Goal: Task Accomplishment & Management: Complete application form

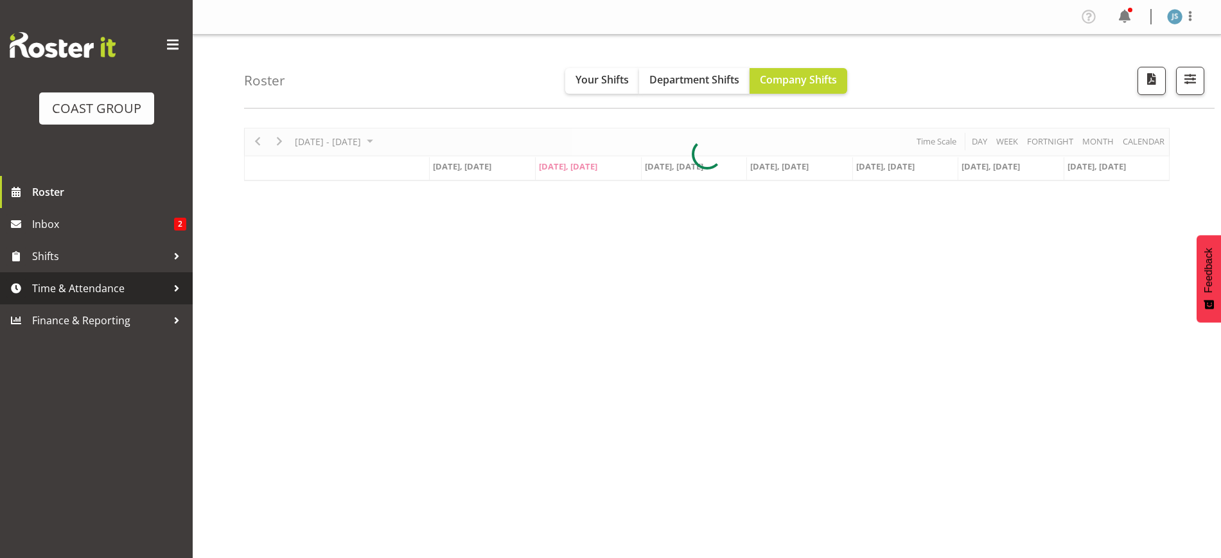
click at [94, 292] on span "Time & Attendance" at bounding box center [99, 288] width 135 height 19
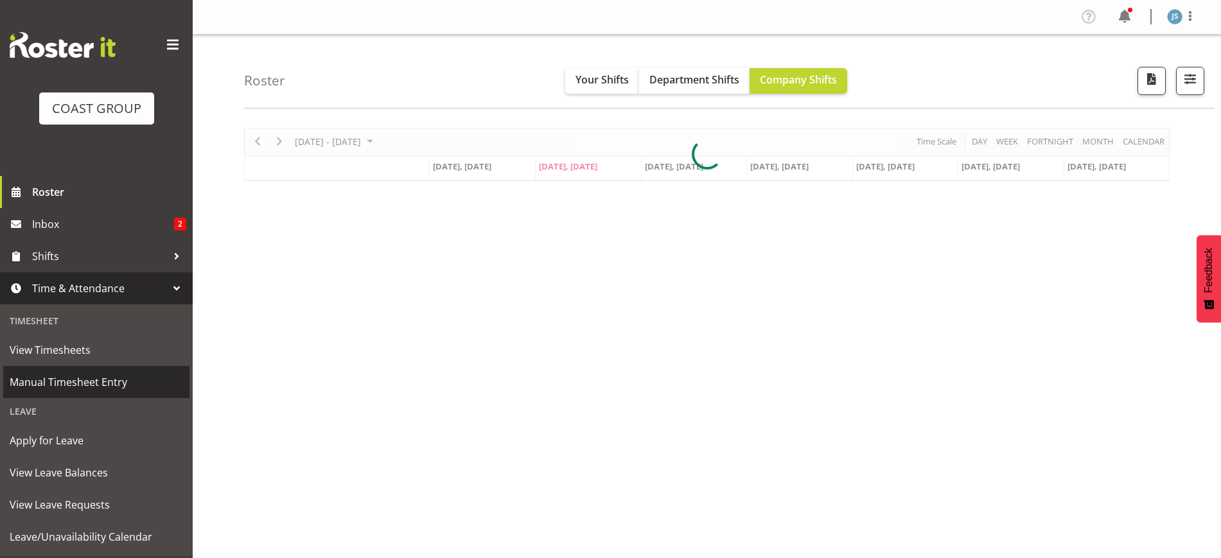
click at [80, 379] on span "Manual Timesheet Entry" at bounding box center [96, 382] width 173 height 19
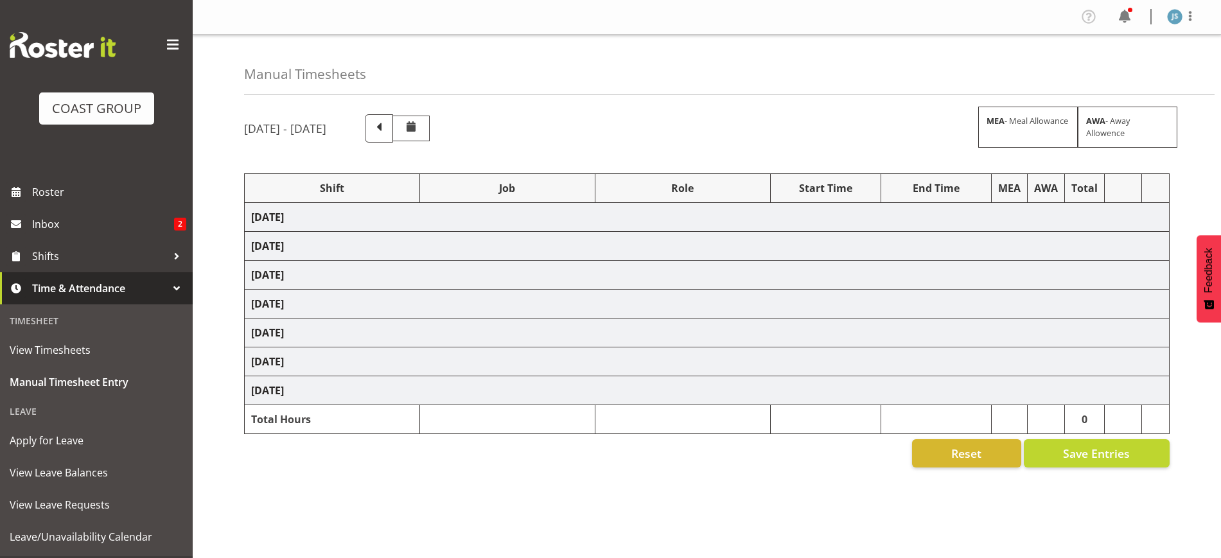
select select "8514"
select select "9630"
select select "10407"
select select "10237"
select select "9032"
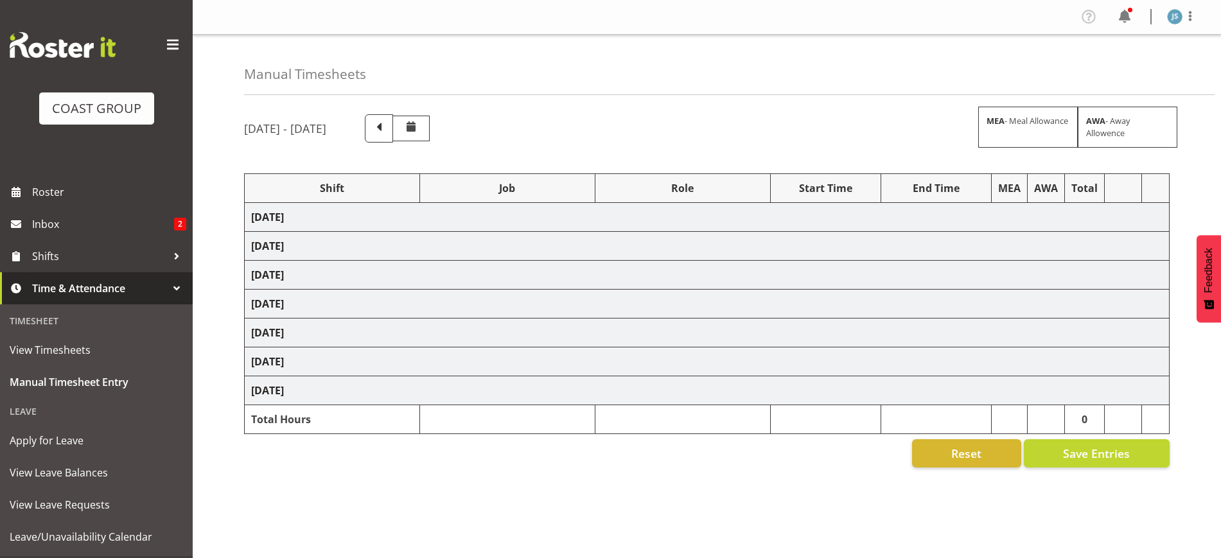
select select "9032"
select select "8514"
select select "9630"
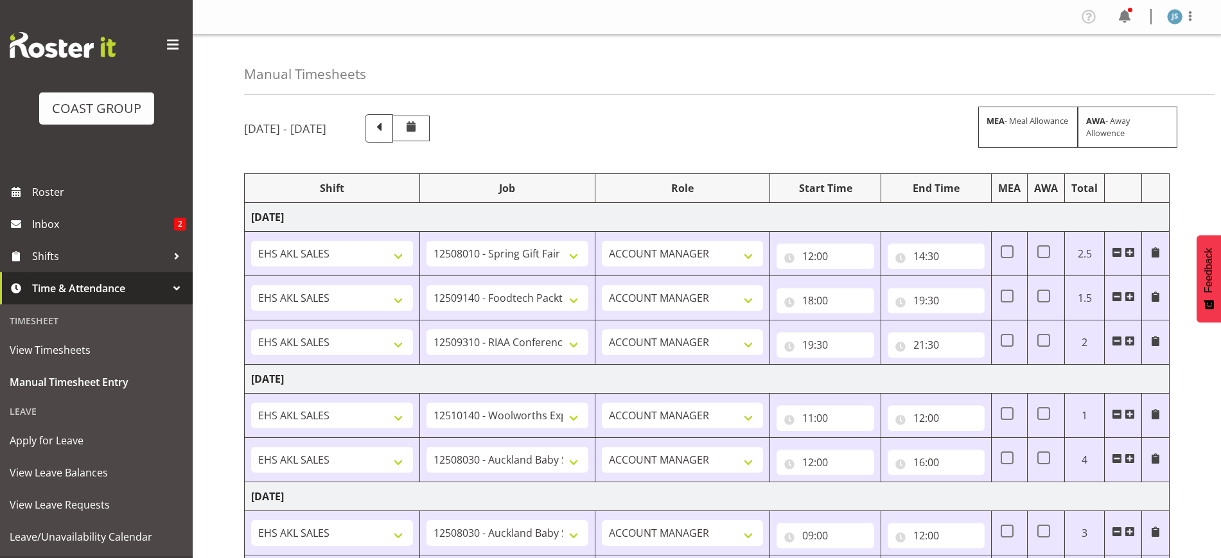
scroll to position [463, 0]
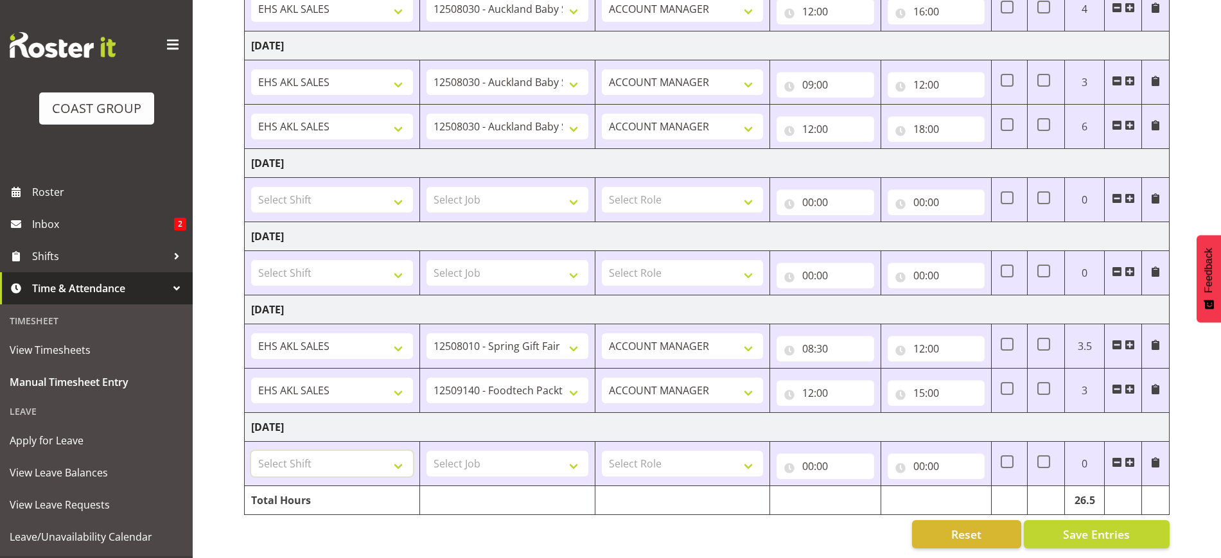
click at [362, 457] on select "Select Shift EHS AKL SALES EHS [PERSON_NAME] Hours EHS [PERSON_NAME] Hours Stri…" at bounding box center [332, 464] width 162 height 26
select select "1327"
click at [251, 451] on select "Select Shift EHS AKL SALES EHS [PERSON_NAME] Hours EHS [PERSON_NAME] Hours Stri…" at bounding box center [332, 464] width 162 height 26
click at [480, 451] on select "Select Job 1 Carlton Events 1 [PERSON_NAME][GEOGRAPHIC_DATA] 1 [PERSON_NAME][GE…" at bounding box center [508, 464] width 162 height 26
select select "9630"
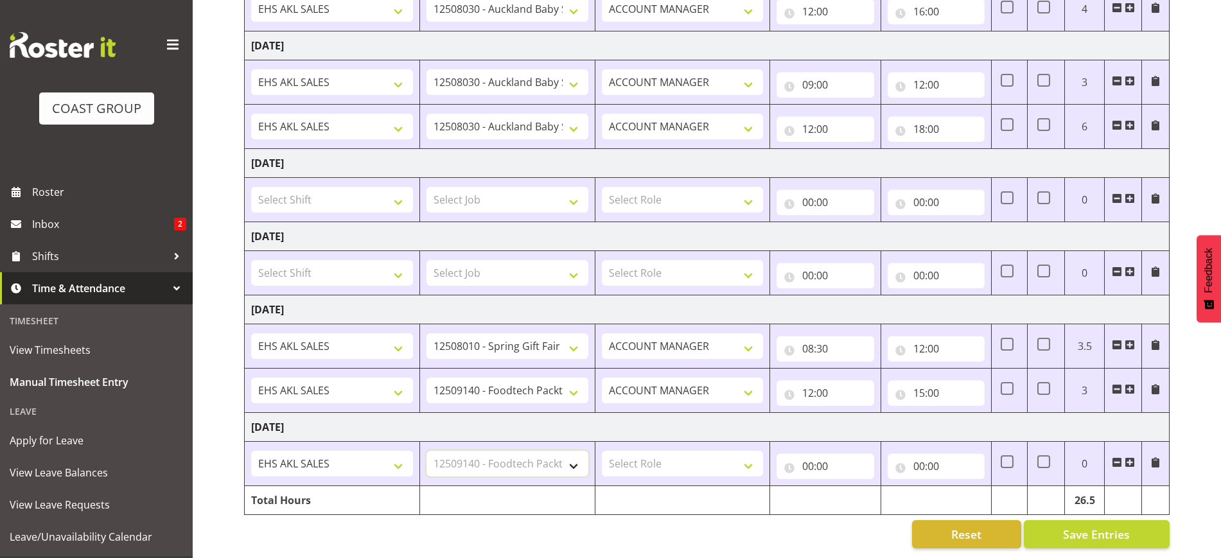
click at [427, 451] on select "Select Job 1 Carlton Events 1 [PERSON_NAME][GEOGRAPHIC_DATA] 1 [PERSON_NAME][GE…" at bounding box center [508, 464] width 162 height 26
click at [678, 457] on select "Select Role ACCOUNT MANAGER Account Manager" at bounding box center [683, 464] width 162 height 26
select select "197"
click at [602, 451] on select "Select Role ACCOUNT MANAGER Account Manager" at bounding box center [683, 464] width 162 height 26
click at [811, 454] on input "00:00" at bounding box center [825, 467] width 97 height 26
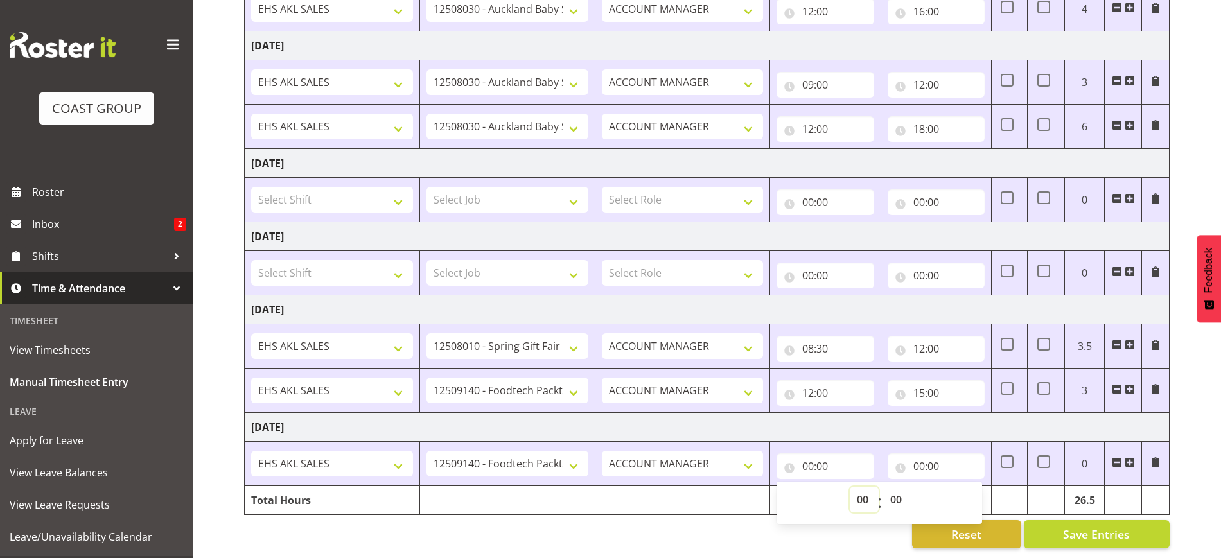
click at [854, 489] on select "00 01 02 03 04 05 06 07 08 09 10 11 12 13 14 15 16 17 18 19 20 21 22 23" at bounding box center [864, 500] width 29 height 26
select select "9"
click at [850, 487] on select "00 01 02 03 04 05 06 07 08 09 10 11 12 13 14 15 16 17 18 19 20 21 22 23" at bounding box center [864, 500] width 29 height 26
type input "09:00"
click at [899, 489] on select "00 01 02 03 04 05 06 07 08 09 10 11 12 13 14 15 16 17 18 19 20 21 22 23 24 25 2…" at bounding box center [897, 500] width 29 height 26
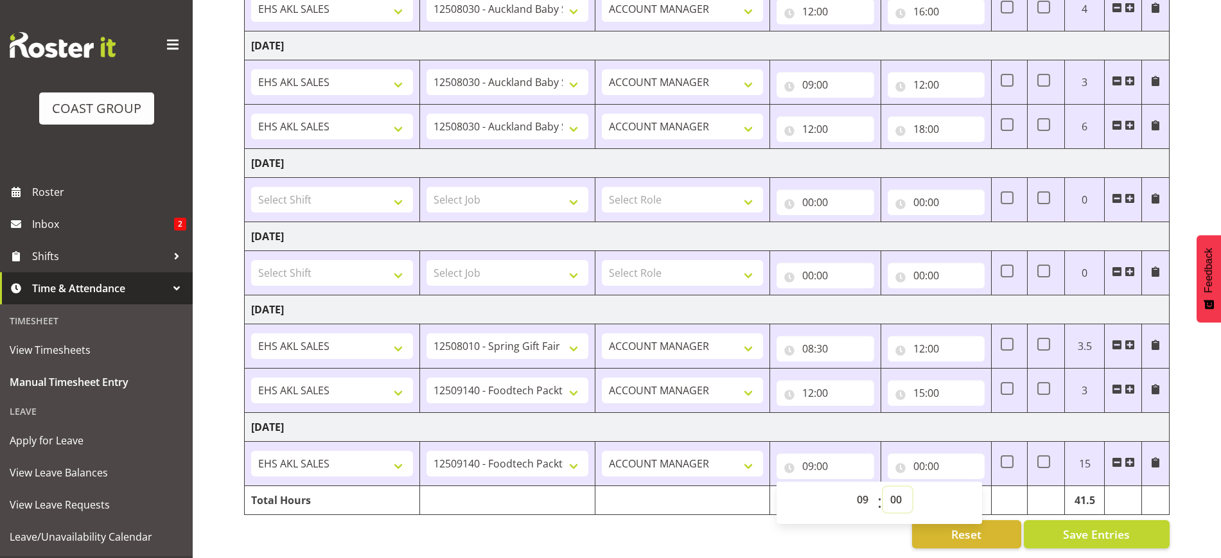
select select "30"
click at [883, 487] on select "00 01 02 03 04 05 06 07 08 09 10 11 12 13 14 15 16 17 18 19 20 21 22 23 24 25 2…" at bounding box center [897, 500] width 29 height 26
type input "09:30"
click at [933, 454] on input "00:00" at bounding box center [936, 467] width 97 height 26
drag, startPoint x: 979, startPoint y: 493, endPoint x: 977, endPoint y: 478, distance: 15.5
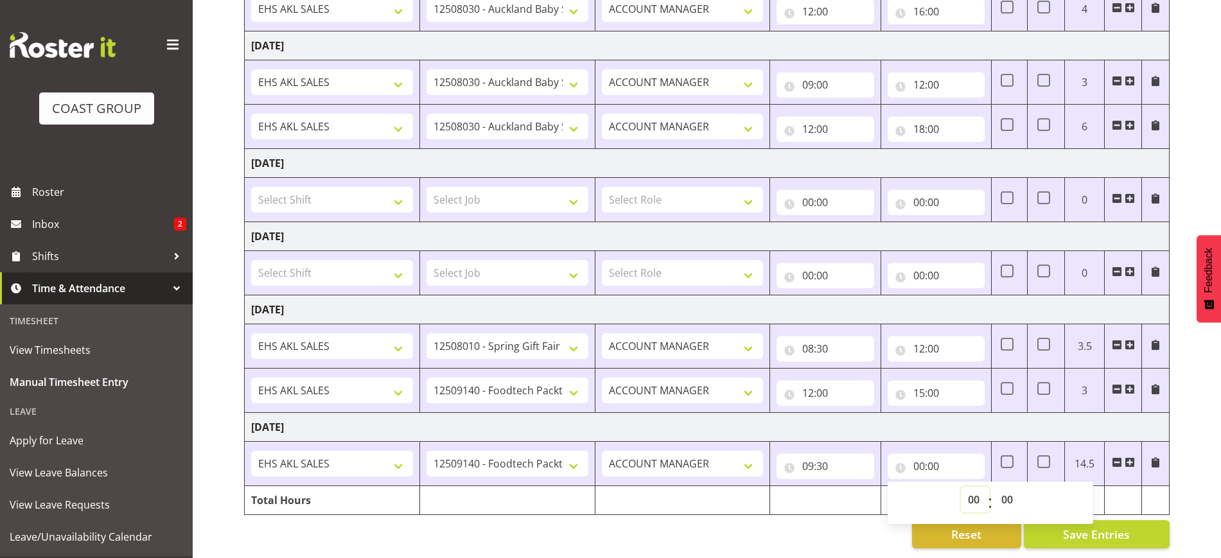
click at [979, 492] on select "00 01 02 03 04 05 06 07 08 09 10 11 12 13 14 15 16 17 18 19 20 21 22 23" at bounding box center [975, 500] width 29 height 26
select select "12"
click at [961, 487] on select "00 01 02 03 04 05 06 07 08 09 10 11 12 13 14 15 16 17 18 19 20 21 22 23" at bounding box center [975, 500] width 29 height 26
type input "12:00"
click at [1127, 457] on span at bounding box center [1130, 462] width 10 height 10
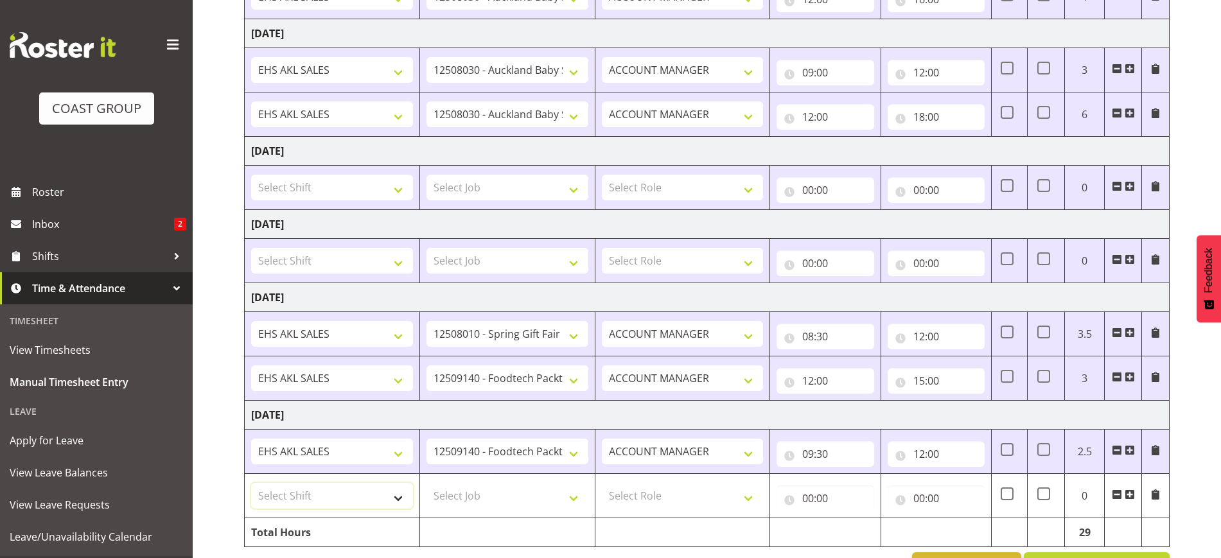
click at [304, 491] on select "Select Shift EHS AKL SALES EHS [PERSON_NAME] Hours EHS [PERSON_NAME] Hours Stri…" at bounding box center [332, 496] width 162 height 26
select select "1327"
click at [251, 483] on select "Select Shift EHS AKL SALES EHS [PERSON_NAME] Hours EHS [PERSON_NAME] Hours Stri…" at bounding box center [332, 496] width 162 height 26
click at [478, 495] on select "Select Job 1 Carlton Events 1 [PERSON_NAME][GEOGRAPHIC_DATA] 1 [PERSON_NAME][GE…" at bounding box center [508, 496] width 162 height 26
select select "8514"
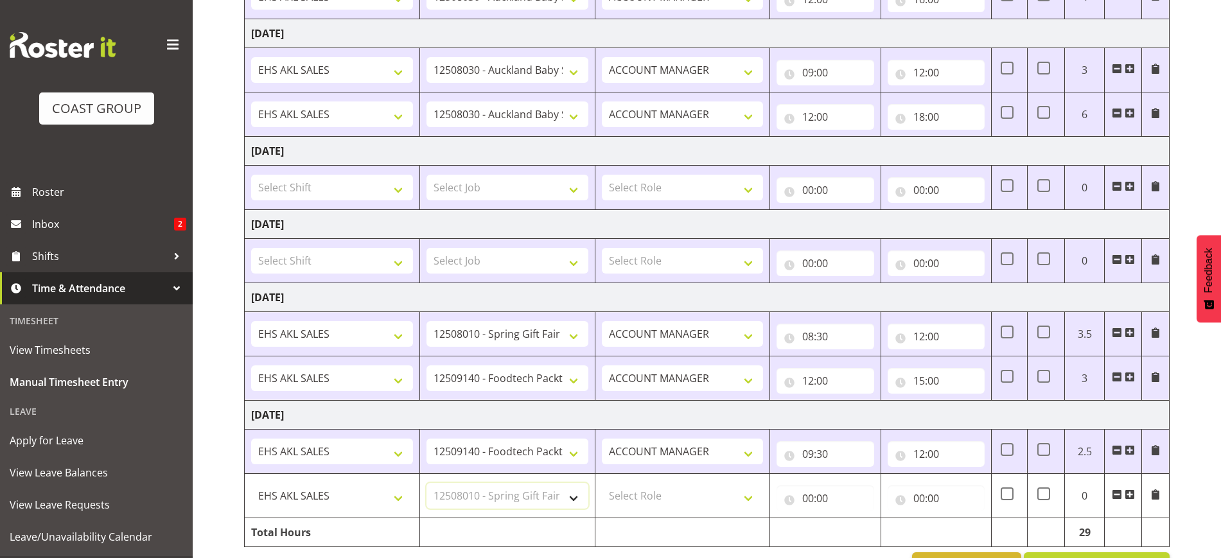
click at [427, 483] on select "Select Job 1 Carlton Events 1 [PERSON_NAME][GEOGRAPHIC_DATA] 1 [PERSON_NAME][GE…" at bounding box center [508, 496] width 162 height 26
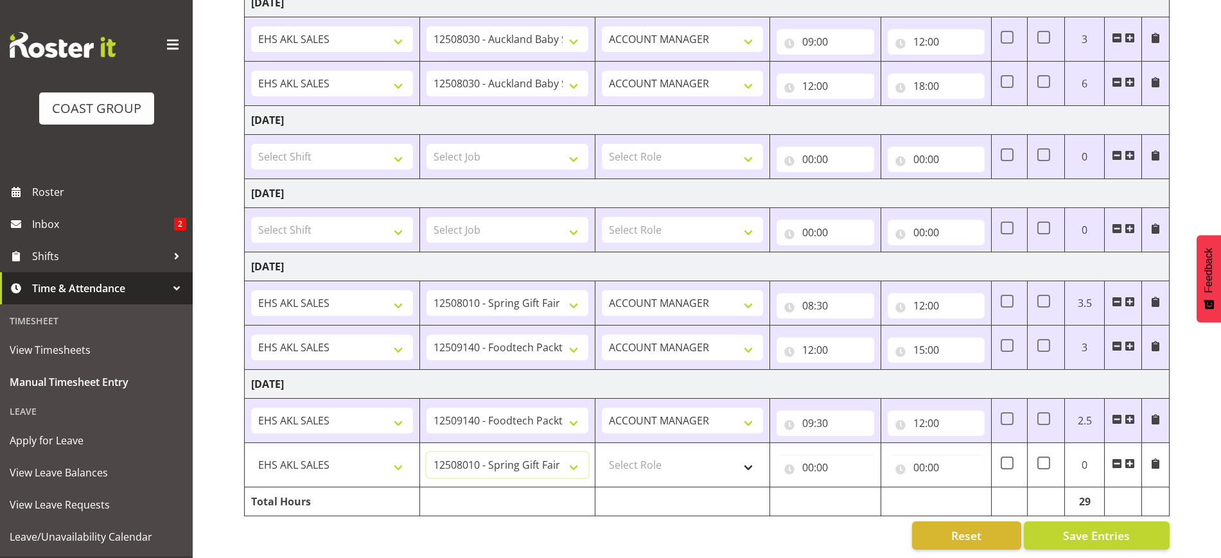
scroll to position [507, 0]
drag, startPoint x: 685, startPoint y: 457, endPoint x: 687, endPoint y: 465, distance: 7.9
click at [685, 458] on select "Select Role ACCOUNT MANAGER Account Manager" at bounding box center [683, 464] width 162 height 26
click at [688, 468] on td "Select Role ACCOUNT MANAGER Account Manager" at bounding box center [682, 464] width 175 height 44
click at [691, 455] on select "Select Role ACCOUNT MANAGER Account Manager" at bounding box center [683, 464] width 162 height 26
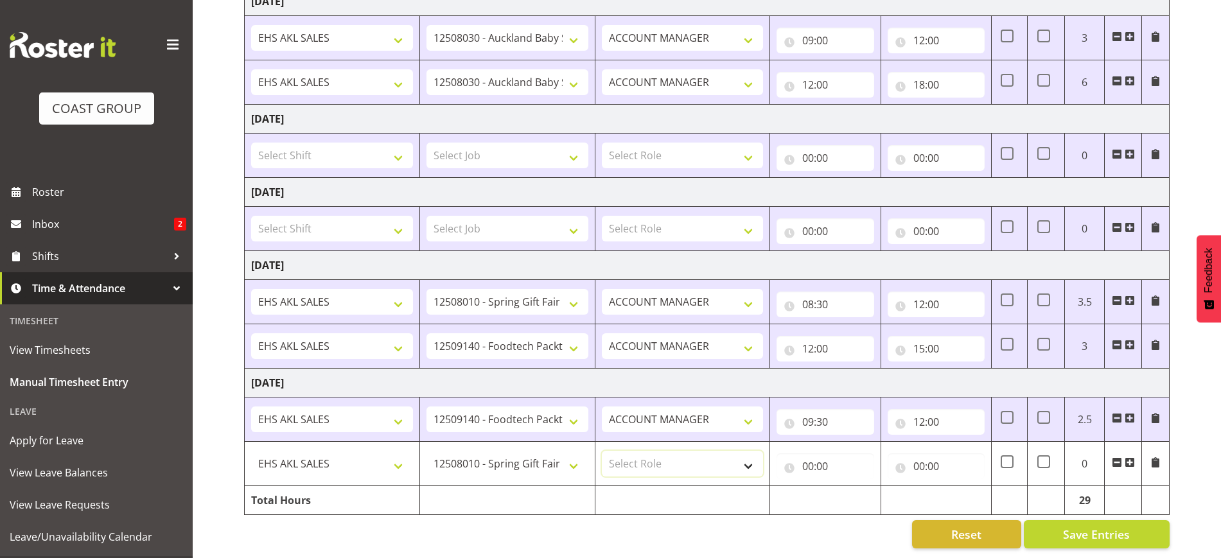
select select "197"
click at [602, 451] on select "Select Role ACCOUNT MANAGER Account Manager" at bounding box center [683, 464] width 162 height 26
click at [811, 454] on input "00:00" at bounding box center [825, 467] width 97 height 26
click at [856, 487] on select "00 01 02 03 04 05 06 07 08 09 10 11 12 13 14 15 16 17 18 19 20 21 22 23" at bounding box center [864, 500] width 29 height 26
select select "12"
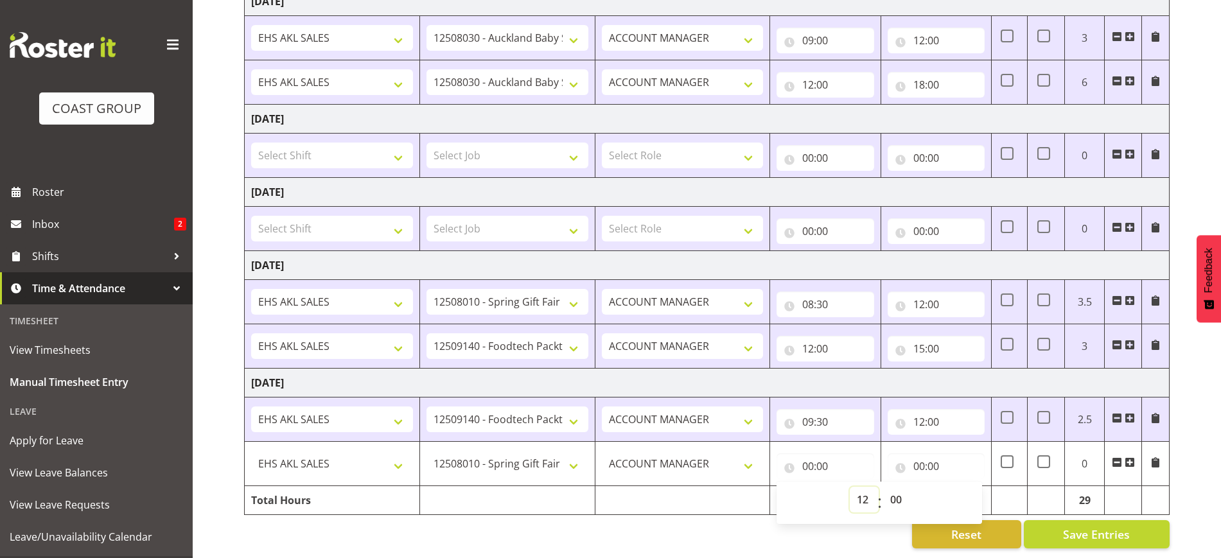
click at [850, 487] on select "00 01 02 03 04 05 06 07 08 09 10 11 12 13 14 15 16 17 18 19 20 21 22 23" at bounding box center [864, 500] width 29 height 26
type input "12:00"
click at [933, 454] on input "00:00" at bounding box center [936, 467] width 97 height 26
drag, startPoint x: 975, startPoint y: 489, endPoint x: 974, endPoint y: 481, distance: 9.0
click at [975, 488] on select "00 01 02 03 04 05 06 07 08 09 10 11 12 13 14 15 16 17 18 19 20 21 22 23" at bounding box center [975, 500] width 29 height 26
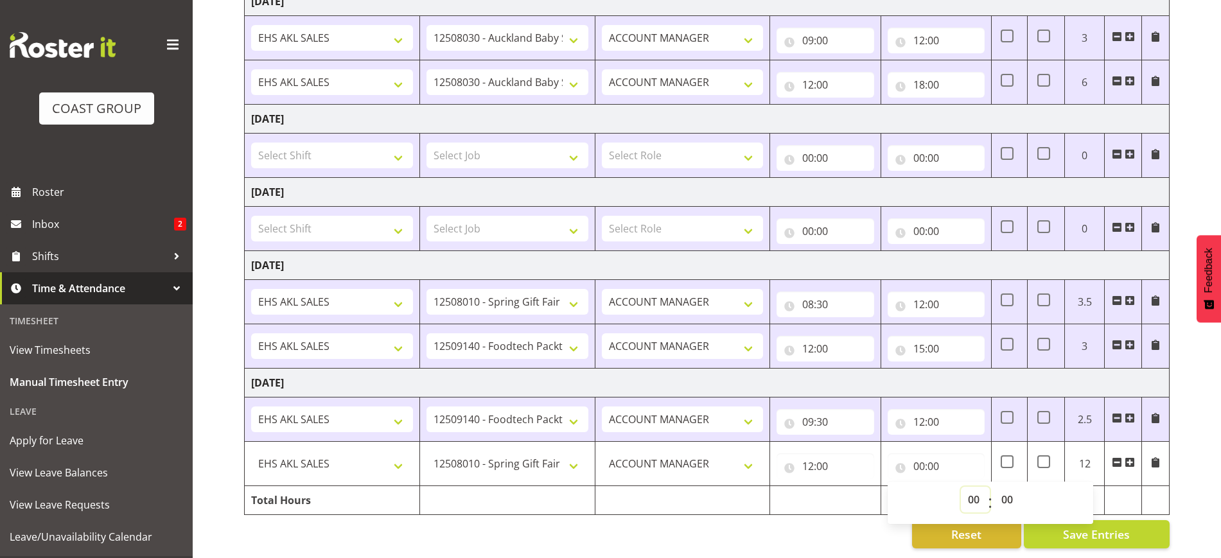
select select "14"
click at [961, 487] on select "00 01 02 03 04 05 06 07 08 09 10 11 12 13 14 15 16 17 18 19 20 21 22 23" at bounding box center [975, 500] width 29 height 26
type input "14:00"
drag, startPoint x: 1015, startPoint y: 483, endPoint x: 1014, endPoint y: 476, distance: 7.2
click at [1014, 487] on select "00 01 02 03 04 05 06 07 08 09 10 11 12 13 14 15 16 17 18 19 20 21 22 23 24 25 2…" at bounding box center [1008, 500] width 29 height 26
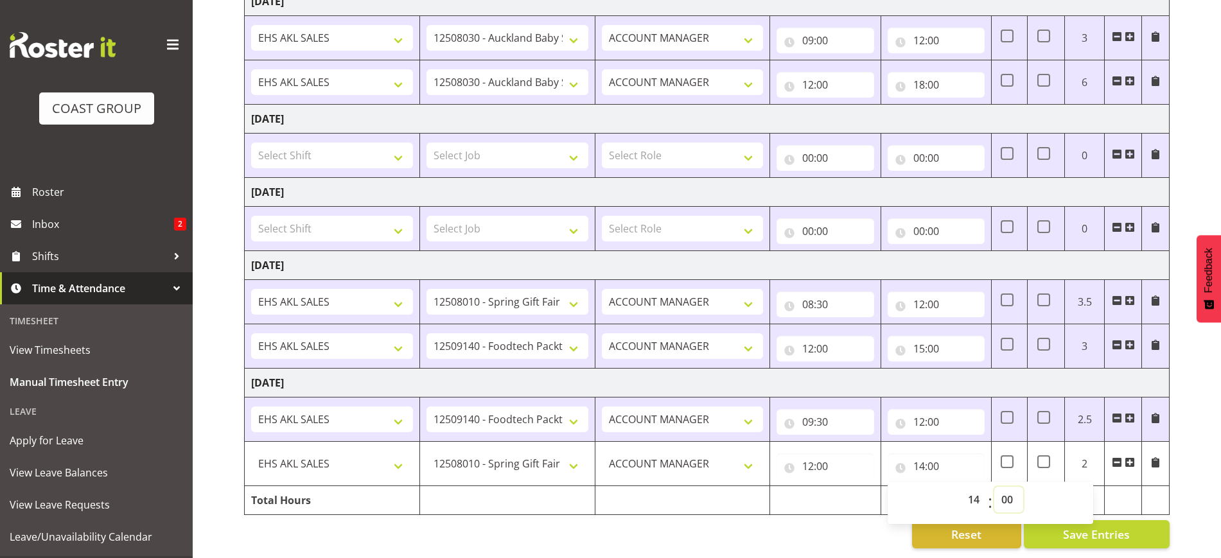
select select "30"
click at [994, 487] on select "00 01 02 03 04 05 06 07 08 09 10 11 12 13 14 15 16 17 18 19 20 21 22 23 24 25 2…" at bounding box center [1008, 500] width 29 height 26
type input "14:30"
click at [1129, 457] on span at bounding box center [1130, 462] width 10 height 10
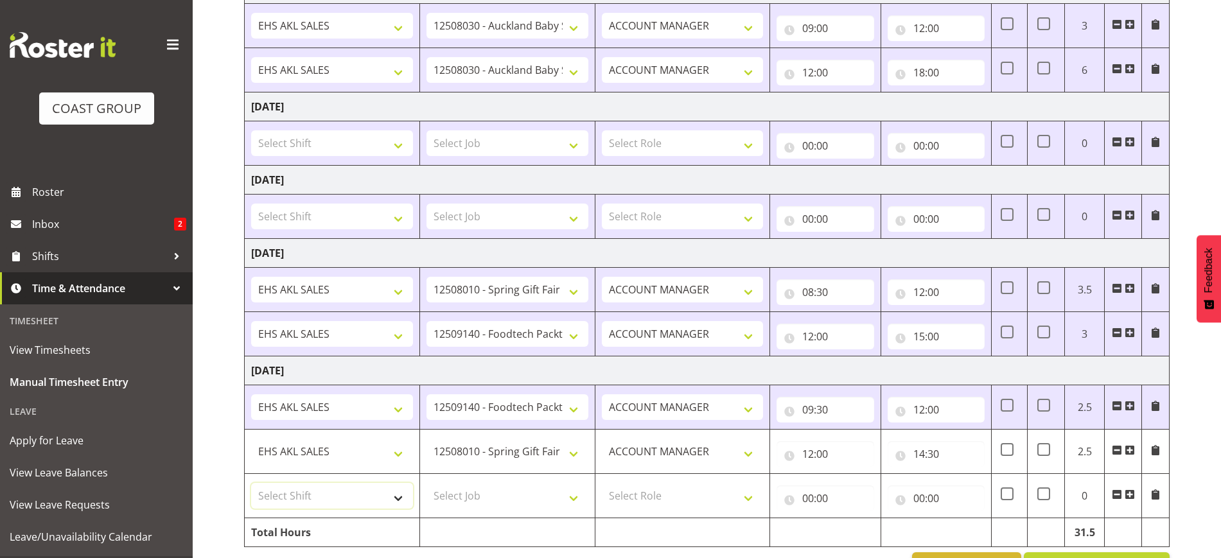
click at [334, 506] on select "Select Shift EHS AKL SALES EHS [PERSON_NAME] Hours EHS [PERSON_NAME] Hours Stri…" at bounding box center [332, 496] width 162 height 26
select select "1327"
click at [251, 483] on select "Select Shift EHS AKL SALES EHS [PERSON_NAME] Hours EHS [PERSON_NAME] Hours Stri…" at bounding box center [332, 496] width 162 height 26
click at [463, 496] on select "Select Job 1 Carlton Events 1 [PERSON_NAME][GEOGRAPHIC_DATA] 1 [PERSON_NAME][GE…" at bounding box center [508, 496] width 162 height 26
select select "10237"
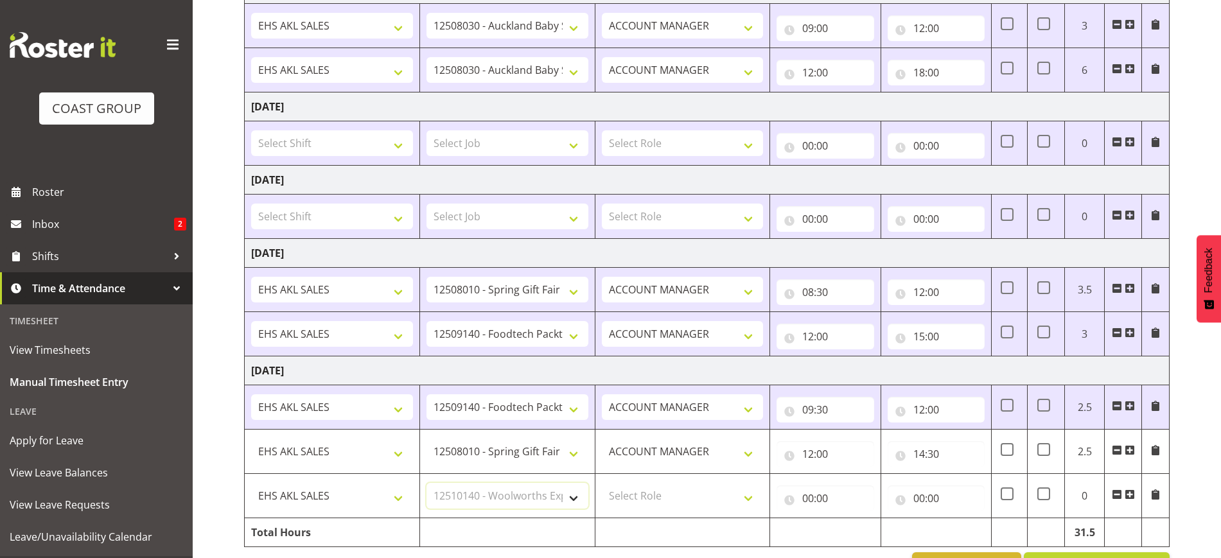
click at [427, 483] on select "Select Job 1 Carlton Events 1 [PERSON_NAME][GEOGRAPHIC_DATA] 1 [PERSON_NAME][GE…" at bounding box center [508, 496] width 162 height 26
click at [662, 494] on select "Select Role ACCOUNT MANAGER Account Manager" at bounding box center [683, 496] width 162 height 26
select select "197"
click at [602, 483] on select "Select Role ACCOUNT MANAGER Account Manager" at bounding box center [683, 496] width 162 height 26
click at [815, 502] on input "00:00" at bounding box center [825, 499] width 97 height 26
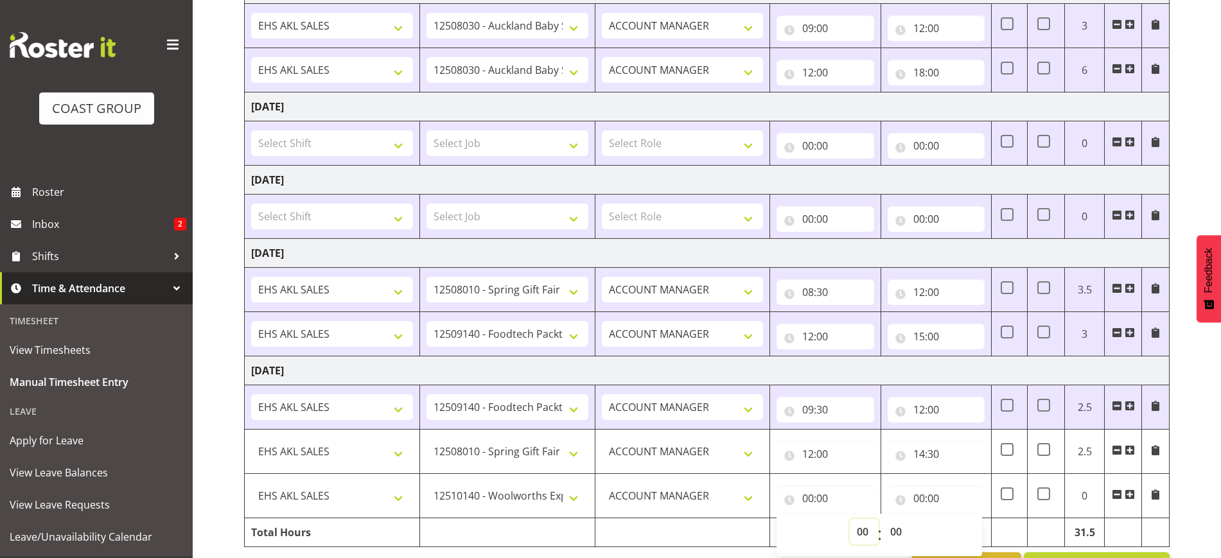
click at [863, 522] on select "00 01 02 03 04 05 06 07 08 09 10 11 12 13 14 15 16 17 18 19 20 21 22 23" at bounding box center [864, 532] width 29 height 26
select select "19"
click at [850, 519] on select "00 01 02 03 04 05 06 07 08 09 10 11 12 13 14 15 16 17 18 19 20 21 22 23" at bounding box center [864, 532] width 29 height 26
type input "19:00"
click at [933, 490] on input "00:00" at bounding box center [936, 499] width 97 height 26
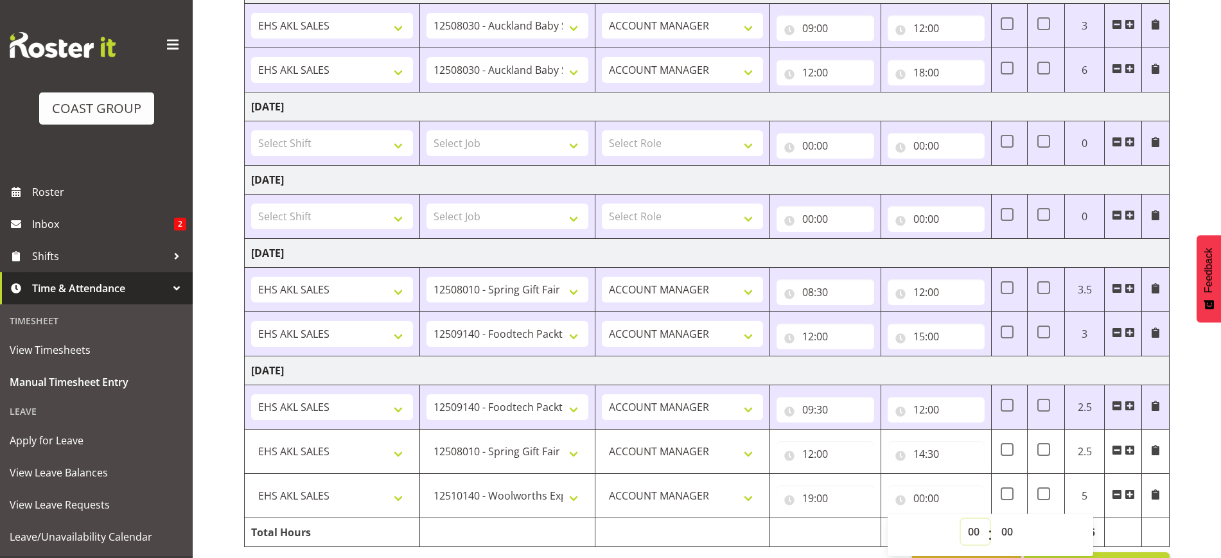
click at [973, 531] on select "00 01 02 03 04 05 06 07 08 09 10 11 12 13 14 15 16 17 18 19 20 21 22 23" at bounding box center [975, 532] width 29 height 26
select select "20"
click at [961, 519] on select "00 01 02 03 04 05 06 07 08 09 10 11 12 13 14 15 16 17 18 19 20 21 22 23" at bounding box center [975, 532] width 29 height 26
type input "20:00"
click at [1129, 491] on span at bounding box center [1130, 494] width 10 height 10
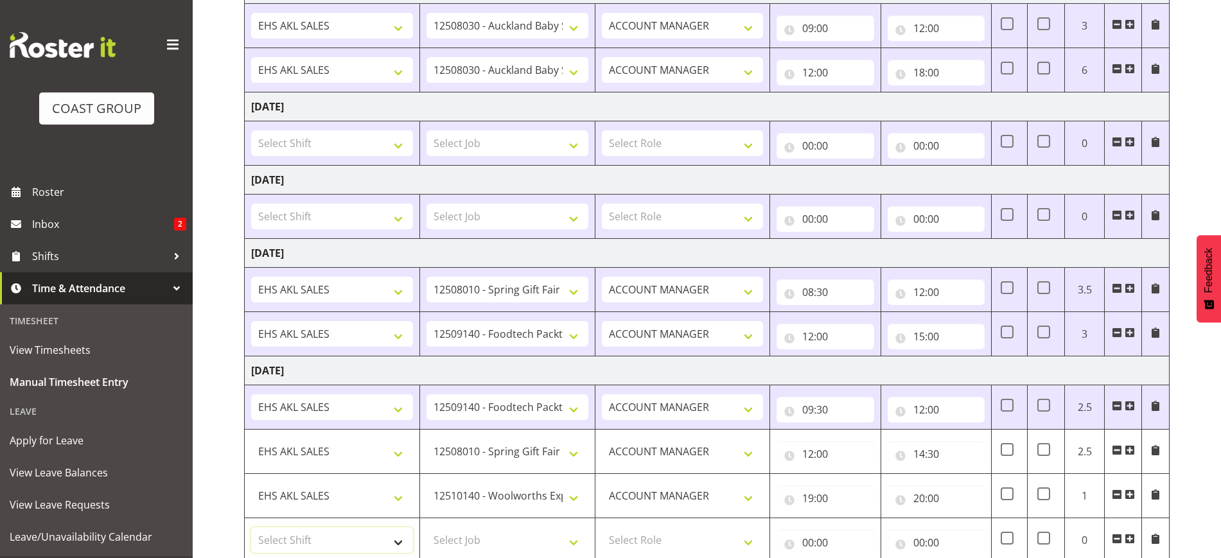
click at [319, 540] on select "Select Shift EHS AKL SALES EHS [PERSON_NAME] Hours EHS [PERSON_NAME] Hours Stri…" at bounding box center [332, 540] width 162 height 26
select select "1327"
click at [251, 527] on select "Select Shift EHS AKL SALES EHS [PERSON_NAME] Hours EHS [PERSON_NAME] Hours Stri…" at bounding box center [332, 540] width 162 height 26
click at [461, 528] on select "Select Job 1 Carlton Events 1 [PERSON_NAME][GEOGRAPHIC_DATA] 1 [PERSON_NAME][GE…" at bounding box center [508, 540] width 162 height 26
select select "10407"
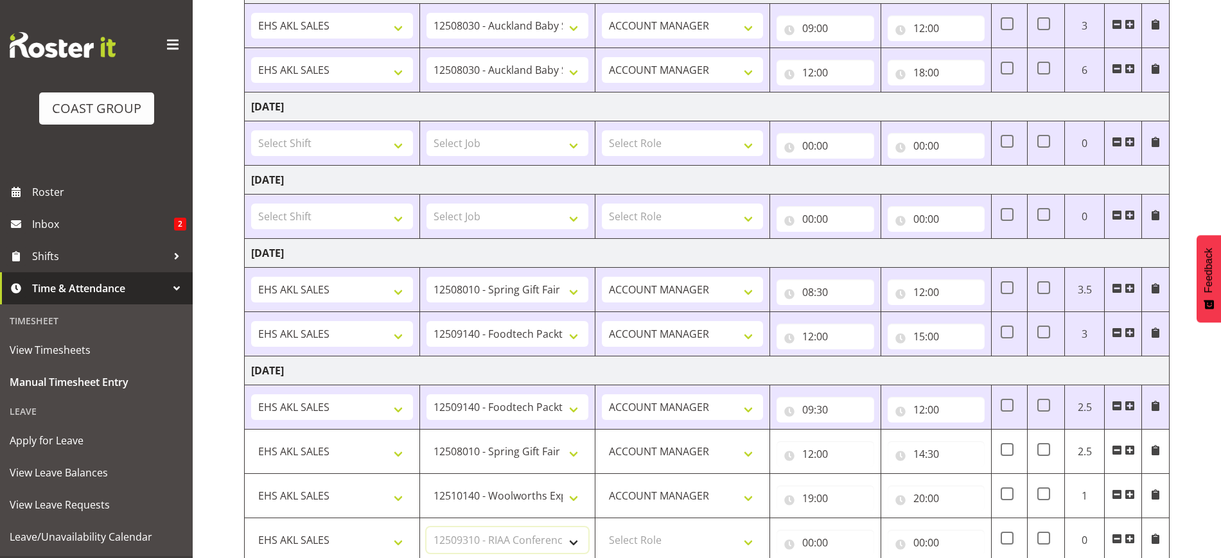
click at [427, 527] on select "Select Job 1 Carlton Events 1 [PERSON_NAME][GEOGRAPHIC_DATA] 1 [PERSON_NAME][GE…" at bounding box center [508, 540] width 162 height 26
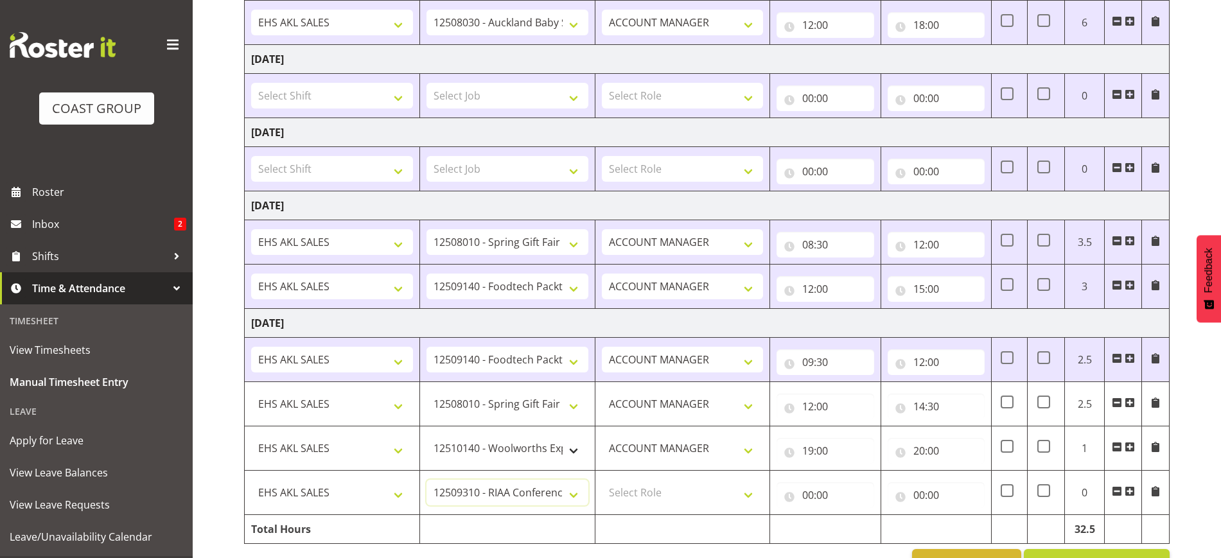
scroll to position [596, 0]
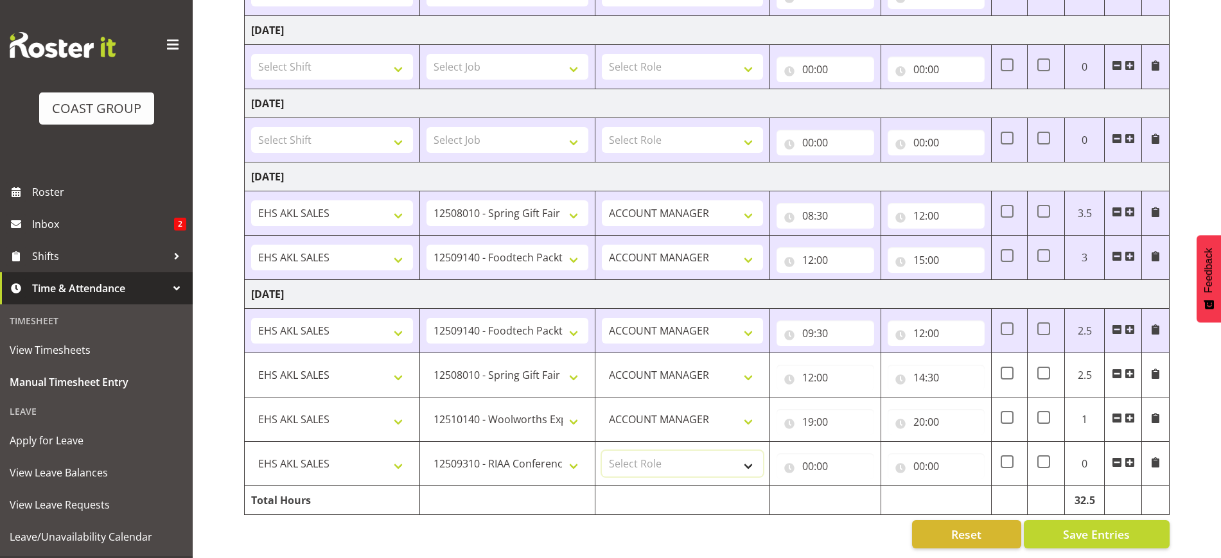
click at [644, 456] on select "Select Role ACCOUNT MANAGER Account Manager" at bounding box center [683, 464] width 162 height 26
select select "197"
click at [602, 451] on select "Select Role ACCOUNT MANAGER Account Manager" at bounding box center [683, 464] width 162 height 26
drag, startPoint x: 821, startPoint y: 450, endPoint x: 834, endPoint y: 454, distance: 14.0
click at [821, 454] on input "00:00" at bounding box center [825, 467] width 97 height 26
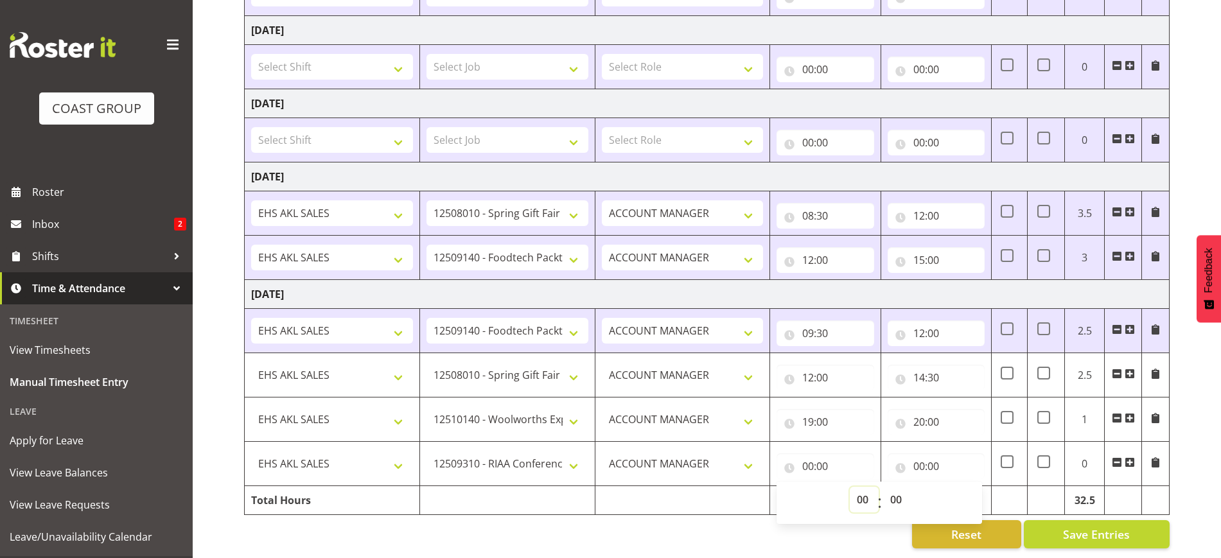
click at [870, 487] on select "00 01 02 03 04 05 06 07 08 09 10 11 12 13 14 15 16 17 18 19 20 21 22 23" at bounding box center [864, 500] width 29 height 26
select select "20"
click at [850, 487] on select "00 01 02 03 04 05 06 07 08 09 10 11 12 13 14 15 16 17 18 19 20 21 22 23" at bounding box center [864, 500] width 29 height 26
type input "20:00"
click at [928, 461] on input "00:00" at bounding box center [936, 467] width 97 height 26
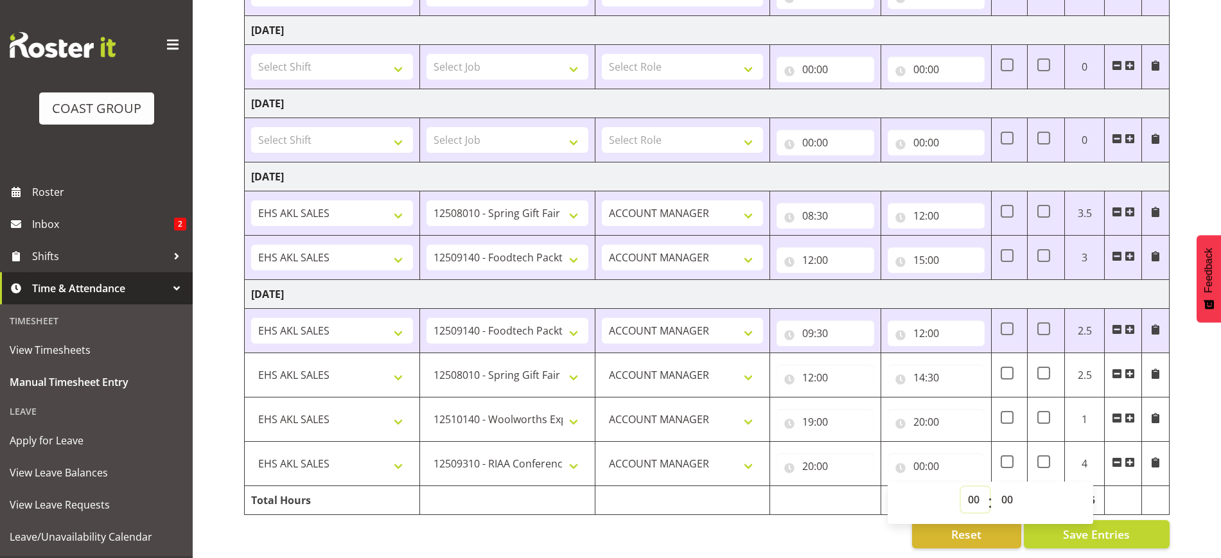
drag, startPoint x: 969, startPoint y: 482, endPoint x: 971, endPoint y: 475, distance: 6.6
click at [969, 487] on select "00 01 02 03 04 05 06 07 08 09 10 11 12 13 14 15 16 17 18 19 20 21 22 23" at bounding box center [975, 500] width 29 height 26
select select "21"
click at [961, 487] on select "00 01 02 03 04 05 06 07 08 09 10 11 12 13 14 15 16 17 18 19 20 21 22 23" at bounding box center [975, 500] width 29 height 26
type input "21:00"
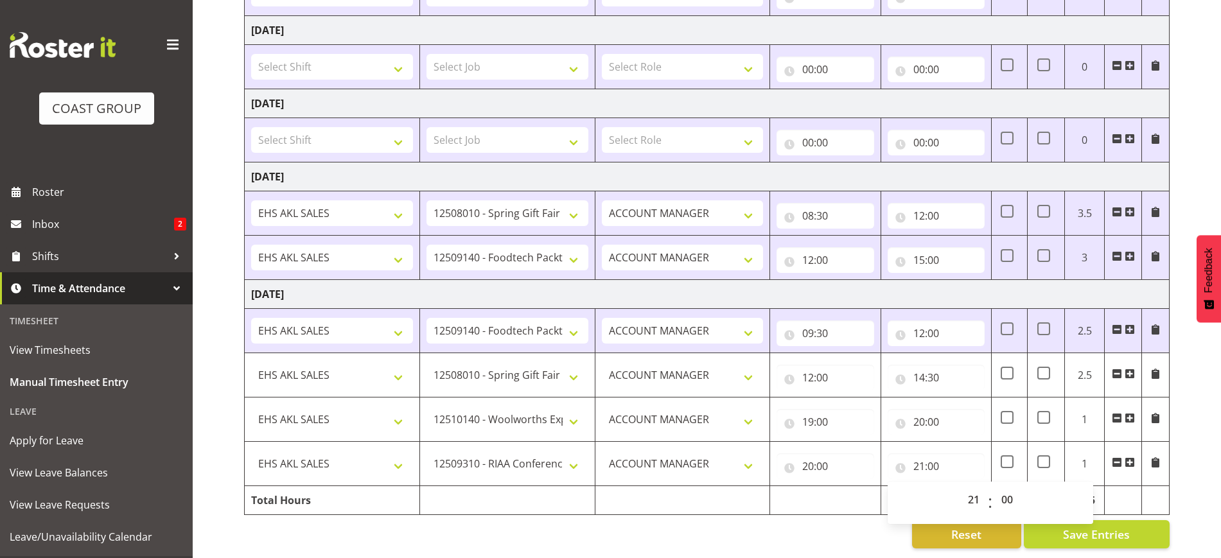
click at [1128, 457] on span at bounding box center [1130, 462] width 10 height 10
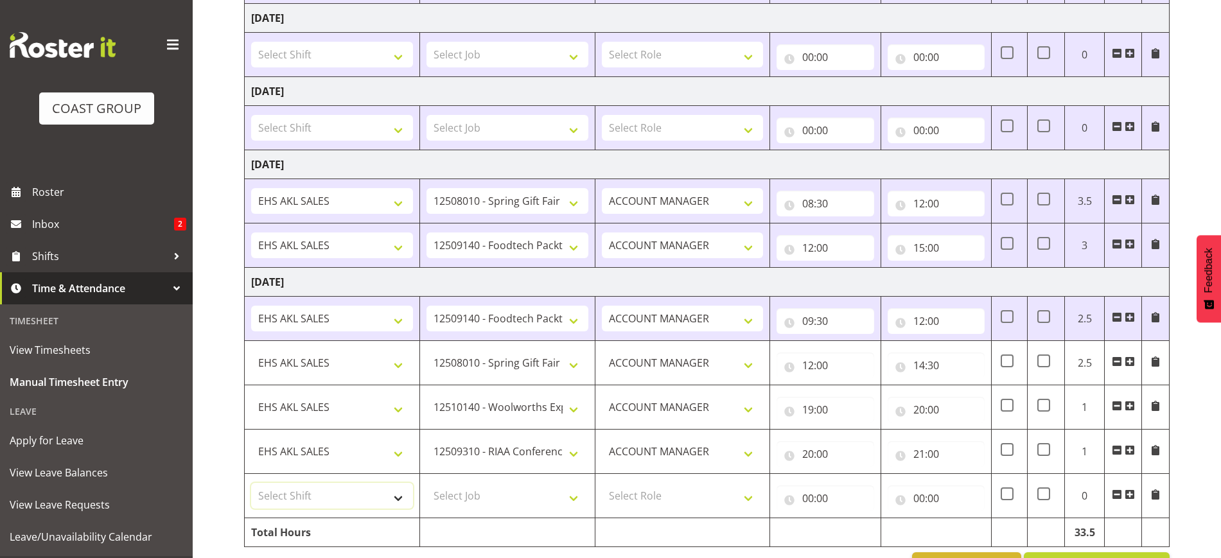
click at [377, 496] on select "Select Shift EHS AKL SALES EHS [PERSON_NAME] Hours EHS [PERSON_NAME] Hours Stri…" at bounding box center [332, 496] width 162 height 26
click at [369, 511] on td "Select Shift EHS AKL SALES EHS [PERSON_NAME] Hours EHS [PERSON_NAME] Hours Stri…" at bounding box center [332, 496] width 175 height 44
click at [324, 503] on select "Select Shift EHS AKL SALES EHS [PERSON_NAME] Hours EHS [PERSON_NAME] Hours Stri…" at bounding box center [332, 496] width 162 height 26
select select "1327"
click at [251, 483] on select "Select Shift EHS AKL SALES EHS [PERSON_NAME] Hours EHS [PERSON_NAME] Hours Stri…" at bounding box center [332, 496] width 162 height 26
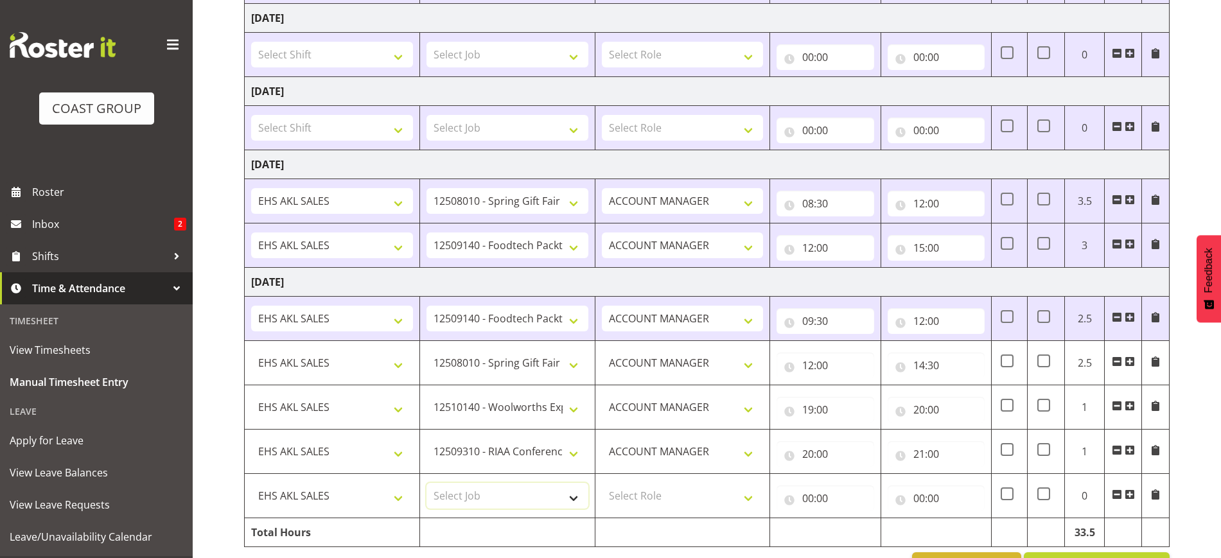
click at [467, 491] on select "Select Job 1 Carlton Events 1 [PERSON_NAME][GEOGRAPHIC_DATA] 1 [PERSON_NAME][GE…" at bounding box center [508, 496] width 162 height 26
select select "9630"
click at [427, 483] on select "Select Job 1 Carlton Events 1 [PERSON_NAME][GEOGRAPHIC_DATA] 1 [PERSON_NAME][GE…" at bounding box center [508, 496] width 162 height 26
click at [690, 499] on select "Select Role ACCOUNT MANAGER Account Manager" at bounding box center [683, 496] width 162 height 26
select select "197"
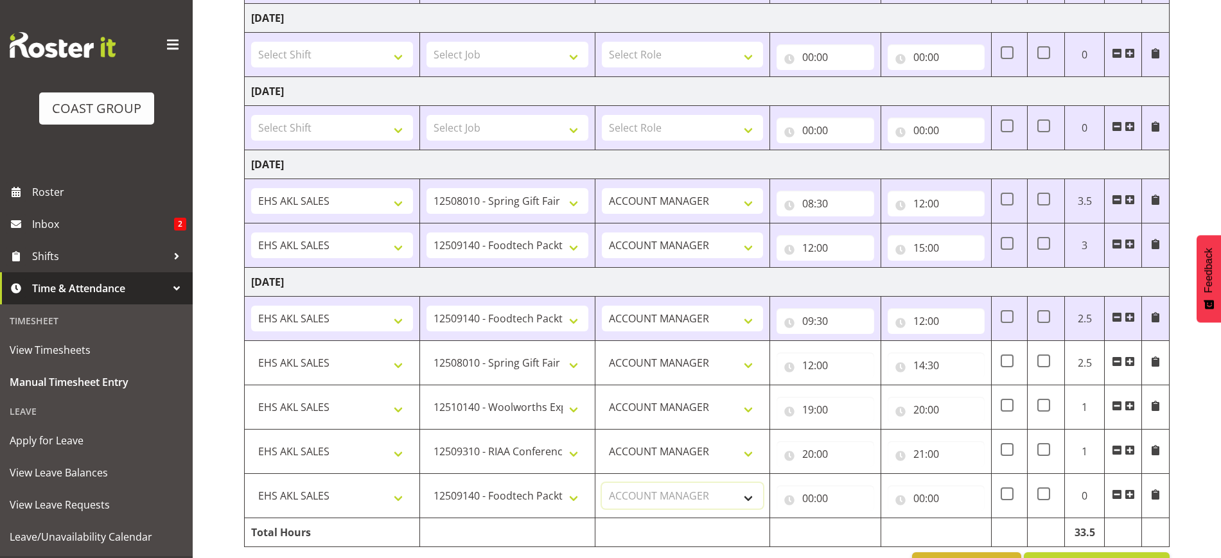
click at [602, 483] on select "Select Role ACCOUNT MANAGER Account Manager" at bounding box center [683, 496] width 162 height 26
click at [824, 494] on input "00:00" at bounding box center [825, 499] width 97 height 26
click at [865, 525] on select "00 01 02 03 04 05 06 07 08 09 10 11 12 13 14 15 16 17 18 19 20 21 22 23" at bounding box center [864, 532] width 29 height 26
select select "21"
click at [850, 519] on select "00 01 02 03 04 05 06 07 08 09 10 11 12 13 14 15 16 17 18 19 20 21 22 23" at bounding box center [864, 532] width 29 height 26
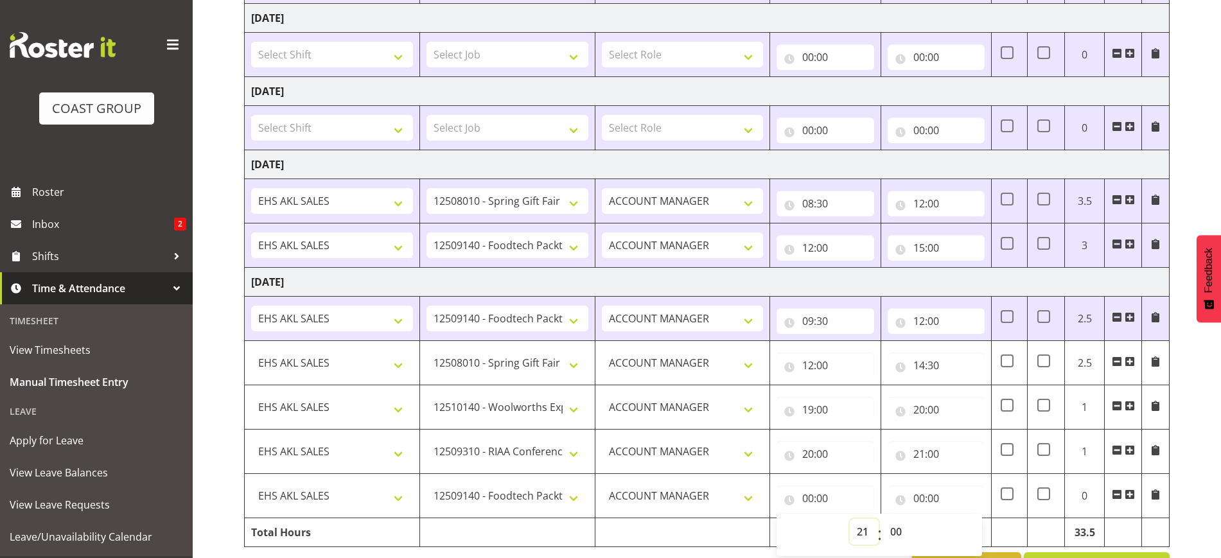
type input "21:00"
click at [934, 504] on input "00:00" at bounding box center [936, 499] width 97 height 26
drag, startPoint x: 978, startPoint y: 529, endPoint x: 978, endPoint y: 520, distance: 8.4
click at [978, 529] on select "00 01 02 03 04 05 06 07 08 09 10 11 12 13 14 15 16 17 18 19 20 21 22 23" at bounding box center [975, 532] width 29 height 26
select select "22"
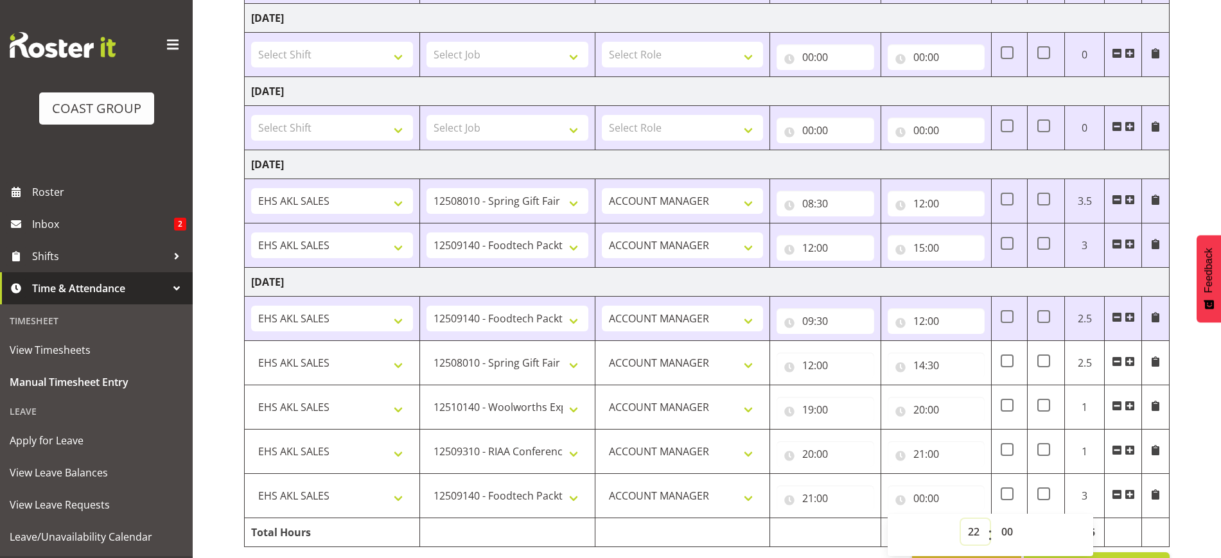
click at [961, 519] on select "00 01 02 03 04 05 06 07 08 09 10 11 12 13 14 15 16 17 18 19 20 21 22 23" at bounding box center [975, 532] width 29 height 26
type input "22:00"
click at [1189, 483] on div "[DATE] - [DATE] MEA - Meal Allowance AWA - Away Allowence Shift Job Role Start …" at bounding box center [732, 50] width 977 height 1082
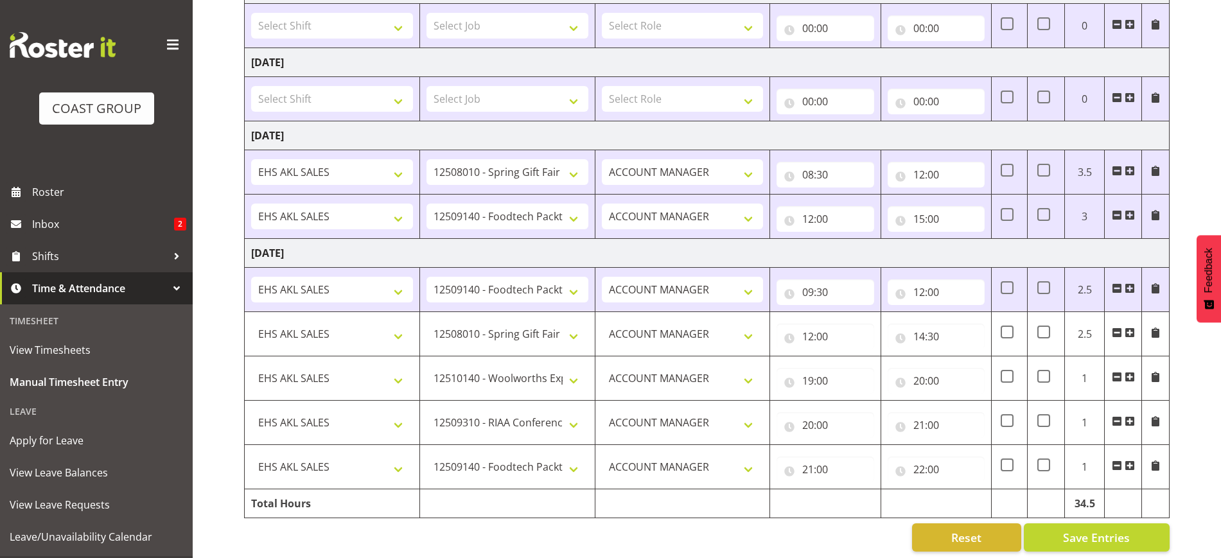
scroll to position [640, 0]
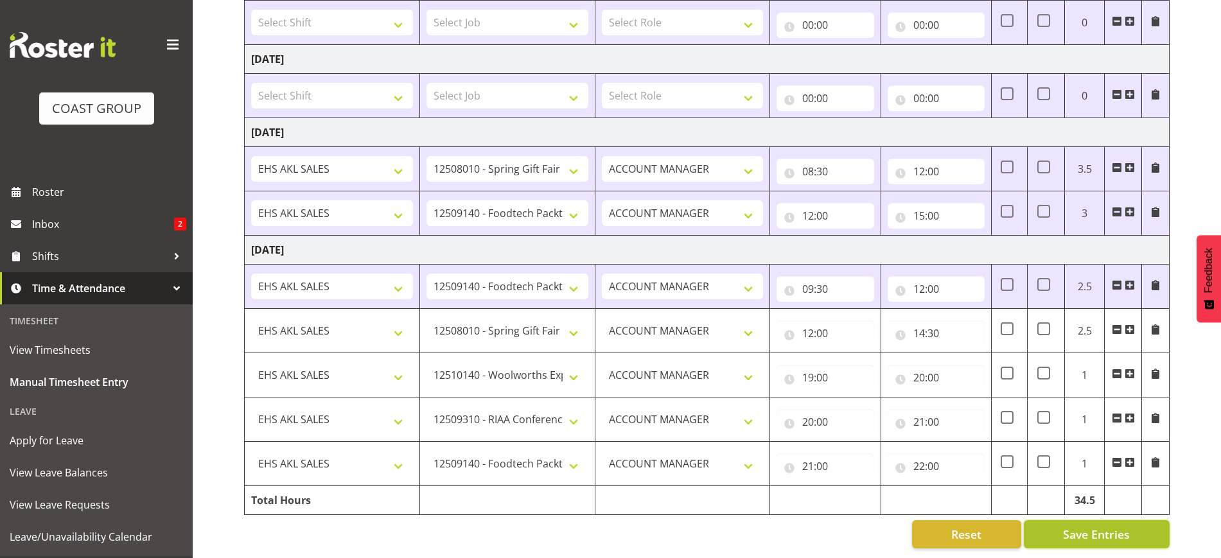
click at [1084, 526] on span "Save Entries" at bounding box center [1096, 534] width 67 height 17
select select "8514"
type input "12:00"
type input "14:30"
select select "10237"
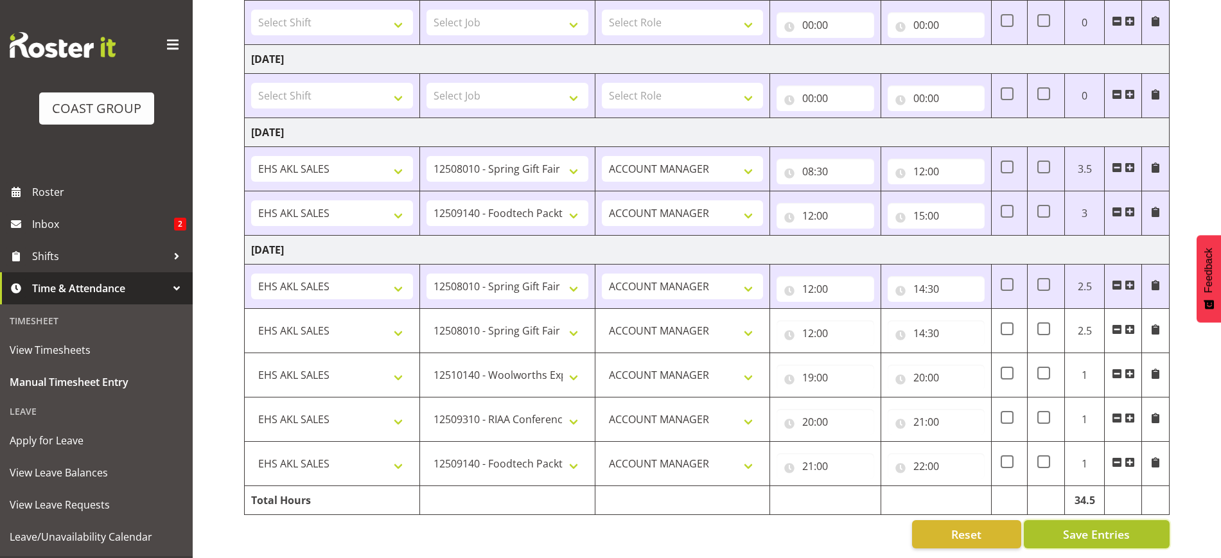
type input "19:00"
type input "20:00"
select select "10407"
type input "20:00"
type input "21:00"
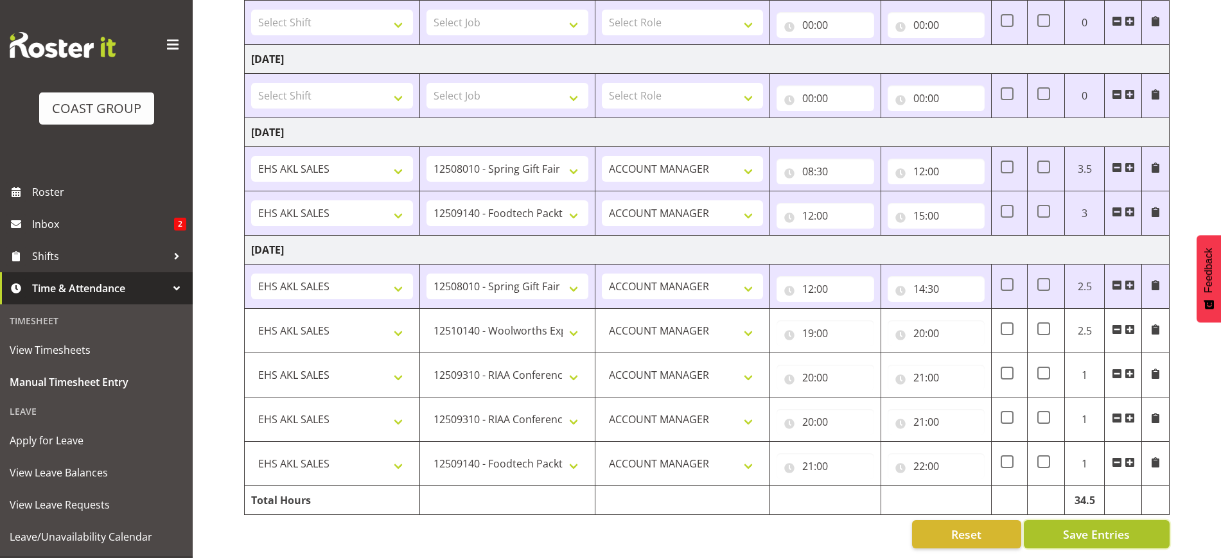
select select "9630"
type input "21:00"
type input "22:00"
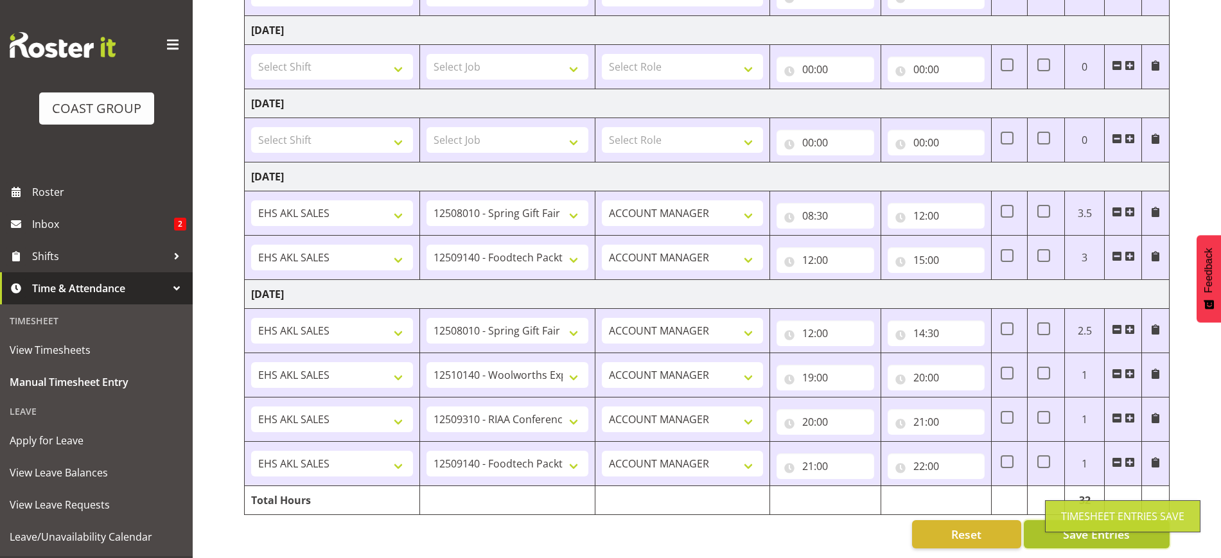
scroll to position [596, 0]
click at [847, 321] on input "12:00" at bounding box center [825, 334] width 97 height 26
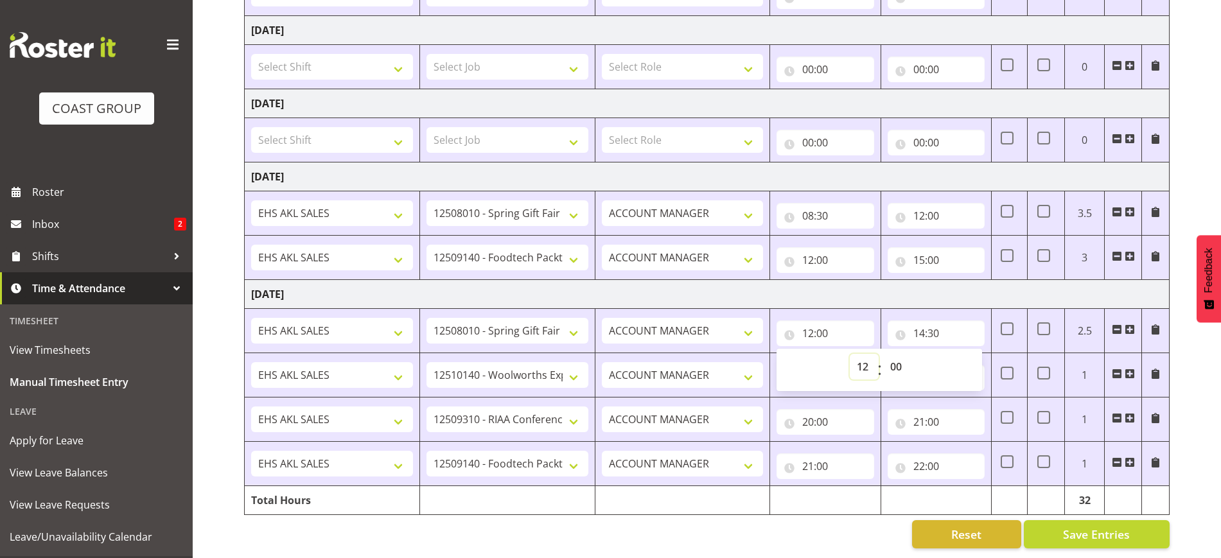
click at [861, 356] on select "00 01 02 03 04 05 06 07 08 09 10 11 12 13 14 15 16 17 18 19 20 21 22 23" at bounding box center [864, 367] width 29 height 26
select select "9"
click at [850, 354] on select "00 01 02 03 04 05 06 07 08 09 10 11 12 13 14 15 16 17 18 19 20 21 22 23" at bounding box center [864, 367] width 29 height 26
type input "09:00"
click at [896, 355] on select "00 01 02 03 04 05 06 07 08 09 10 11 12 13 14 15 16 17 18 19 20 21 22 23 24 25 2…" at bounding box center [897, 367] width 29 height 26
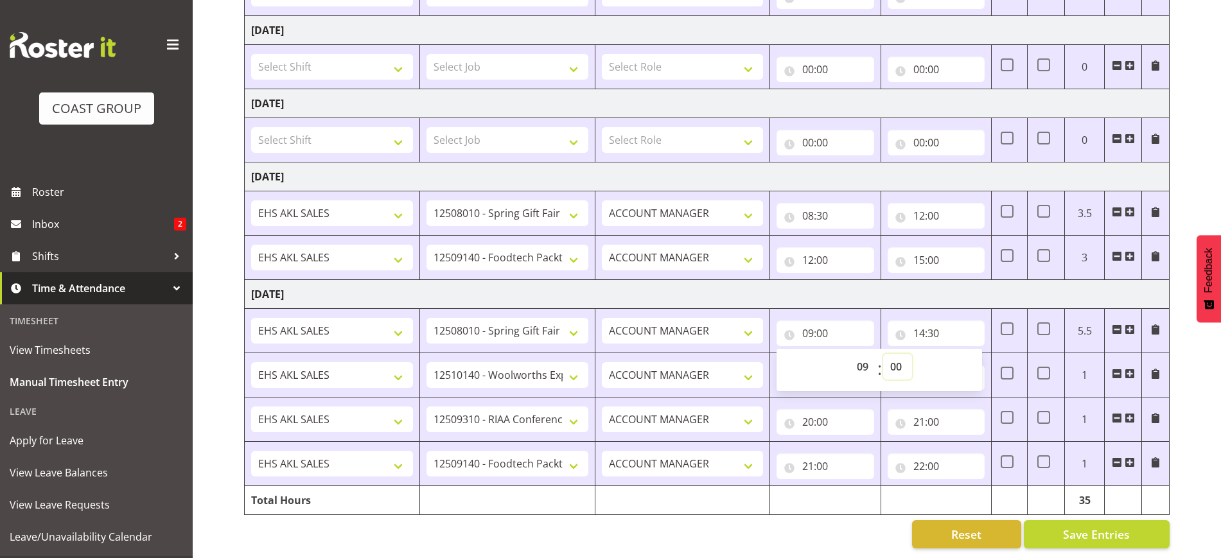
select select "30"
click at [883, 354] on select "00 01 02 03 04 05 06 07 08 09 10 11 12 13 14 15 16 17 18 19 20 21 22 23 24 25 2…" at bounding box center [897, 367] width 29 height 26
type input "09:30"
click at [934, 321] on input "14:30" at bounding box center [936, 334] width 97 height 26
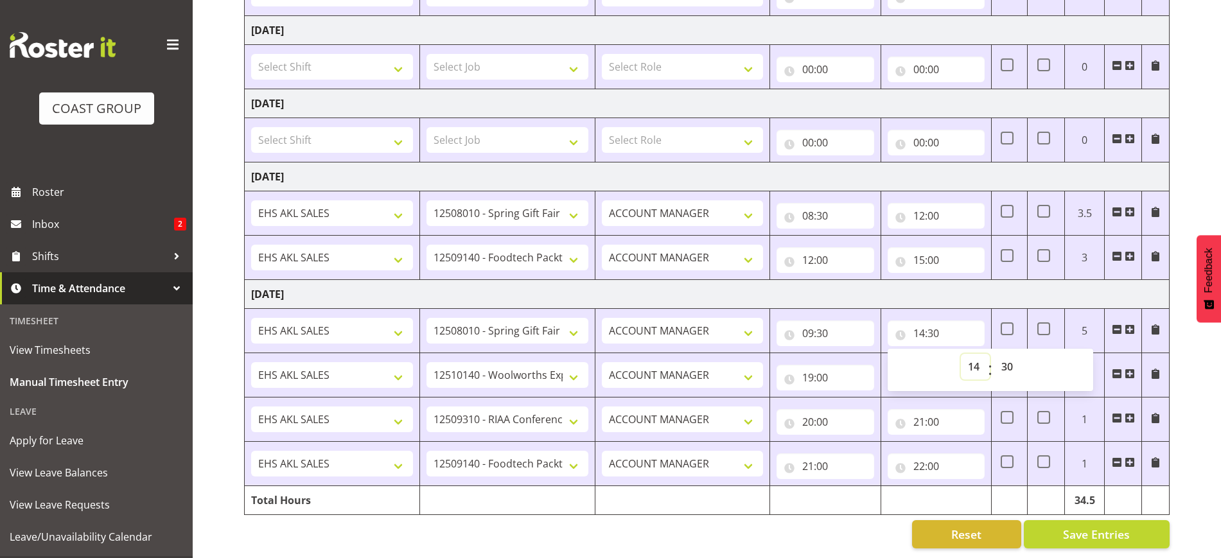
click at [979, 354] on select "00 01 02 03 04 05 06 07 08 09 10 11 12 13 14 15 16 17 18 19 20 21 22 23" at bounding box center [975, 367] width 29 height 26
select select "12"
click at [961, 354] on select "00 01 02 03 04 05 06 07 08 09 10 11 12 13 14 15 16 17 18 19 20 21 22 23" at bounding box center [975, 367] width 29 height 26
type input "12:30"
click at [924, 309] on td "12:30 00 01 02 03 04 05 06 07 08 09 10 11 12 13 14 15 16 17 18 19 20 21 22 23 :…" at bounding box center [936, 331] width 110 height 44
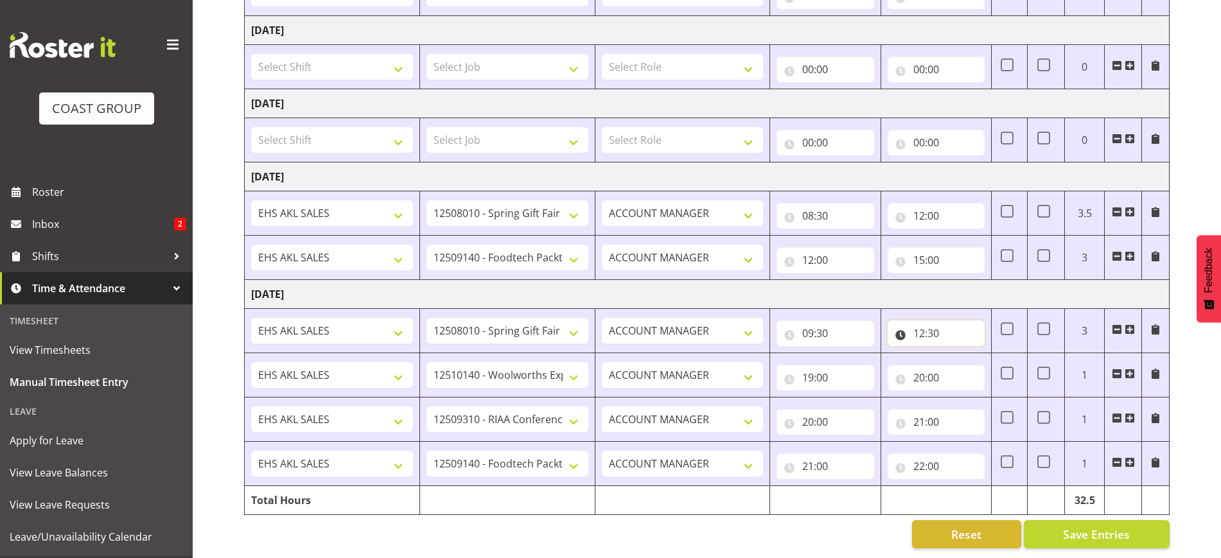
click at [957, 325] on input "12:30" at bounding box center [936, 334] width 97 height 26
drag, startPoint x: 1005, startPoint y: 354, endPoint x: 1003, endPoint y: 344, distance: 9.8
click at [1005, 355] on select "00 01 02 03 04 05 06 07 08 09 10 11 12 13 14 15 16 17 18 19 20 21 22 23 24 25 2…" at bounding box center [1008, 367] width 29 height 26
click at [1006, 355] on select "00 01 02 03 04 05 06 07 08 09 10 11 12 13 14 15 16 17 18 19 20 21 22 23 24 25 2…" at bounding box center [1008, 367] width 29 height 26
select select "0"
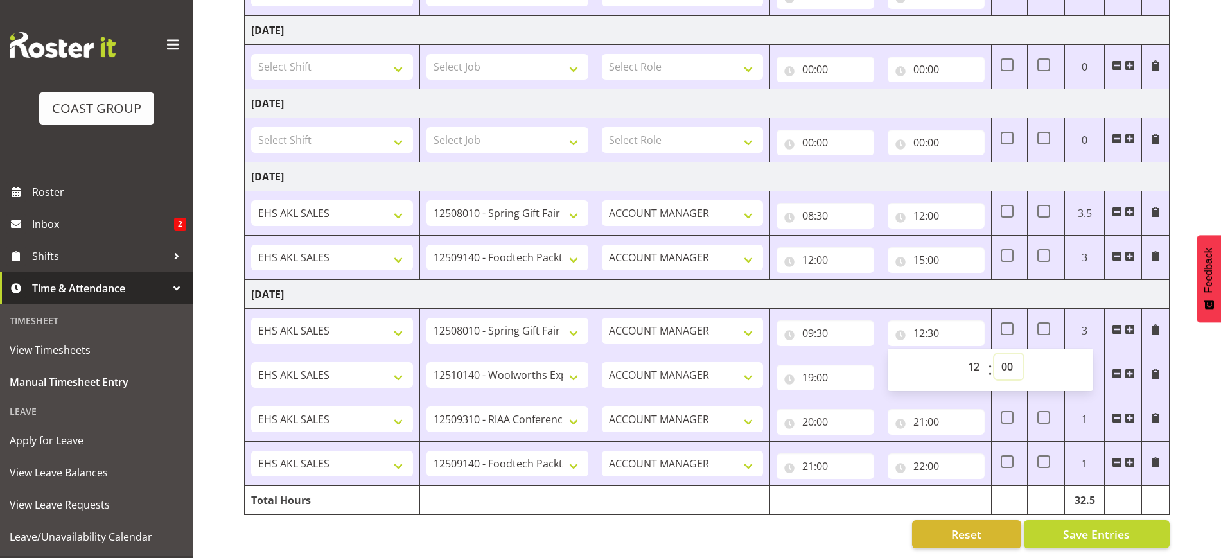
click at [994, 354] on select "00 01 02 03 04 05 06 07 08 09 10 11 12 13 14 15 16 17 18 19 20 21 22 23 24 25 2…" at bounding box center [1008, 367] width 29 height 26
type input "12:00"
click at [1177, 384] on div "[DATE] - [DATE] MEA - Meal Allowance AWA - Away Allowence Shift Job Role Start …" at bounding box center [732, 39] width 977 height 1037
click at [1131, 324] on span at bounding box center [1130, 329] width 10 height 10
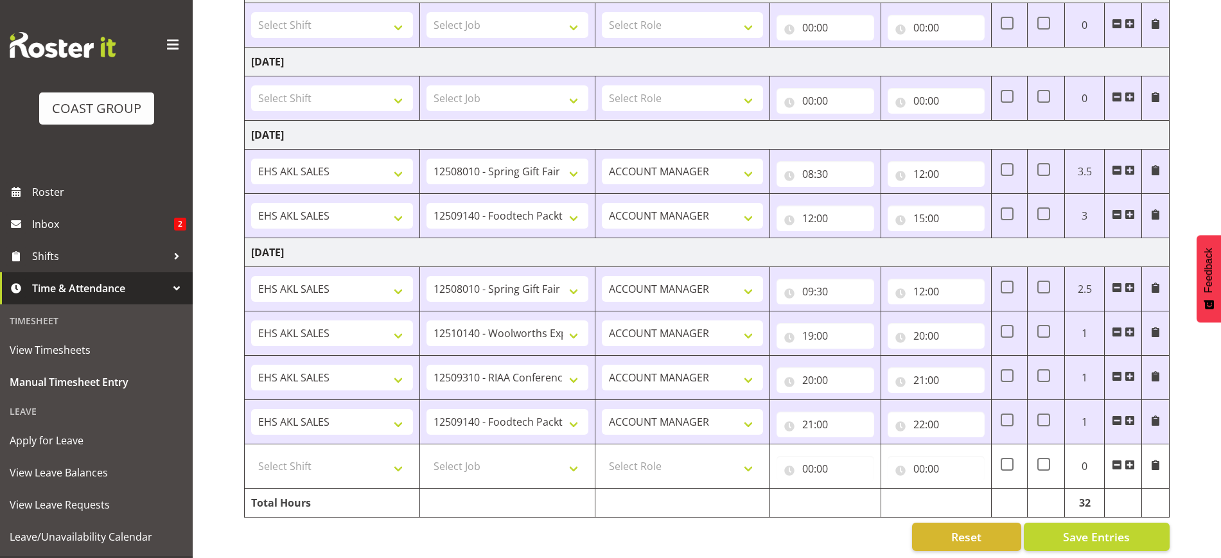
scroll to position [640, 0]
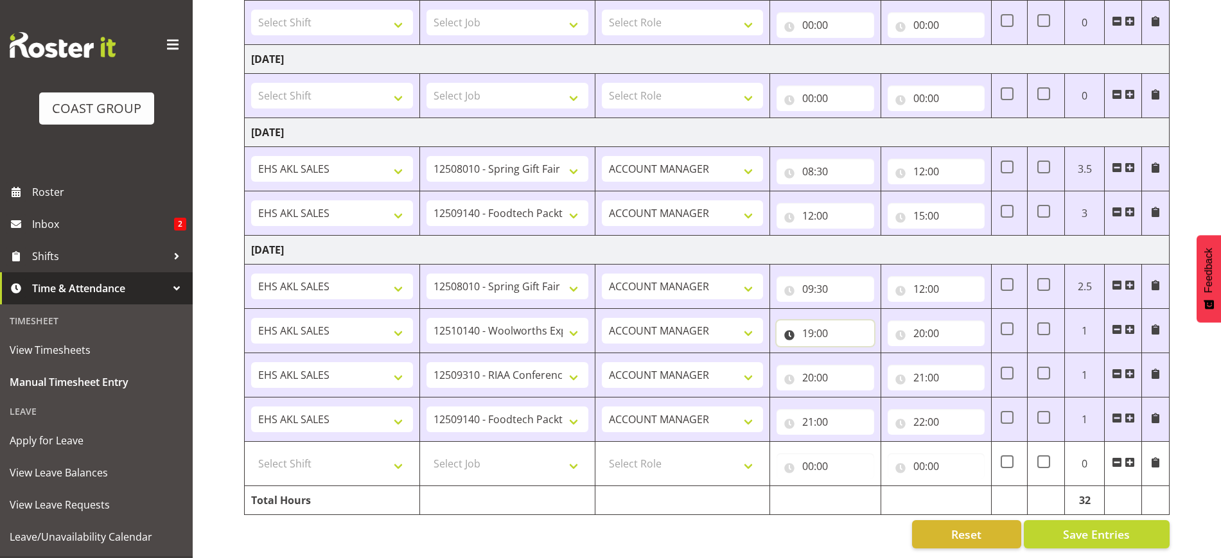
click at [822, 321] on input "19:00" at bounding box center [825, 334] width 97 height 26
click at [863, 354] on select "00 01 02 03 04 05 06 07 08 09 10 11 12 13 14 15 16 17 18 19 20 21 22 23" at bounding box center [864, 367] width 29 height 26
click at [459, 321] on select "1 Carlton Events 1 [PERSON_NAME] 1 [PERSON_NAME][GEOGRAPHIC_DATA] 1 EHS WAREHOU…" at bounding box center [508, 331] width 162 height 26
select select "9630"
click at [427, 318] on select "1 Carlton Events 1 [PERSON_NAME] 1 [PERSON_NAME][GEOGRAPHIC_DATA] 1 EHS WAREHOU…" at bounding box center [508, 331] width 162 height 26
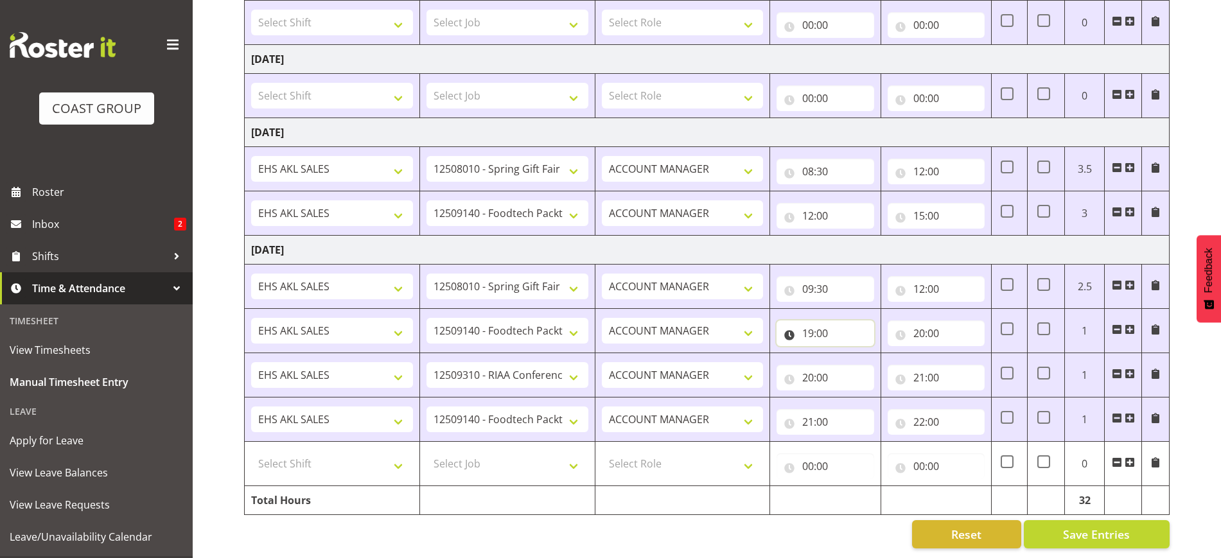
click at [800, 321] on input "19:00" at bounding box center [825, 334] width 97 height 26
click at [854, 355] on select "00 01 02 03 04 05 06 07 08 09 10 11 12 13 14 15 16 17 18 19 20 21 22 23" at bounding box center [864, 367] width 29 height 26
select select "12"
click at [850, 354] on select "00 01 02 03 04 05 06 07 08 09 10 11 12 13 14 15 16 17 18 19 20 21 22 23" at bounding box center [864, 367] width 29 height 26
type input "12:00"
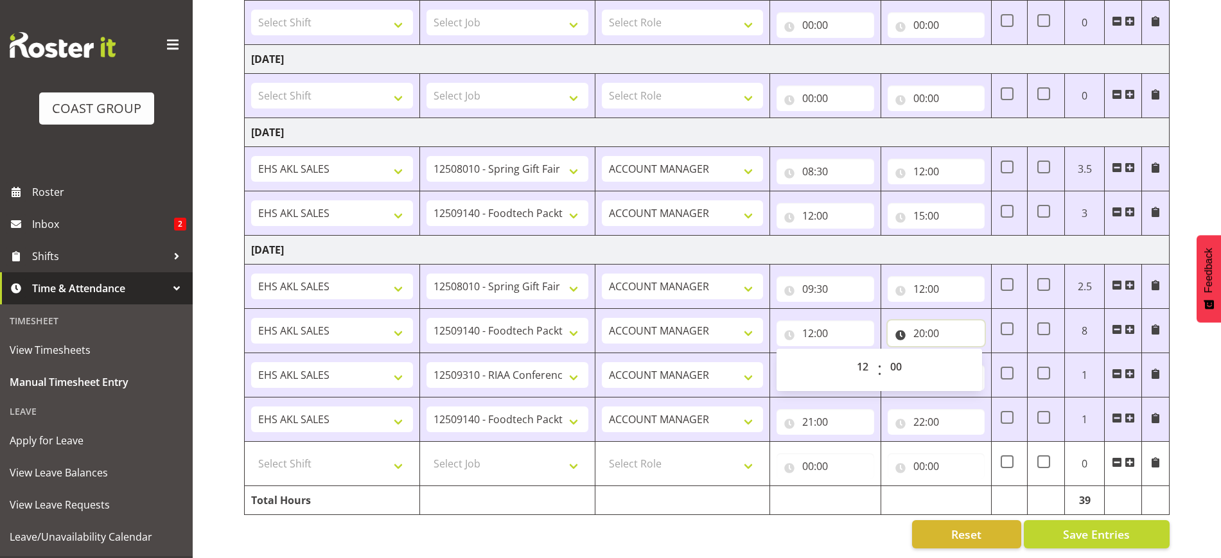
click at [927, 321] on input "20:00" at bounding box center [936, 334] width 97 height 26
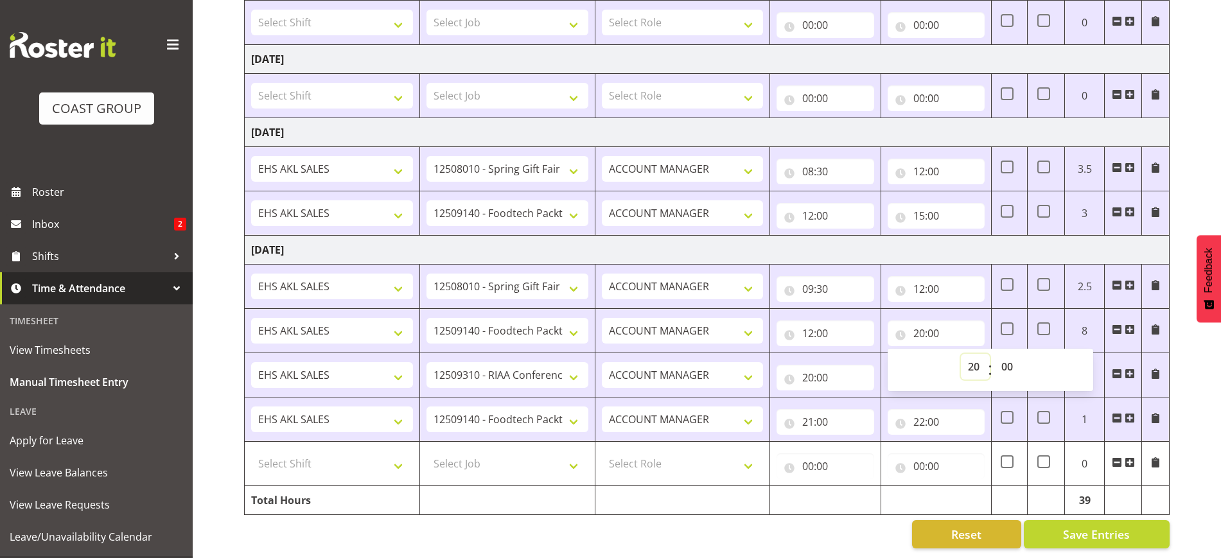
click at [976, 354] on select "00 01 02 03 04 05 06 07 08 09 10 11 12 13 14 15 16 17 18 19 20 21 22 23" at bounding box center [975, 367] width 29 height 26
select select "14"
click at [961, 354] on select "00 01 02 03 04 05 06 07 08 09 10 11 12 13 14 15 16 17 18 19 20 21 22 23" at bounding box center [975, 367] width 29 height 26
type input "14:00"
click at [1010, 354] on select "00 01 02 03 04 05 06 07 08 09 10 11 12 13 14 15 16 17 18 19 20 21 22 23 24 25 2…" at bounding box center [1008, 367] width 29 height 26
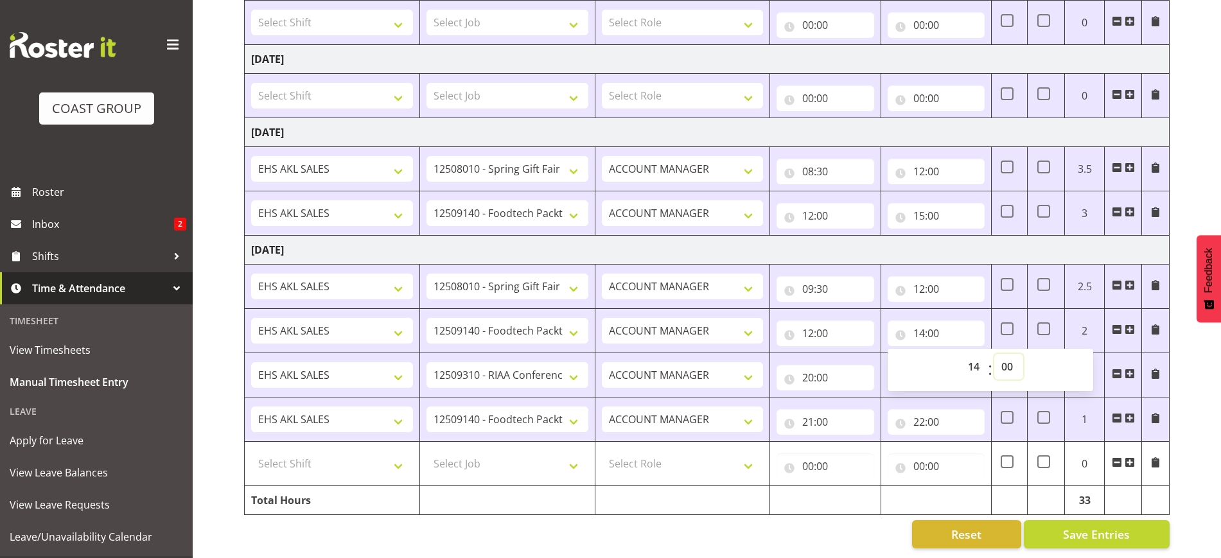
select select "30"
click at [994, 354] on select "00 01 02 03 04 05 06 07 08 09 10 11 12 13 14 15 16 17 18 19 20 21 22 23 24 25 2…" at bounding box center [1008, 367] width 29 height 26
type input "14:30"
click at [1185, 437] on div "[DATE] - [DATE] MEA - Meal Allowance AWA - Away Allowence Shift Job Role Start …" at bounding box center [732, 17] width 977 height 1082
click at [835, 365] on input "20:00" at bounding box center [825, 378] width 97 height 26
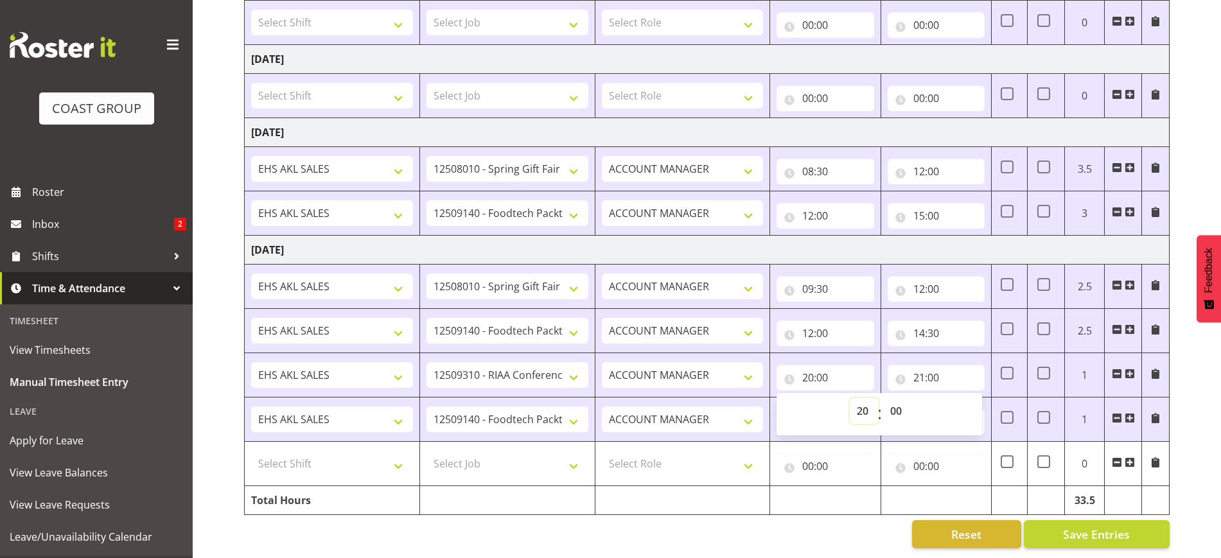
click at [861, 402] on select "00 01 02 03 04 05 06 07 08 09 10 11 12 13 14 15 16 17 18 19 20 21 22 23" at bounding box center [864, 411] width 29 height 26
select select "19"
click at [850, 398] on select "00 01 02 03 04 05 06 07 08 09 10 11 12 13 14 15 16 17 18 19 20 21 22 23" at bounding box center [864, 411] width 29 height 26
type input "19:00"
click at [928, 365] on input "21:00" at bounding box center [936, 378] width 97 height 26
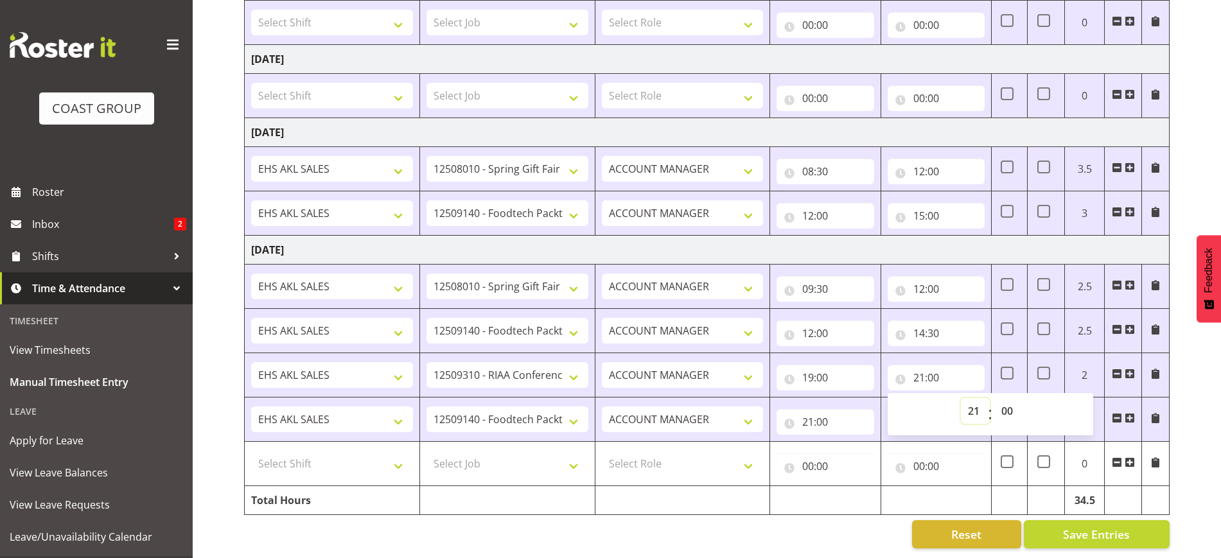
click at [978, 398] on select "00 01 02 03 04 05 06 07 08 09 10 11 12 13 14 15 16 17 18 19 20 21 22 23" at bounding box center [975, 411] width 29 height 26
select select "20"
click at [961, 398] on select "00 01 02 03 04 05 06 07 08 09 10 11 12 13 14 15 16 17 18 19 20 21 22 23" at bounding box center [975, 411] width 29 height 26
type input "20:00"
click at [836, 409] on input "21:00" at bounding box center [825, 422] width 97 height 26
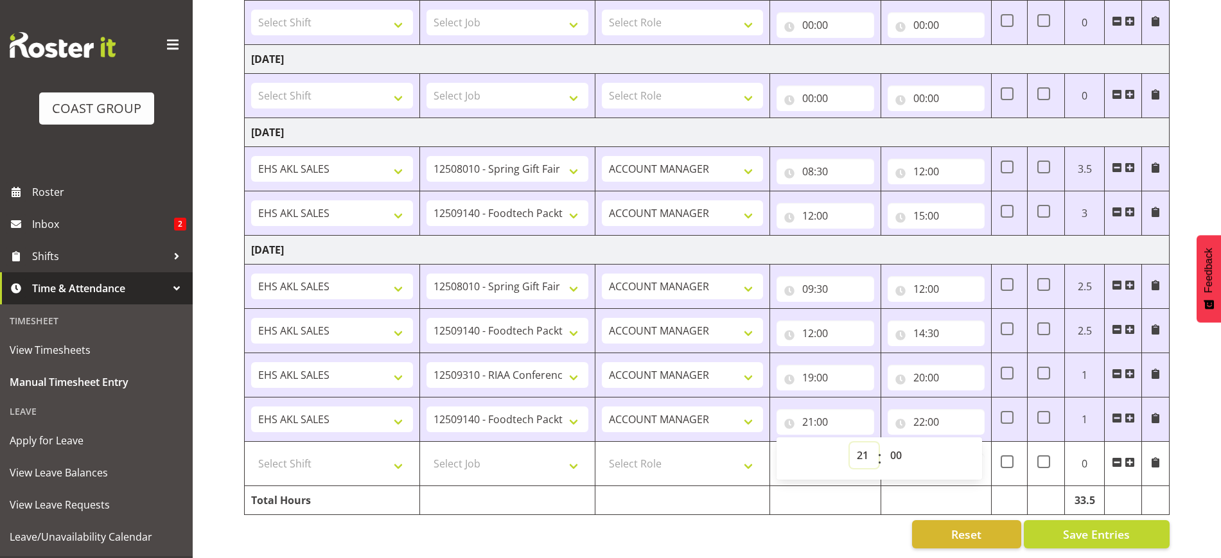
drag, startPoint x: 866, startPoint y: 441, endPoint x: 867, endPoint y: 432, distance: 9.1
click at [866, 443] on select "00 01 02 03 04 05 06 07 08 09 10 11 12 13 14 15 16 17 18 19 20 21 22 23" at bounding box center [864, 456] width 29 height 26
select select "20"
click at [850, 443] on select "00 01 02 03 04 05 06 07 08 09 10 11 12 13 14 15 16 17 18 19 20 21 22 23" at bounding box center [864, 456] width 29 height 26
type input "20:00"
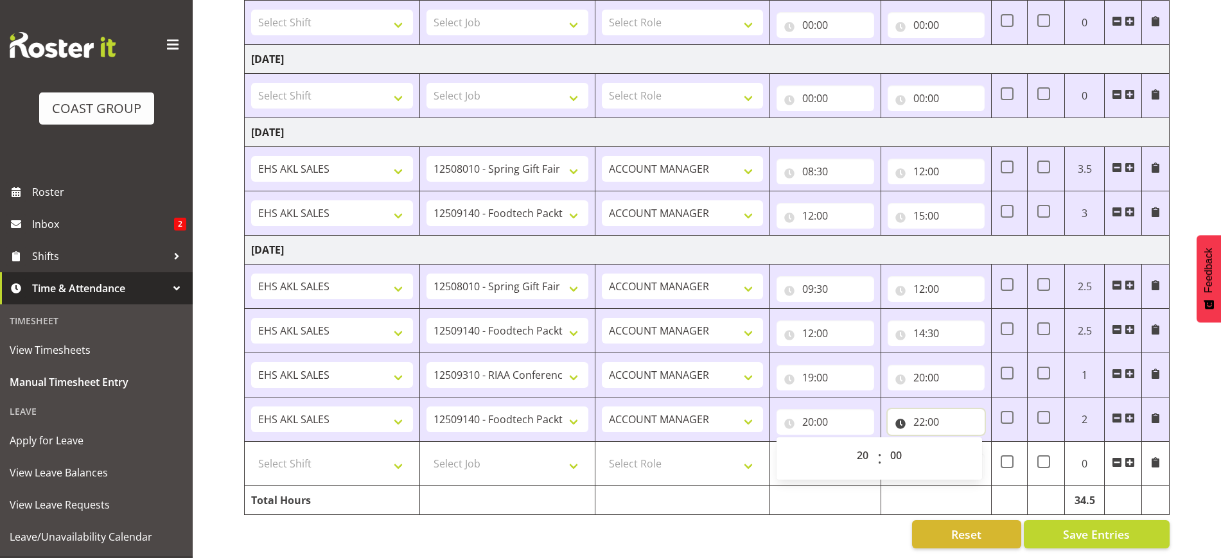
drag, startPoint x: 932, startPoint y: 410, endPoint x: 940, endPoint y: 411, distance: 7.7
click at [932, 410] on input "22:00" at bounding box center [936, 422] width 97 height 26
click at [974, 443] on select "00 01 02 03 04 05 06 07 08 09 10 11 12 13 14 15 16 17 18 19 20 21 22 23" at bounding box center [975, 456] width 29 height 26
select select "21"
click at [961, 443] on select "00 01 02 03 04 05 06 07 08 09 10 11 12 13 14 15 16 17 18 19 20 21 22 23" at bounding box center [975, 456] width 29 height 26
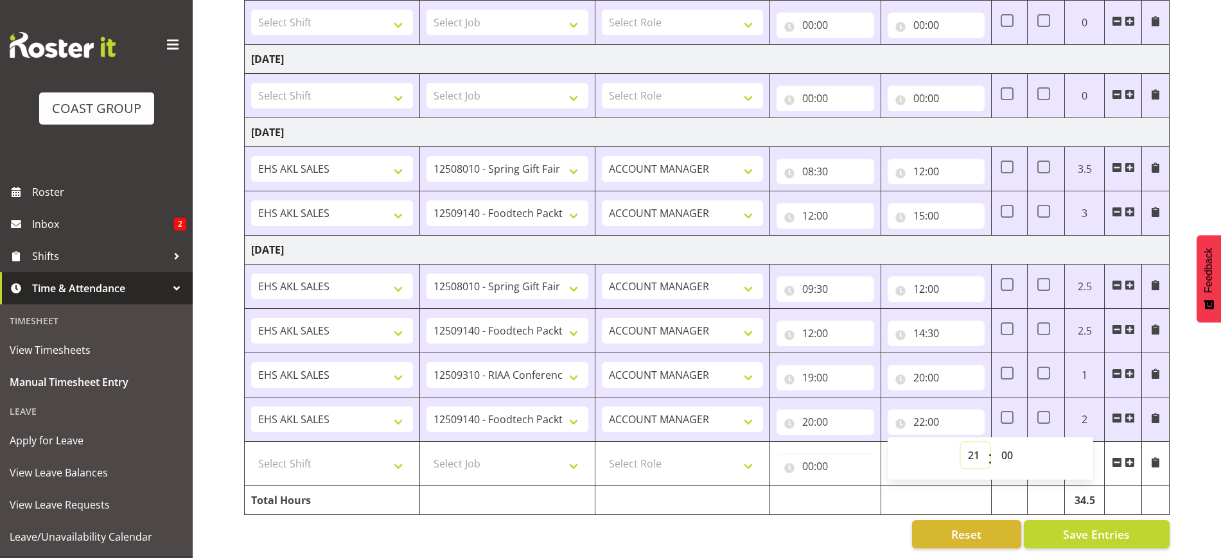
type input "21:00"
click at [381, 451] on select "Select Shift EHS AKL SALES EHS [PERSON_NAME] Hours EHS [PERSON_NAME] Hours Stri…" at bounding box center [332, 464] width 162 height 26
select select "1327"
click at [251, 451] on select "Select Shift EHS AKL SALES EHS [PERSON_NAME] Hours EHS [PERSON_NAME] Hours Stri…" at bounding box center [332, 464] width 162 height 26
click at [454, 451] on select "Select Job 1 Carlton Events 1 [PERSON_NAME][GEOGRAPHIC_DATA] 1 [PERSON_NAME][GE…" at bounding box center [508, 464] width 162 height 26
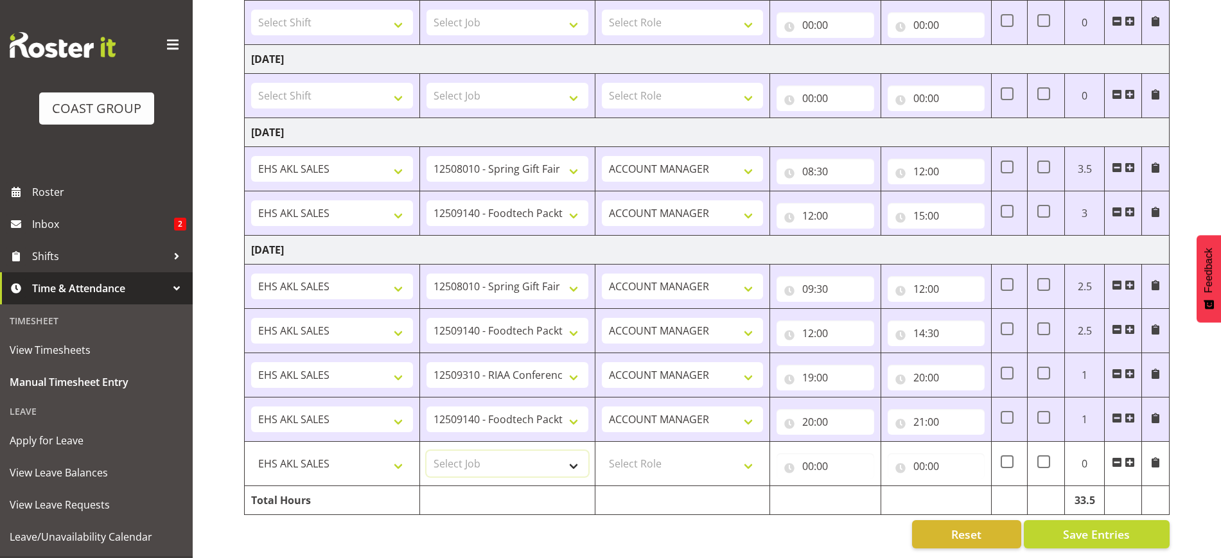
select select "10237"
click at [427, 451] on select "Select Job 1 Carlton Events 1 [PERSON_NAME][GEOGRAPHIC_DATA] 1 [PERSON_NAME][GE…" at bounding box center [508, 464] width 162 height 26
click at [678, 451] on select "Select Role ACCOUNT MANAGER Account Manager" at bounding box center [683, 464] width 162 height 26
select select "197"
click at [602, 451] on select "Select Role ACCOUNT MANAGER Account Manager" at bounding box center [683, 464] width 162 height 26
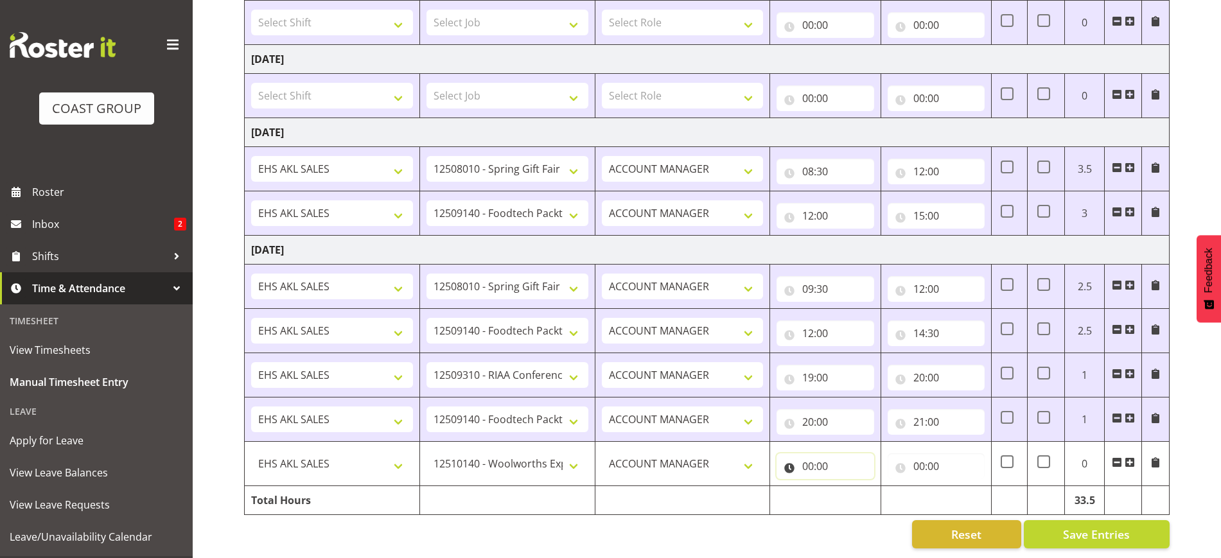
click at [811, 454] on input "00:00" at bounding box center [825, 467] width 97 height 26
click at [858, 487] on select "00 01 02 03 04 05 06 07 08 09 10 11 12 13 14 15 16 17 18 19 20 21 22 23" at bounding box center [864, 500] width 29 height 26
select select "21"
click at [850, 487] on select "00 01 02 03 04 05 06 07 08 09 10 11 12 13 14 15 16 17 18 19 20 21 22 23" at bounding box center [864, 500] width 29 height 26
type input "21:00"
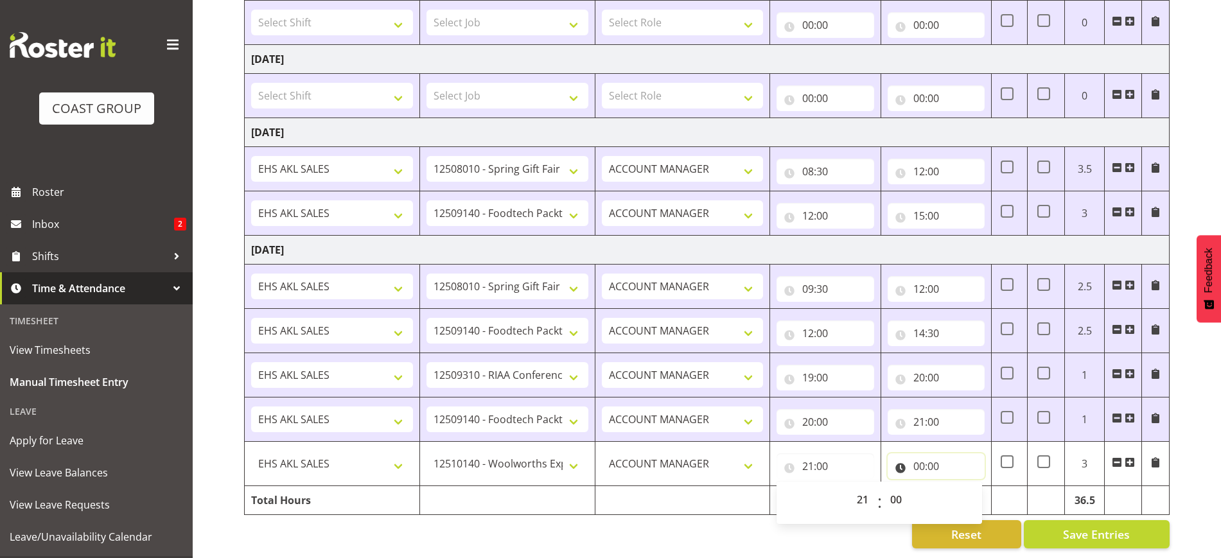
drag, startPoint x: 926, startPoint y: 450, endPoint x: 940, endPoint y: 459, distance: 16.8
click at [926, 454] on input "00:00" at bounding box center [936, 467] width 97 height 26
drag, startPoint x: 973, startPoint y: 491, endPoint x: 971, endPoint y: 476, distance: 14.8
click at [973, 490] on select "00 01 02 03 04 05 06 07 08 09 10 11 12 13 14 15 16 17 18 19 20 21 22 23" at bounding box center [975, 500] width 29 height 26
select select "22"
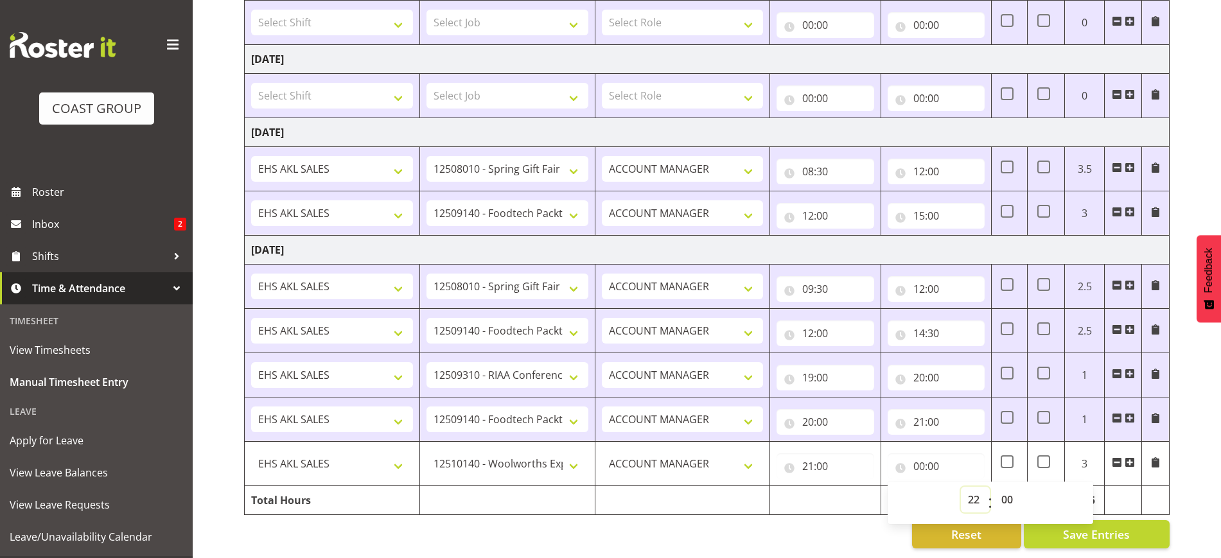
click at [961, 487] on select "00 01 02 03 04 05 06 07 08 09 10 11 12 13 14 15 16 17 18 19 20 21 22 23" at bounding box center [975, 500] width 29 height 26
type input "22:00"
click at [1178, 465] on div "[DATE] - [DATE] MEA - Meal Allowance AWA - Away Allowence Shift Job Role Start …" at bounding box center [732, 17] width 977 height 1082
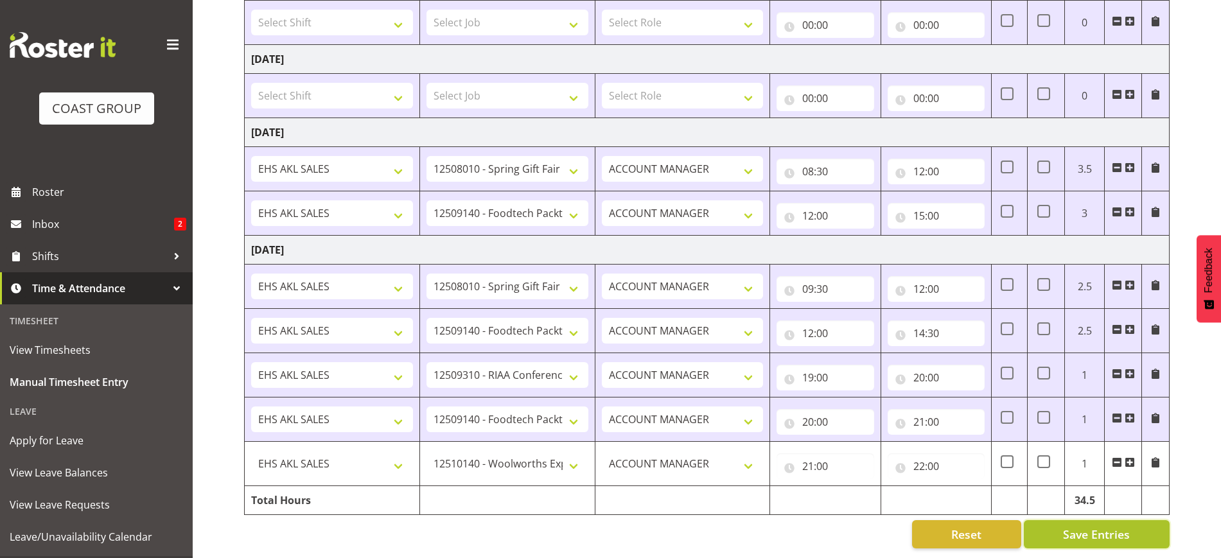
click at [1104, 526] on span "Save Entries" at bounding box center [1096, 534] width 67 height 17
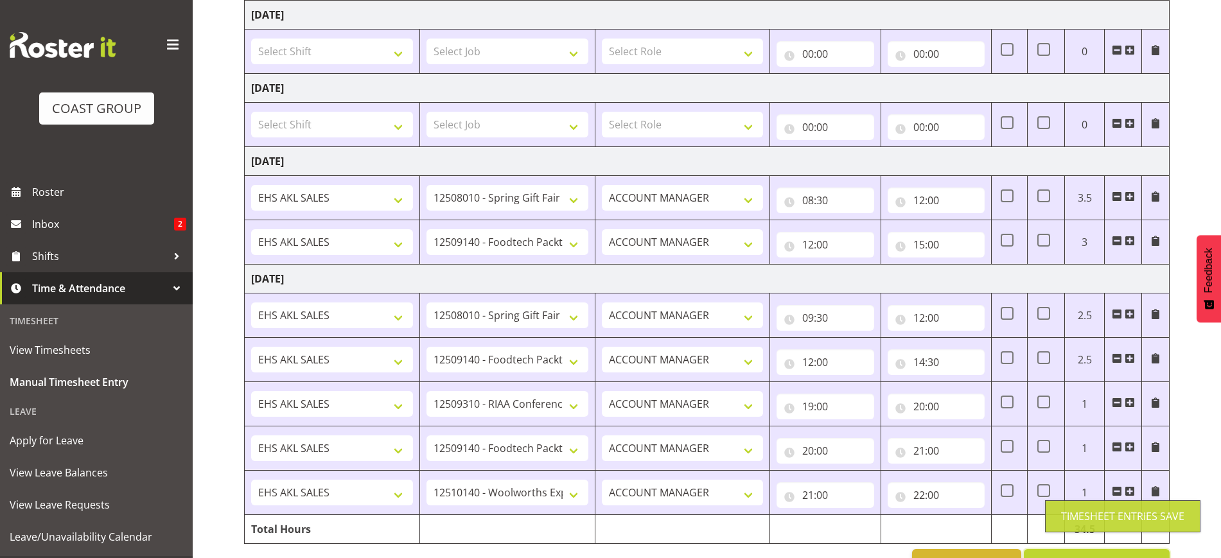
scroll to position [560, 0]
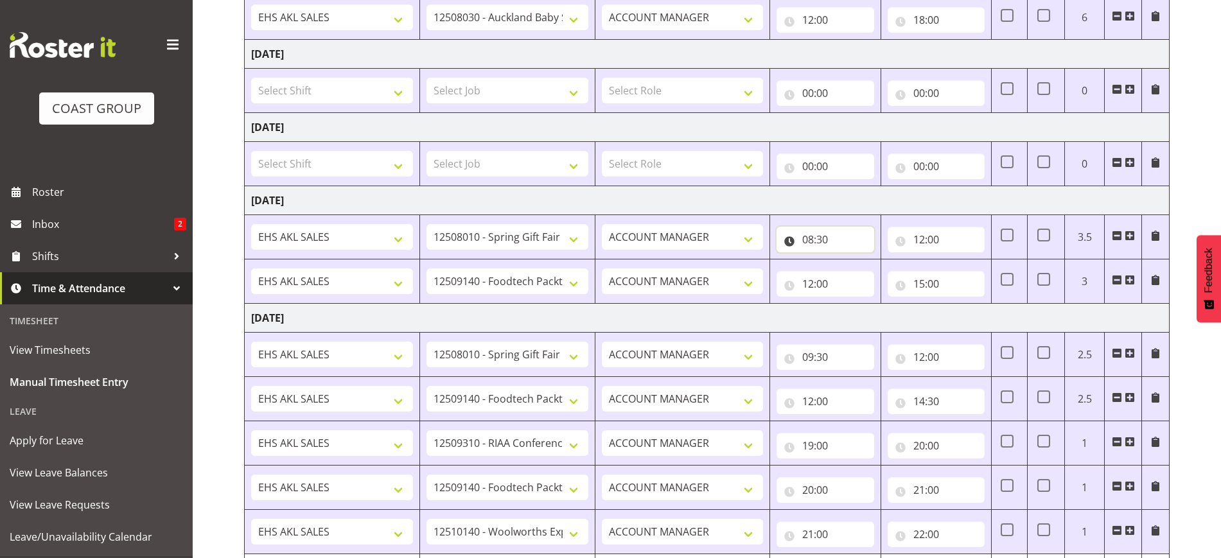
click at [829, 237] on input "08:30" at bounding box center [825, 240] width 97 height 26
click at [904, 272] on select "00 01 02 03 04 05 06 07 08 09 10 11 12 13 14 15 16 17 18 19 20 21 22 23 24 25 2…" at bounding box center [897, 273] width 29 height 26
select select "0"
click at [883, 260] on select "00 01 02 03 04 05 06 07 08 09 10 11 12 13 14 15 16 17 18 19 20 21 22 23 24 25 2…" at bounding box center [897, 273] width 29 height 26
type input "08:00"
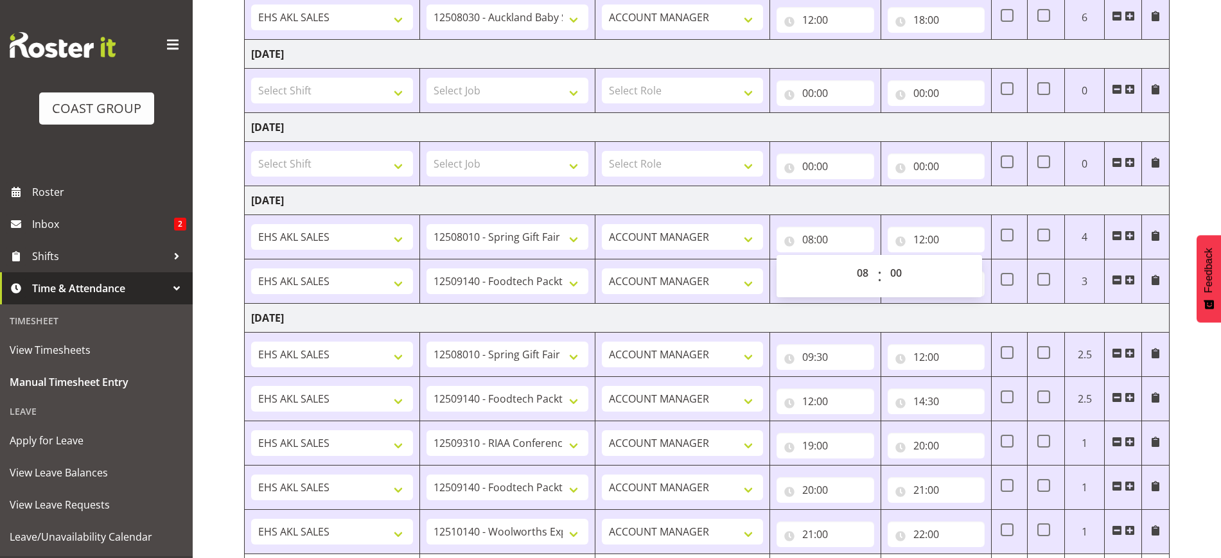
click at [1203, 411] on div "[DATE] - [DATE] MEA - Meal Allowance AWA - Away Allowence Shift Job Role Start …" at bounding box center [732, 86] width 977 height 1082
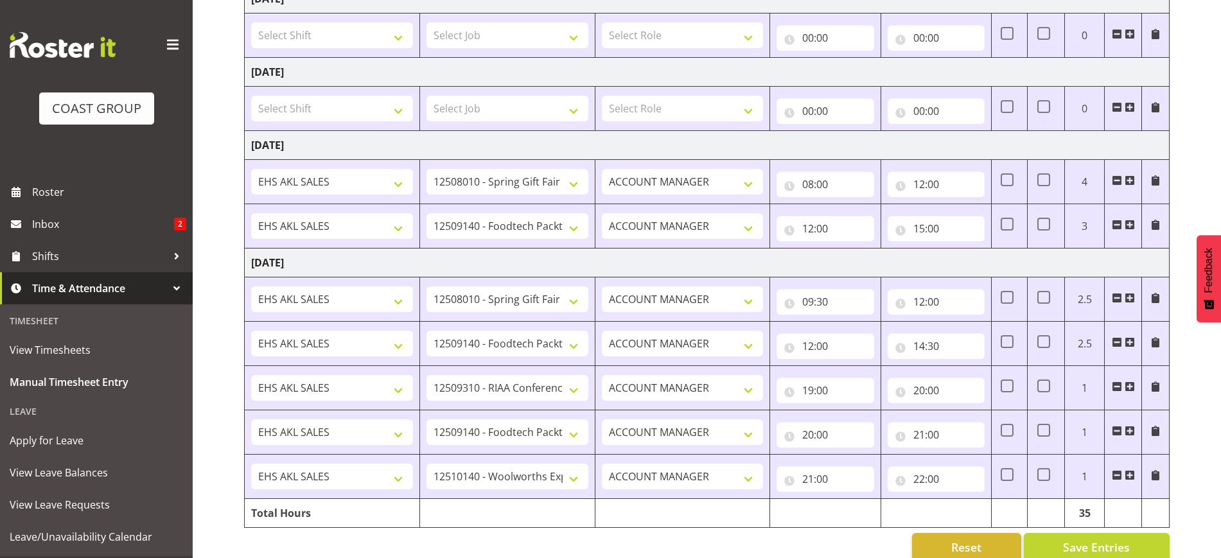
scroll to position [640, 0]
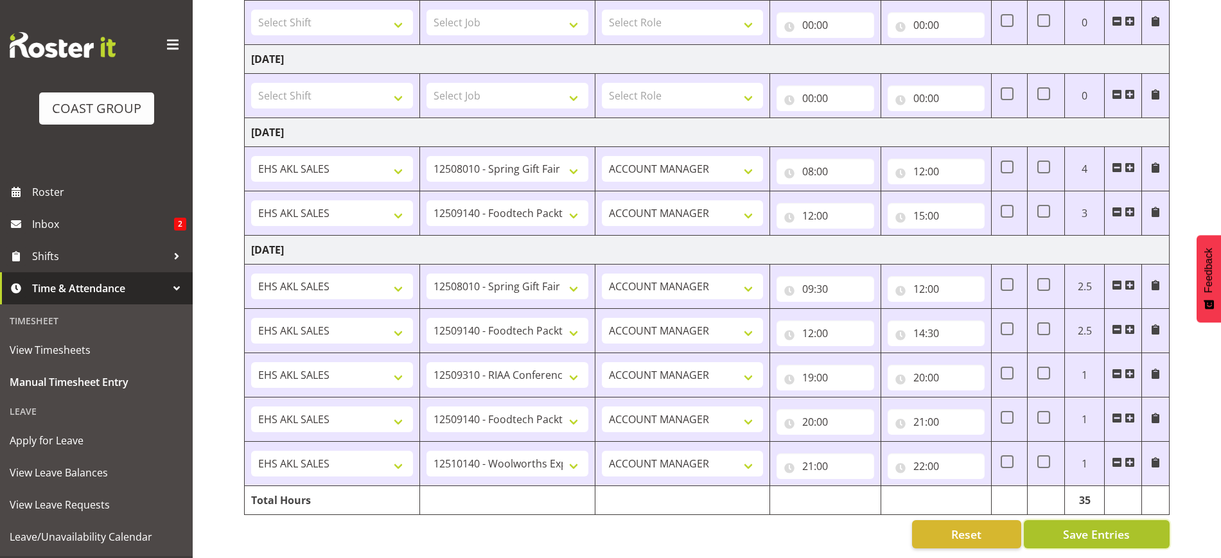
click at [1123, 526] on span "Save Entries" at bounding box center [1096, 534] width 67 height 17
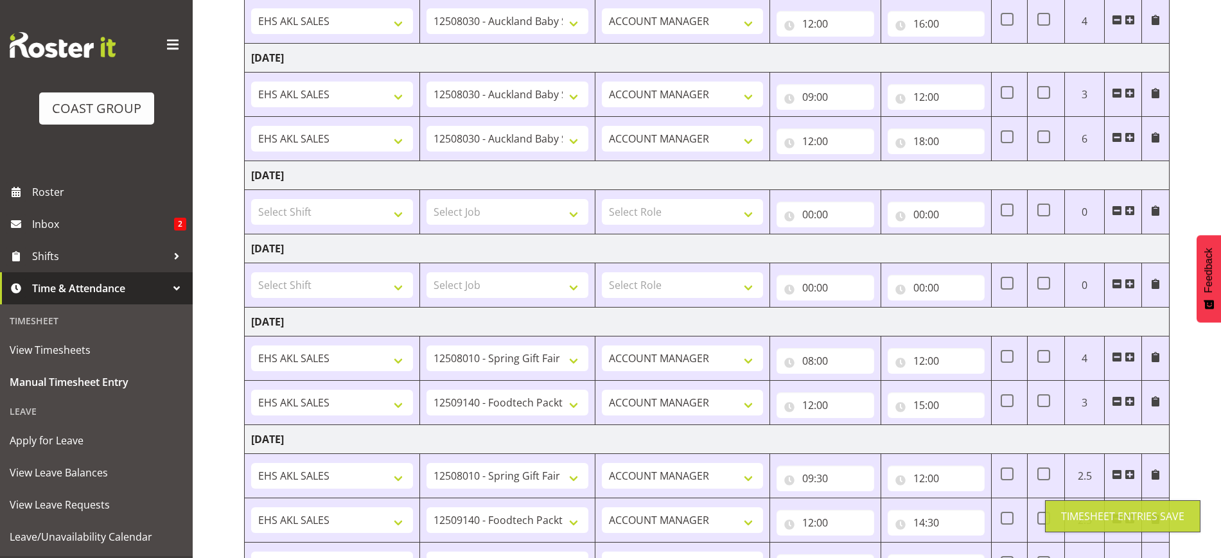
scroll to position [400, 0]
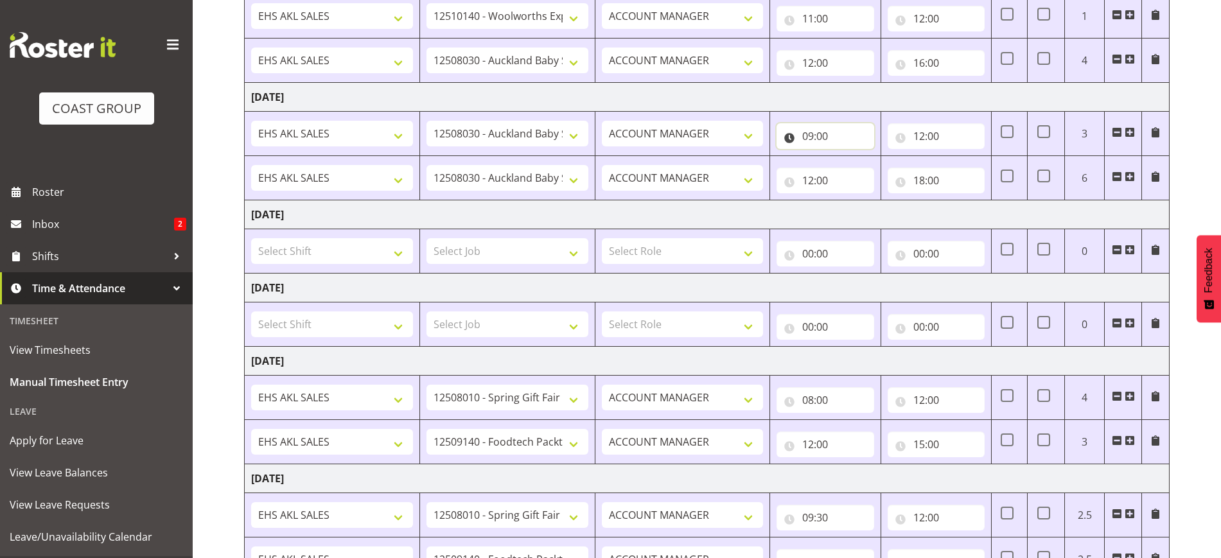
click at [838, 136] on input "09:00" at bounding box center [825, 136] width 97 height 26
click at [867, 164] on select "00 01 02 03 04 05 06 07 08 09 10 11 12 13 14 15 16 17 18 19 20 21 22 23" at bounding box center [864, 170] width 29 height 26
select select "8"
click at [850, 157] on select "00 01 02 03 04 05 06 07 08 09 10 11 12 13 14 15 16 17 18 19 20 21 22 23" at bounding box center [864, 170] width 29 height 26
type input "08:00"
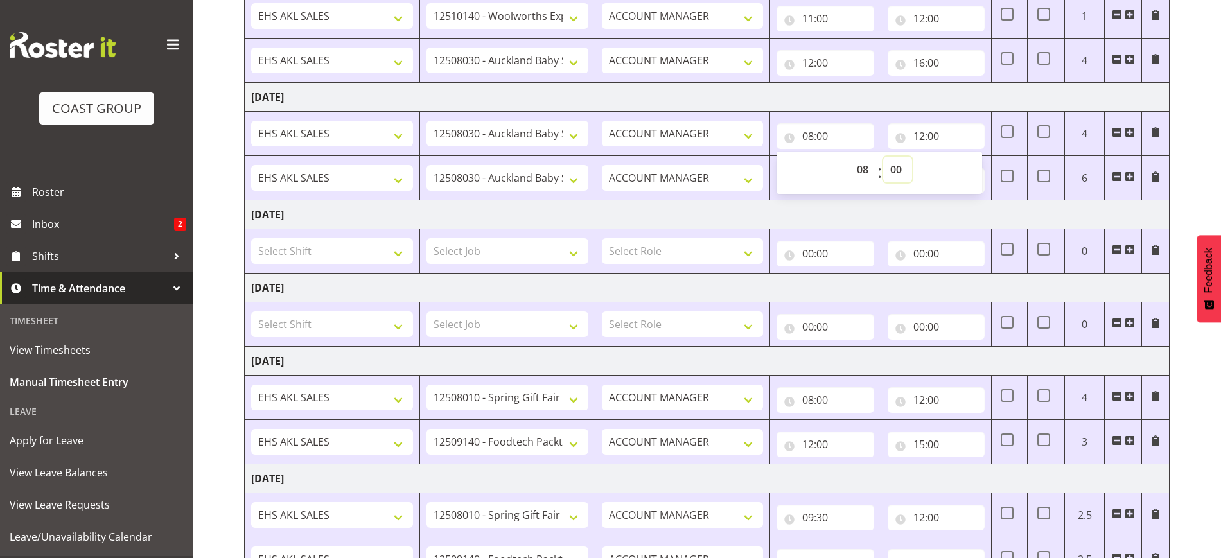
click at [901, 176] on select "00 01 02 03 04 05 06 07 08 09 10 11 12 13 14 15 16 17 18 19 20 21 22 23 24 25 2…" at bounding box center [897, 170] width 29 height 26
select select "30"
click at [883, 157] on select "00 01 02 03 04 05 06 07 08 09 10 11 12 13 14 15 16 17 18 19 20 21 22 23 24 25 2…" at bounding box center [897, 170] width 29 height 26
type input "08:30"
click at [1213, 398] on div "[DATE] - [DATE] MEA - Meal Allowance AWA - Away Allowence Shift Job Role Start …" at bounding box center [732, 246] width 977 height 1082
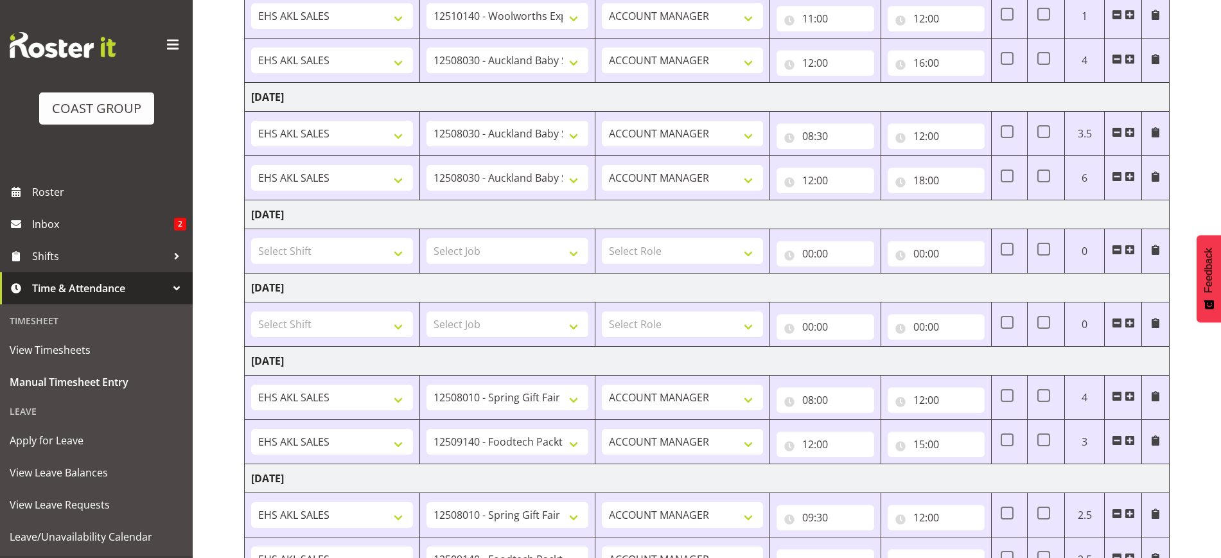
scroll to position [640, 0]
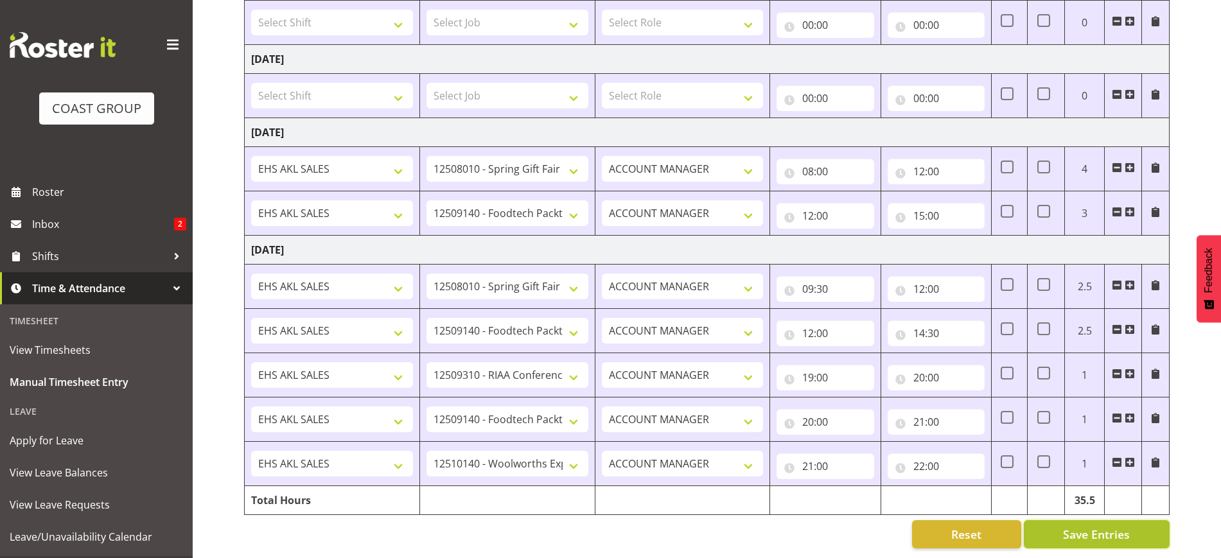
click at [1099, 526] on span "Save Entries" at bounding box center [1096, 534] width 67 height 17
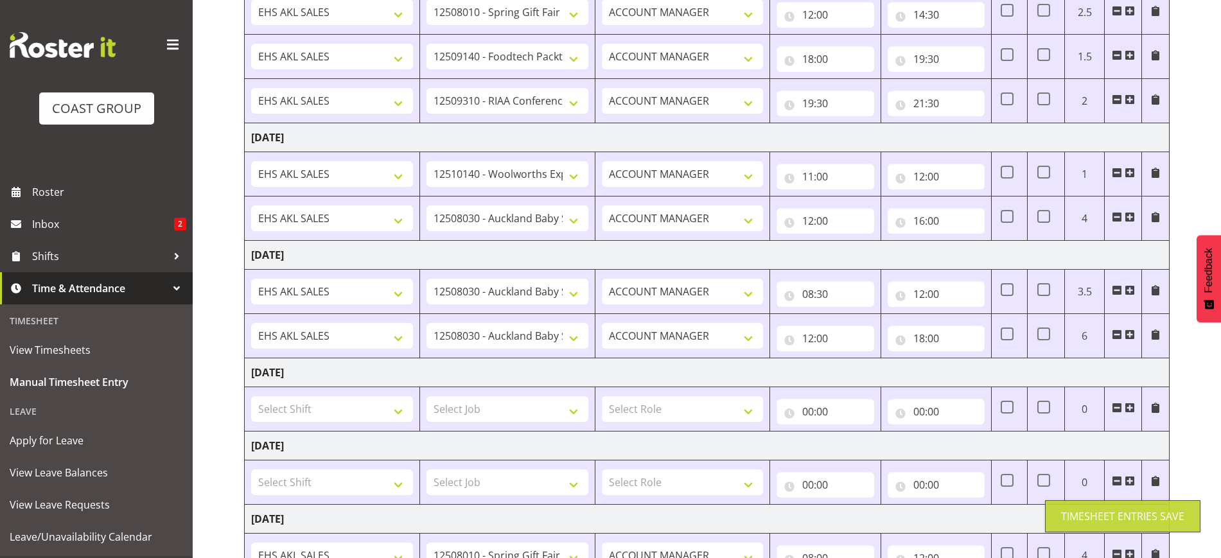
scroll to position [239, 0]
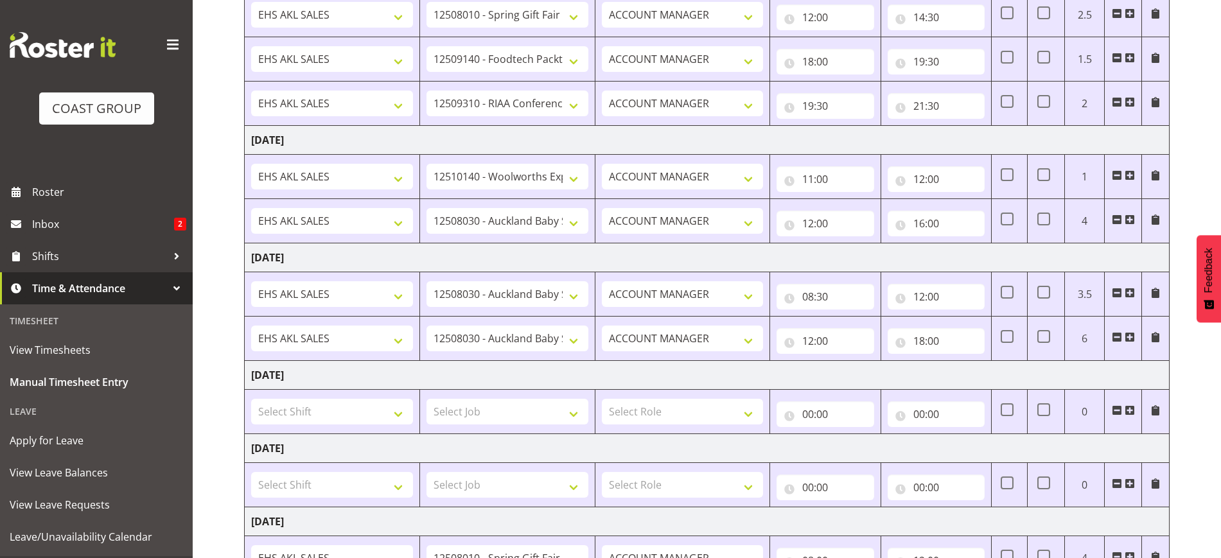
click at [1132, 175] on span at bounding box center [1130, 175] width 10 height 10
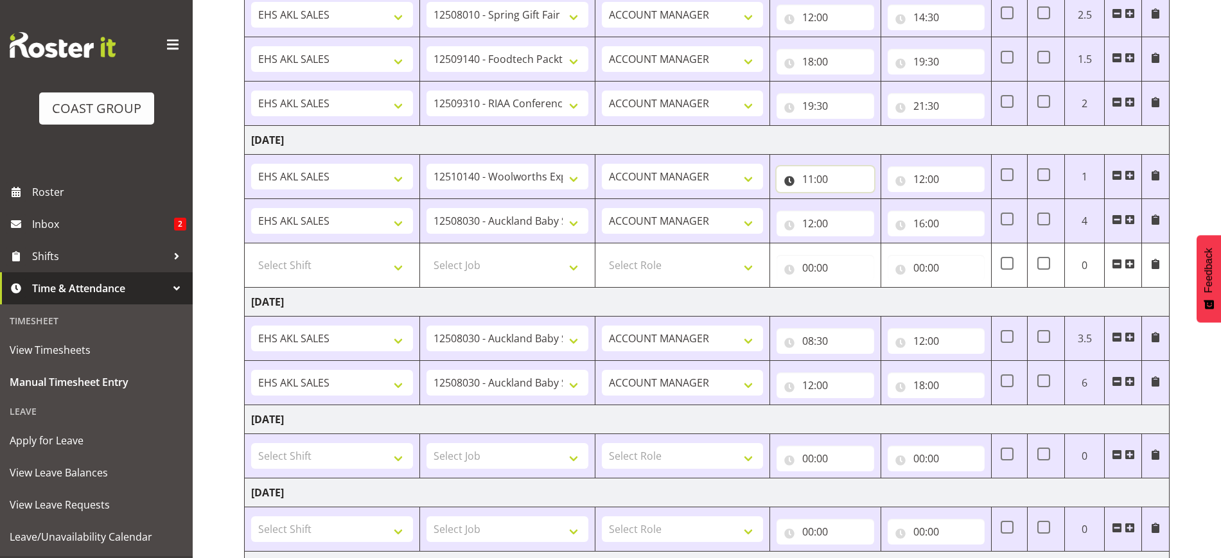
click at [831, 175] on input "11:00" at bounding box center [825, 179] width 97 height 26
click at [860, 214] on select "00 01 02 03 04 05 06 07 08 09 10 11 12 13 14 15 16 17 18 19 20 21 22 23" at bounding box center [864, 213] width 29 height 26
select select "9"
click at [850, 200] on select "00 01 02 03 04 05 06 07 08 09 10 11 12 13 14 15 16 17 18 19 20 21 22 23" at bounding box center [864, 213] width 29 height 26
type input "09:00"
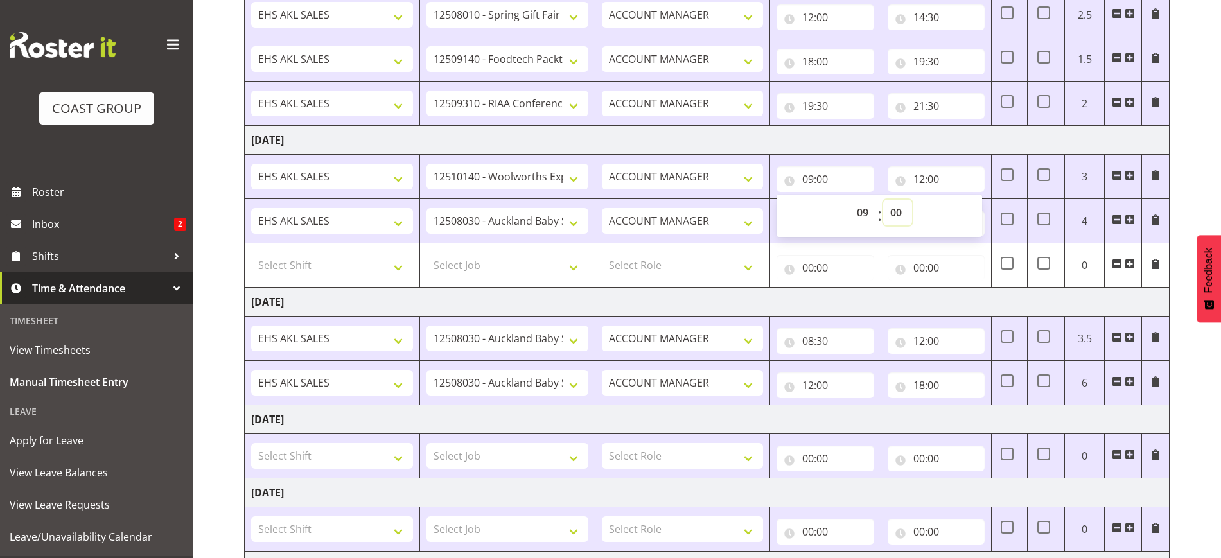
click at [899, 211] on select "00 01 02 03 04 05 06 07 08 09 10 11 12 13 14 15 16 17 18 19 20 21 22 23 24 25 2…" at bounding box center [897, 213] width 29 height 26
select select "30"
click at [883, 200] on select "00 01 02 03 04 05 06 07 08 09 10 11 12 13 14 15 16 17 18 19 20 21 22 23 24 25 2…" at bounding box center [897, 213] width 29 height 26
type input "09:30"
click at [939, 186] on input "12:00" at bounding box center [936, 179] width 97 height 26
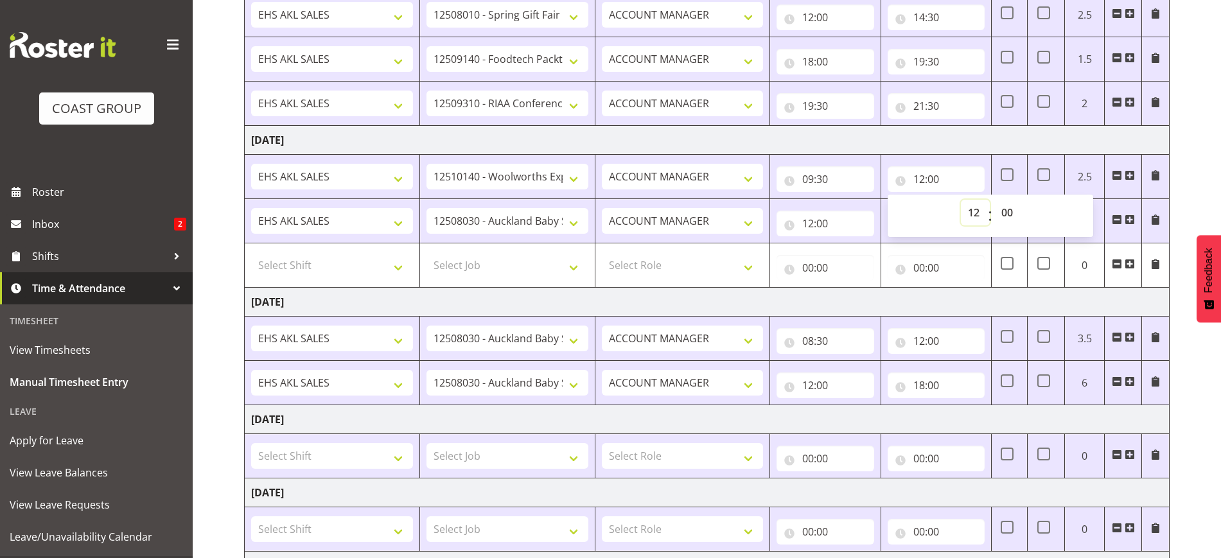
click at [974, 211] on select "00 01 02 03 04 05 06 07 08 09 10 11 12 13 14 15 16 17 18 19 20 21 22 23" at bounding box center [975, 213] width 29 height 26
click at [1186, 198] on div "[DATE] - [DATE] MEA - Meal Allowance AWA - Away Allowence Shift Job Role Start …" at bounding box center [732, 429] width 977 height 1126
click at [1114, 263] on span at bounding box center [1117, 264] width 10 height 10
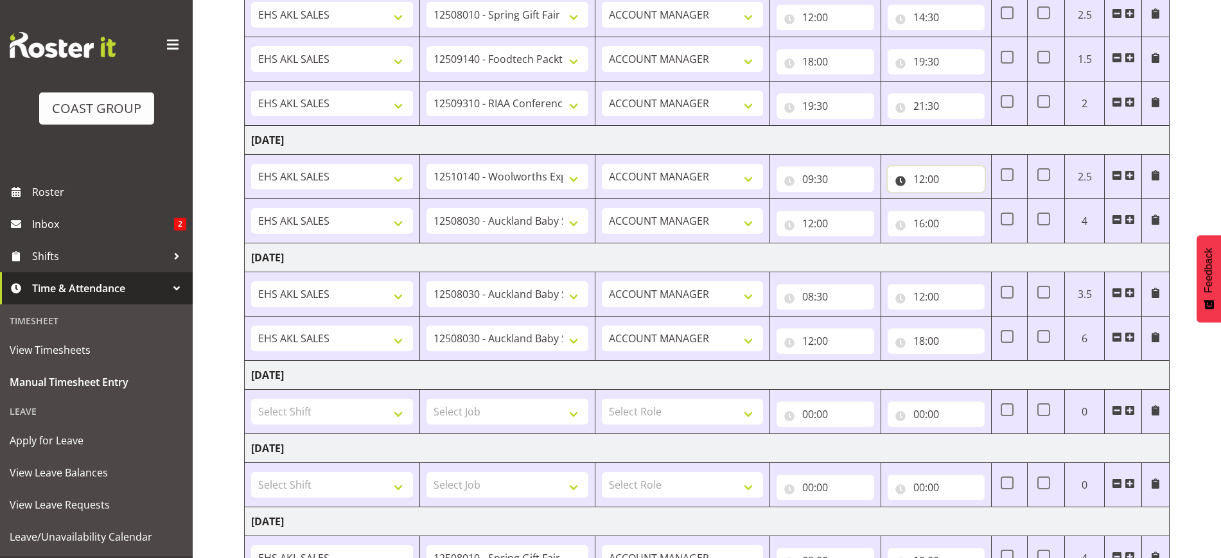
click at [924, 183] on input "12:00" at bounding box center [936, 179] width 97 height 26
click at [974, 215] on select "00 01 02 03 04 05 06 07 08 09 10 11 12 13 14 15 16 17 18 19 20 21 22 23" at bounding box center [975, 213] width 29 height 26
select select "11"
click at [961, 200] on select "00 01 02 03 04 05 06 07 08 09 10 11 12 13 14 15 16 17 18 19 20 21 22 23" at bounding box center [975, 213] width 29 height 26
type input "11:00"
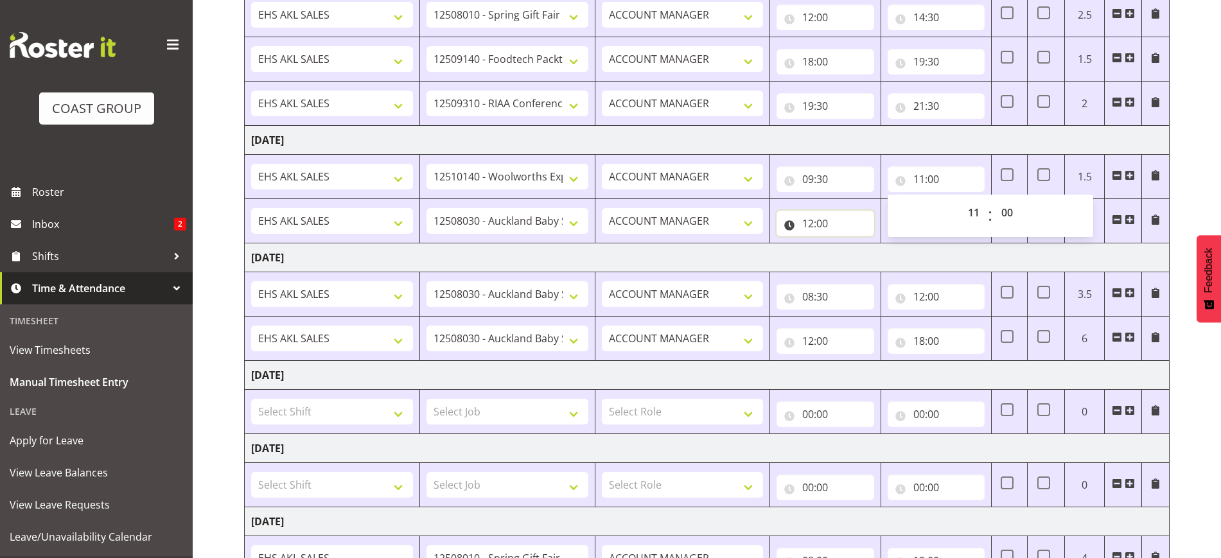
click at [799, 226] on input "12:00" at bounding box center [825, 224] width 97 height 26
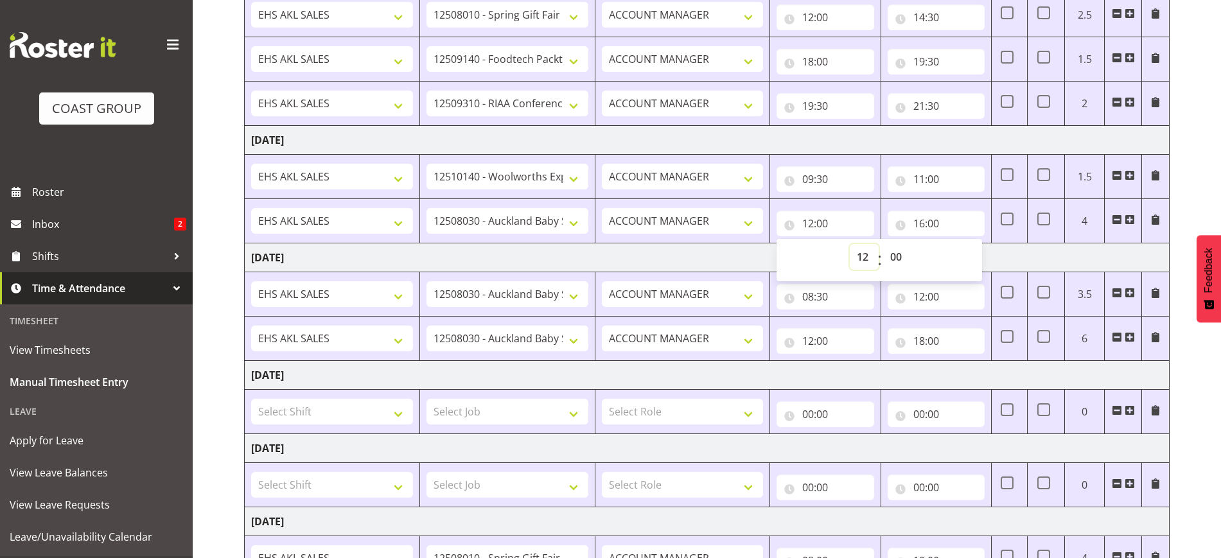
click at [861, 255] on select "00 01 02 03 04 05 06 07 08 09 10 11 12 13 14 15 16 17 18 19 20 21 22 23" at bounding box center [864, 257] width 29 height 26
select select "11"
click at [850, 244] on select "00 01 02 03 04 05 06 07 08 09 10 11 12 13 14 15 16 17 18 19 20 21 22 23" at bounding box center [864, 257] width 29 height 26
type input "11:00"
click at [938, 229] on input "16:00" at bounding box center [936, 224] width 97 height 26
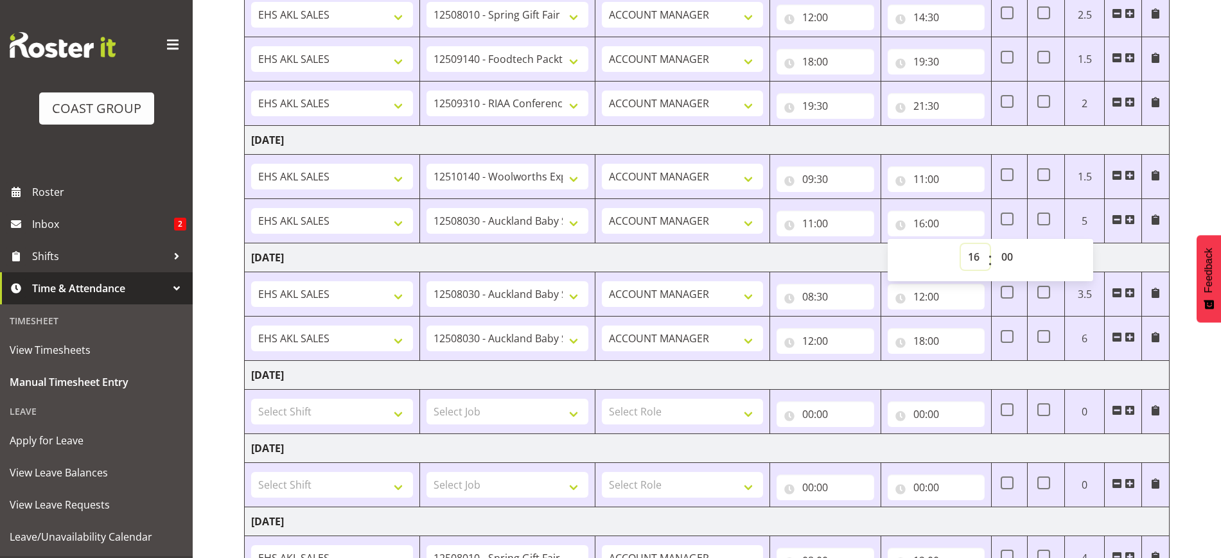
click at [976, 257] on select "00 01 02 03 04 05 06 07 08 09 10 11 12 13 14 15 16 17 18 19 20 21 22 23" at bounding box center [975, 257] width 29 height 26
select select "12"
click at [961, 244] on select "00 01 02 03 04 05 06 07 08 09 10 11 12 13 14 15 16 17 18 19 20 21 22 23" at bounding box center [975, 257] width 29 height 26
type input "12:00"
click at [520, 221] on select "1 Carlton Events 1 [PERSON_NAME] 1 [PERSON_NAME][GEOGRAPHIC_DATA] 1 EHS WAREHOU…" at bounding box center [508, 221] width 162 height 26
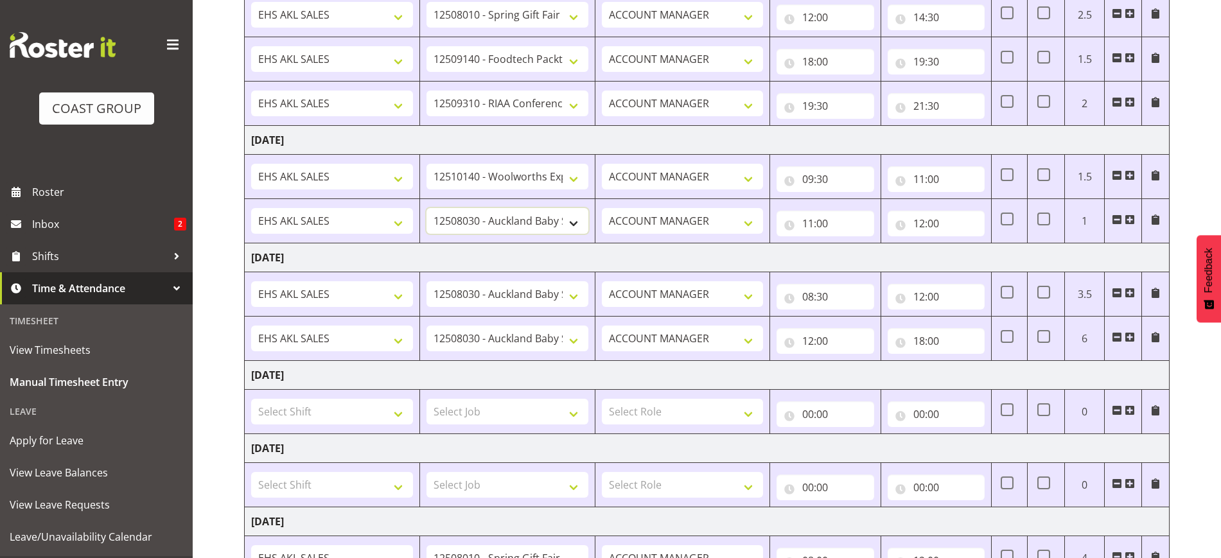
select select "9630"
click at [427, 208] on select "1 Carlton Events 1 [PERSON_NAME] 1 [PERSON_NAME][GEOGRAPHIC_DATA] 1 EHS WAREHOU…" at bounding box center [508, 221] width 162 height 26
click at [539, 177] on select "1 Carlton Events 1 [PERSON_NAME] 1 [PERSON_NAME][GEOGRAPHIC_DATA] 1 EHS WAREHOU…" at bounding box center [508, 177] width 162 height 26
select select "8514"
click at [427, 164] on select "1 Carlton Events 1 [PERSON_NAME] 1 [PERSON_NAME][GEOGRAPHIC_DATA] 1 EHS WAREHOU…" at bounding box center [508, 177] width 162 height 26
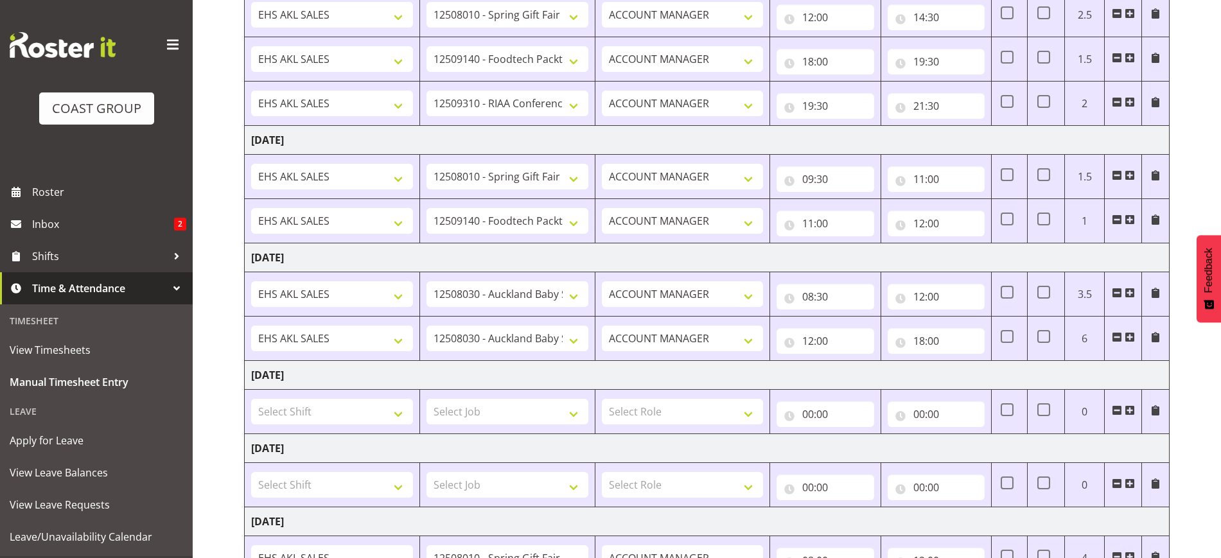
click at [1128, 215] on span at bounding box center [1130, 220] width 10 height 10
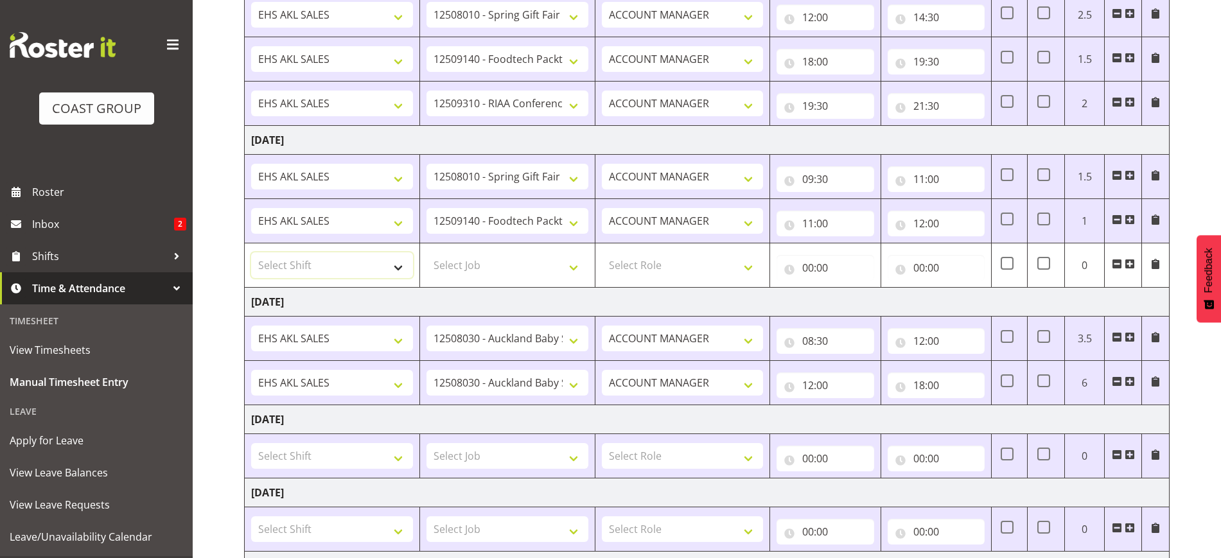
click at [348, 274] on select "Select Shift EHS AKL SALES EHS [PERSON_NAME] Hours EHS [PERSON_NAME] Hours Stri…" at bounding box center [332, 265] width 162 height 26
select select "1327"
click at [251, 252] on select "Select Shift EHS AKL SALES EHS [PERSON_NAME] Hours EHS [PERSON_NAME] Hours Stri…" at bounding box center [332, 265] width 162 height 26
click at [473, 265] on select "Select Job 1 Carlton Events 1 [PERSON_NAME][GEOGRAPHIC_DATA] 1 [PERSON_NAME][GE…" at bounding box center [508, 265] width 162 height 26
select select "9032"
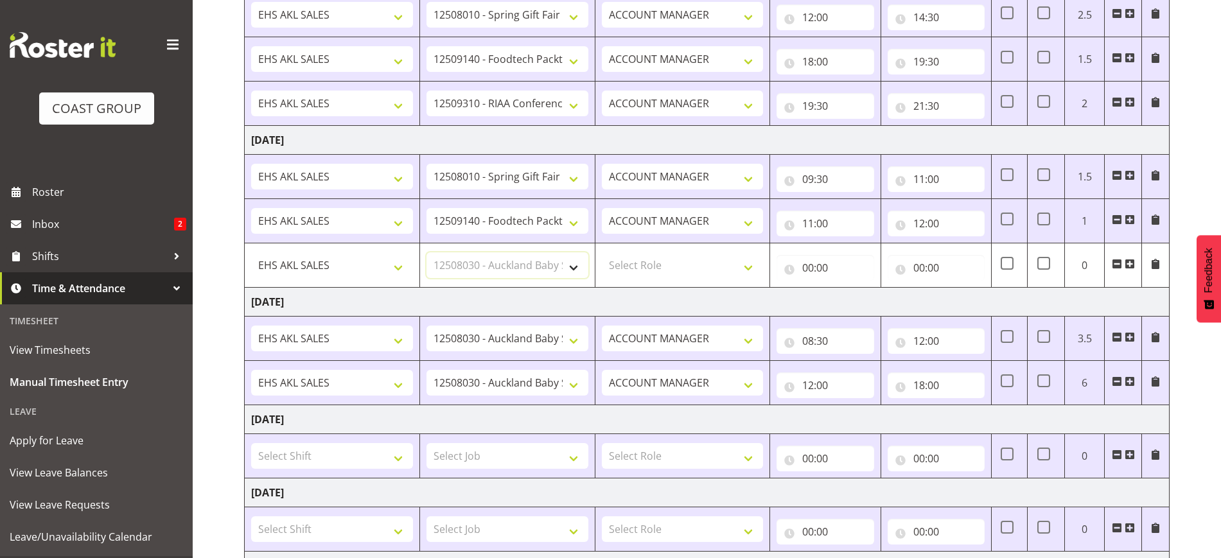
click at [427, 252] on select "Select Job 1 Carlton Events 1 [PERSON_NAME][GEOGRAPHIC_DATA] 1 [PERSON_NAME][GE…" at bounding box center [508, 265] width 162 height 26
drag, startPoint x: 657, startPoint y: 260, endPoint x: 669, endPoint y: 275, distance: 19.2
click at [657, 260] on select "Select Role ACCOUNT MANAGER Account Manager" at bounding box center [683, 265] width 162 height 26
select select "197"
click at [602, 252] on select "Select Role ACCOUNT MANAGER Account Manager" at bounding box center [683, 265] width 162 height 26
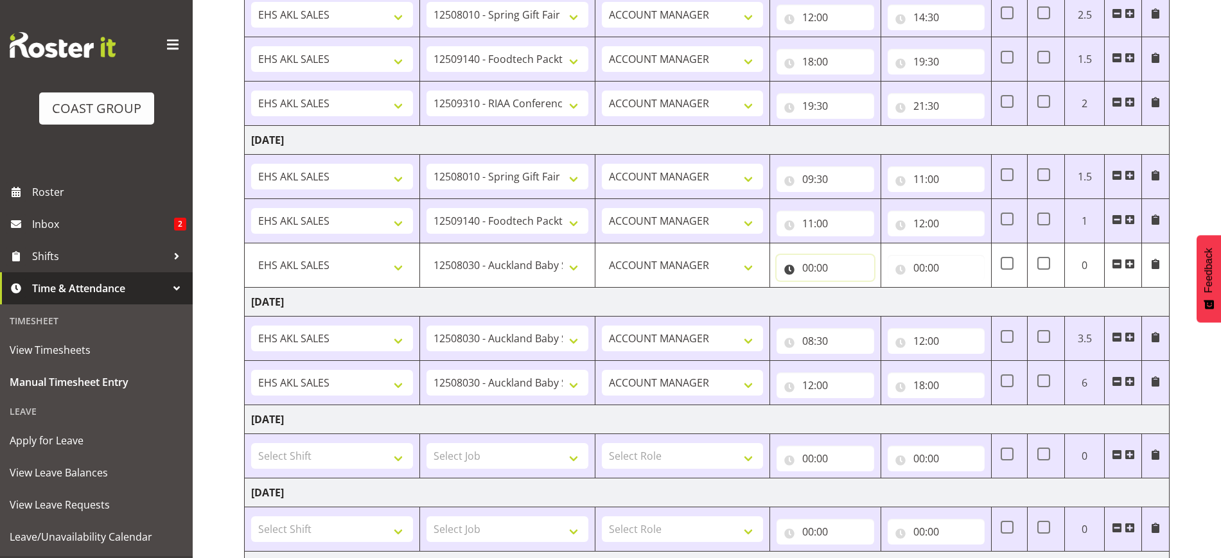
click at [839, 267] on input "00:00" at bounding box center [825, 268] width 97 height 26
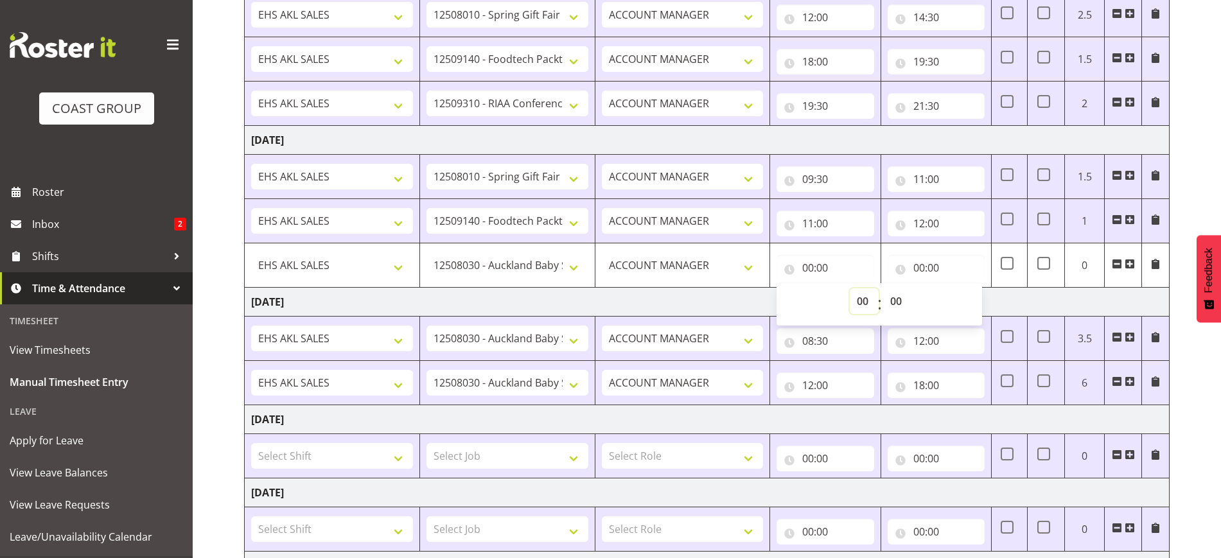
click at [863, 302] on select "00 01 02 03 04 05 06 07 08 09 10 11 12 13 14 15 16 17 18 19 20 21 22 23" at bounding box center [864, 301] width 29 height 26
select select "12"
click at [850, 288] on select "00 01 02 03 04 05 06 07 08 09 10 11 12 13 14 15 16 17 18 19 20 21 22 23" at bounding box center [864, 301] width 29 height 26
type input "12:00"
click at [943, 261] on input "00:00" at bounding box center [936, 268] width 97 height 26
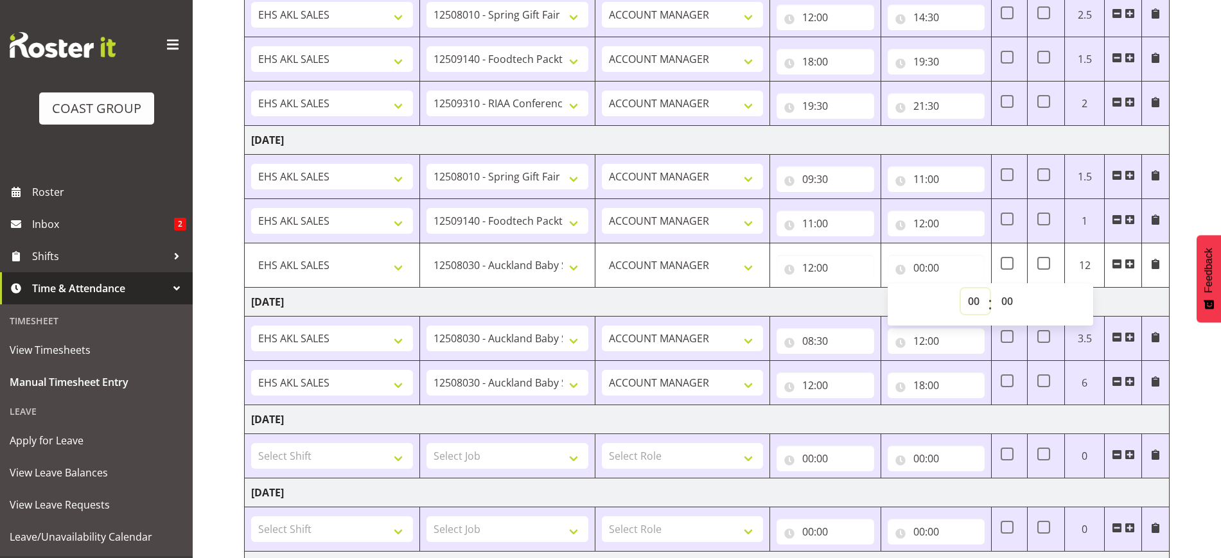
click at [977, 301] on select "00 01 02 03 04 05 06 07 08 09 10 11 12 13 14 15 16 17 18 19 20 21 22 23" at bounding box center [975, 301] width 29 height 26
select select "16"
click at [961, 288] on select "00 01 02 03 04 05 06 07 08 09 10 11 12 13 14 15 16 17 18 19 20 21 22 23" at bounding box center [975, 301] width 29 height 26
type input "16:00"
click at [1199, 373] on div "[DATE] - [DATE] MEA - Meal Allowance AWA - Away Allowence Shift Job Role Start …" at bounding box center [732, 429] width 977 height 1126
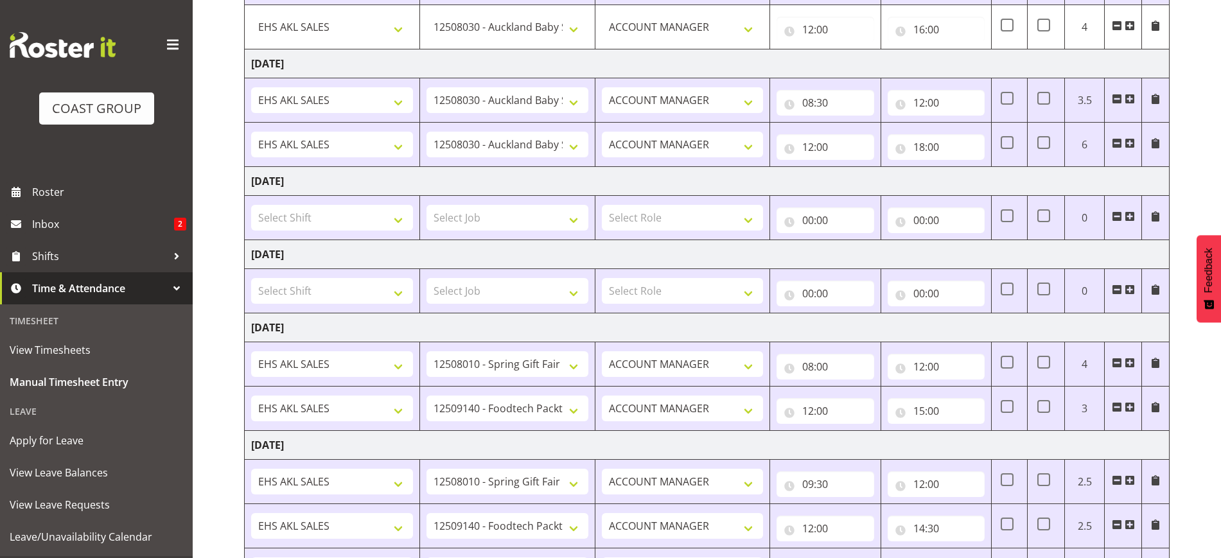
scroll to position [685, 0]
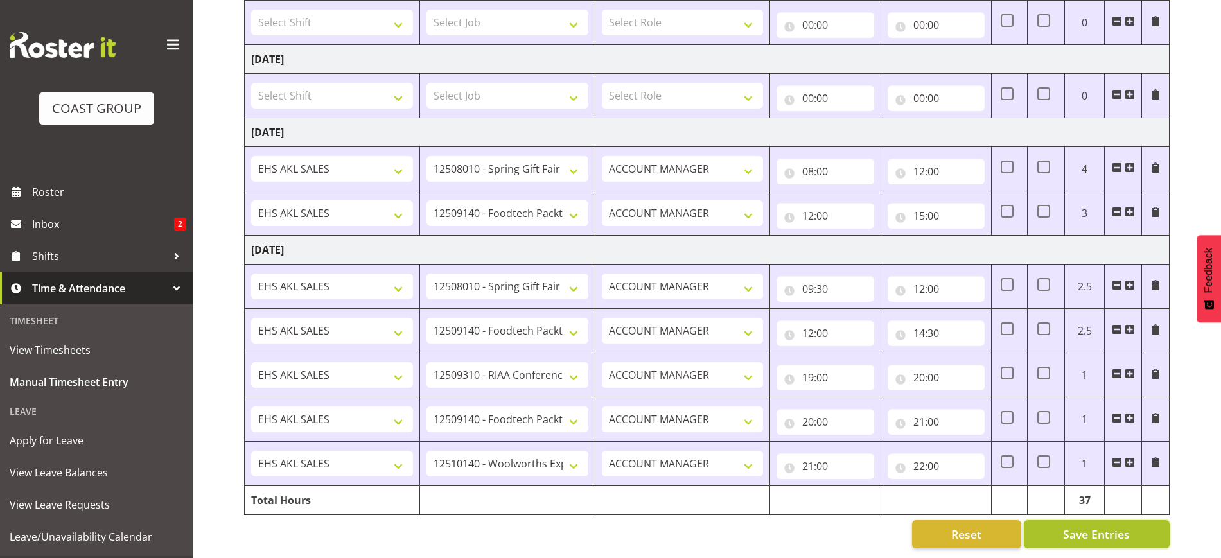
click at [1117, 526] on span "Save Entries" at bounding box center [1096, 534] width 67 height 17
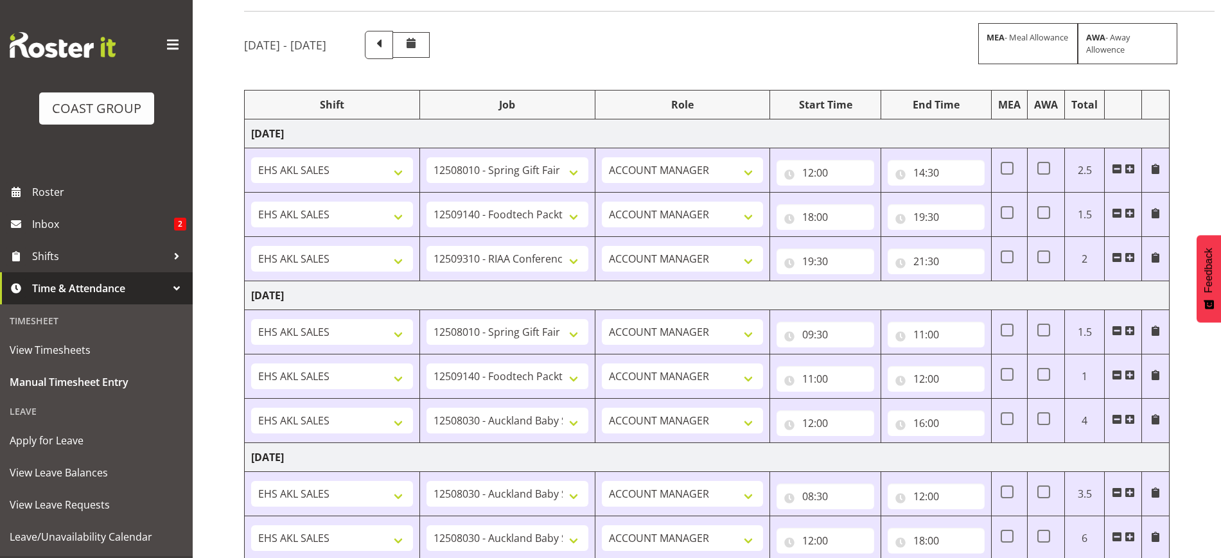
scroll to position [42, 0]
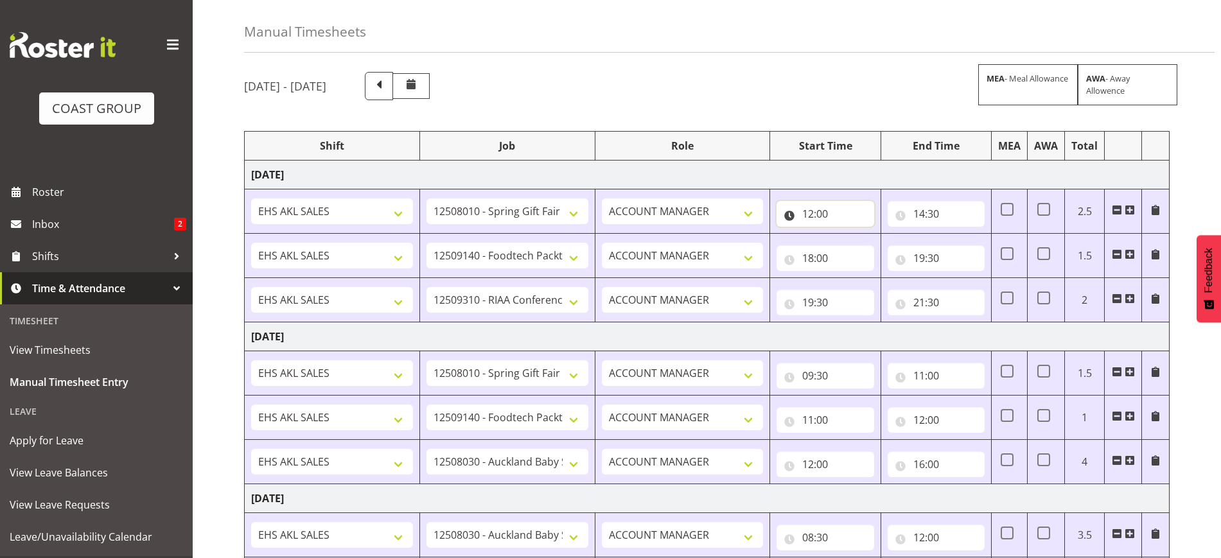
click at [822, 215] on input "12:00" at bounding box center [825, 214] width 97 height 26
click at [861, 247] on select "00 01 02 03 04 05 06 07 08 09 10 11 12 13 14 15 16 17 18 19 20 21 22 23" at bounding box center [864, 247] width 29 height 26
select select "9"
click at [850, 234] on select "00 01 02 03 04 05 06 07 08 09 10 11 12 13 14 15 16 17 18 19 20 21 22 23" at bounding box center [864, 247] width 29 height 26
type input "09:00"
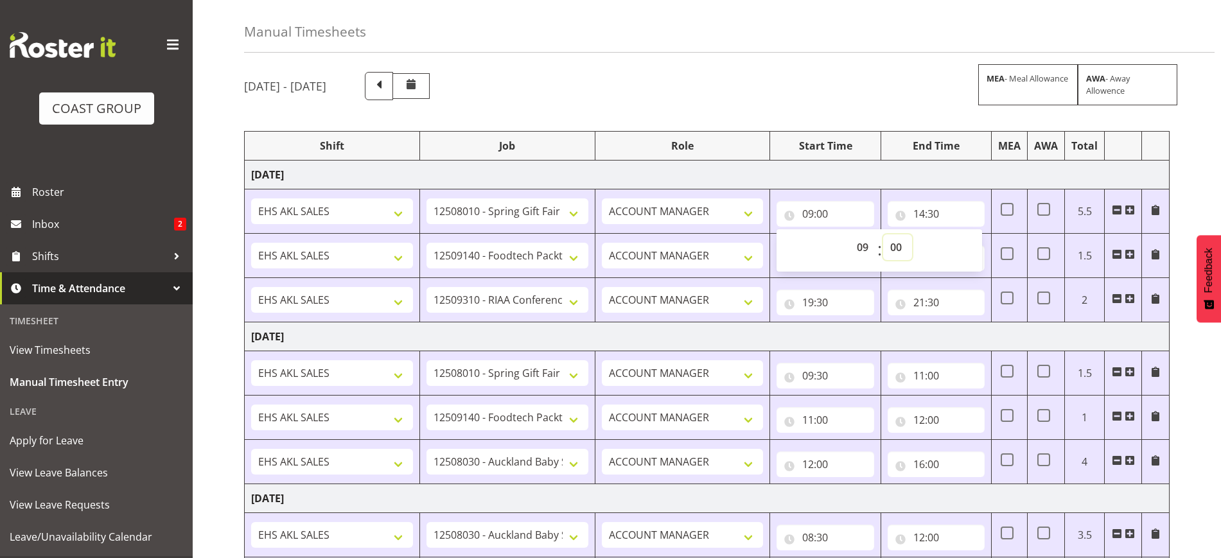
click at [900, 247] on select "00 01 02 03 04 05 06 07 08 09 10 11 12 13 14 15 16 17 18 19 20 21 22 23 24 25 2…" at bounding box center [897, 247] width 29 height 26
select select "30"
click at [883, 234] on select "00 01 02 03 04 05 06 07 08 09 10 11 12 13 14 15 16 17 18 19 20 21 22 23 24 25 2…" at bounding box center [897, 247] width 29 height 26
type input "09:30"
click at [946, 212] on input "14:30" at bounding box center [936, 214] width 97 height 26
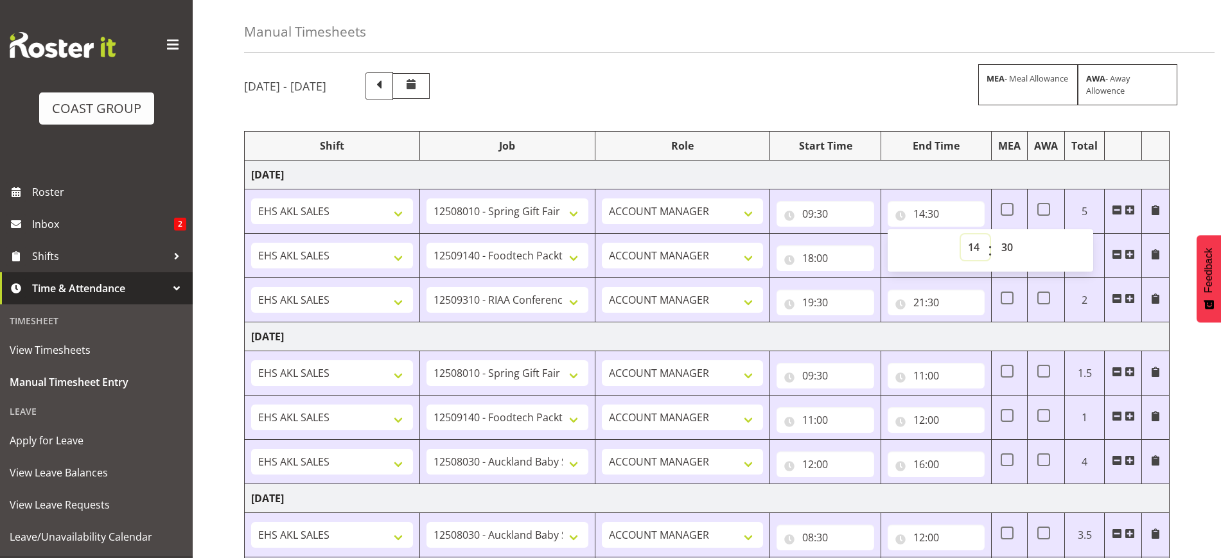
drag, startPoint x: 971, startPoint y: 244, endPoint x: 970, endPoint y: 236, distance: 8.4
click at [971, 244] on select "00 01 02 03 04 05 06 07 08 09 10 11 12 13 14 15 16 17 18 19 20 21 22 23" at bounding box center [975, 247] width 29 height 26
select select "12"
click at [961, 234] on select "00 01 02 03 04 05 06 07 08 09 10 11 12 13 14 15 16 17 18 19 20 21 22 23" at bounding box center [975, 247] width 29 height 26
type input "12:30"
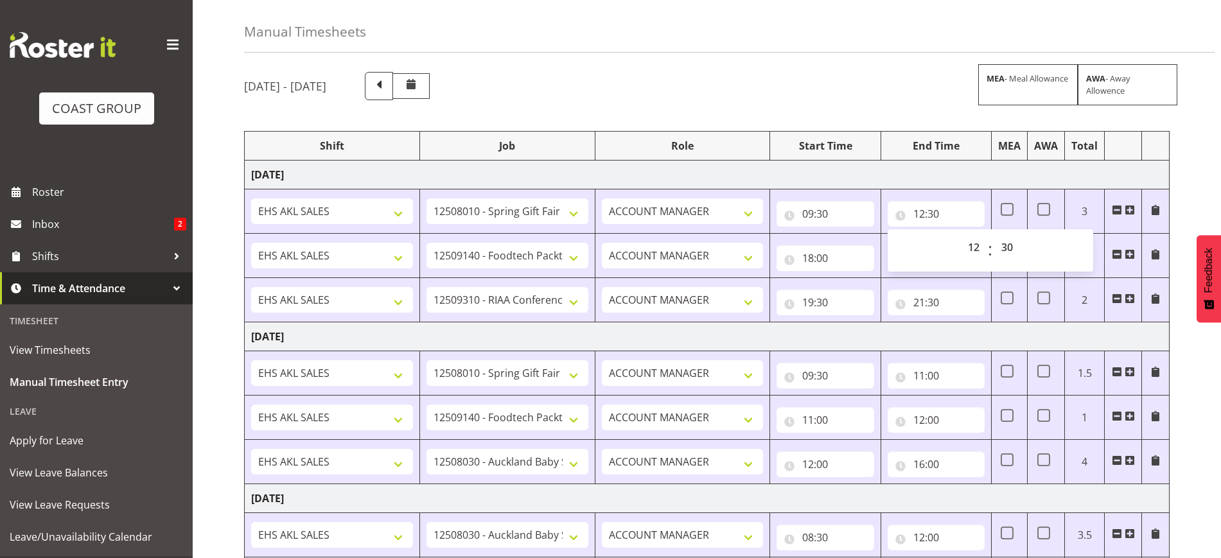
drag, startPoint x: 1131, startPoint y: 211, endPoint x: 1119, endPoint y: 215, distance: 12.8
click at [1131, 211] on span at bounding box center [1130, 210] width 10 height 10
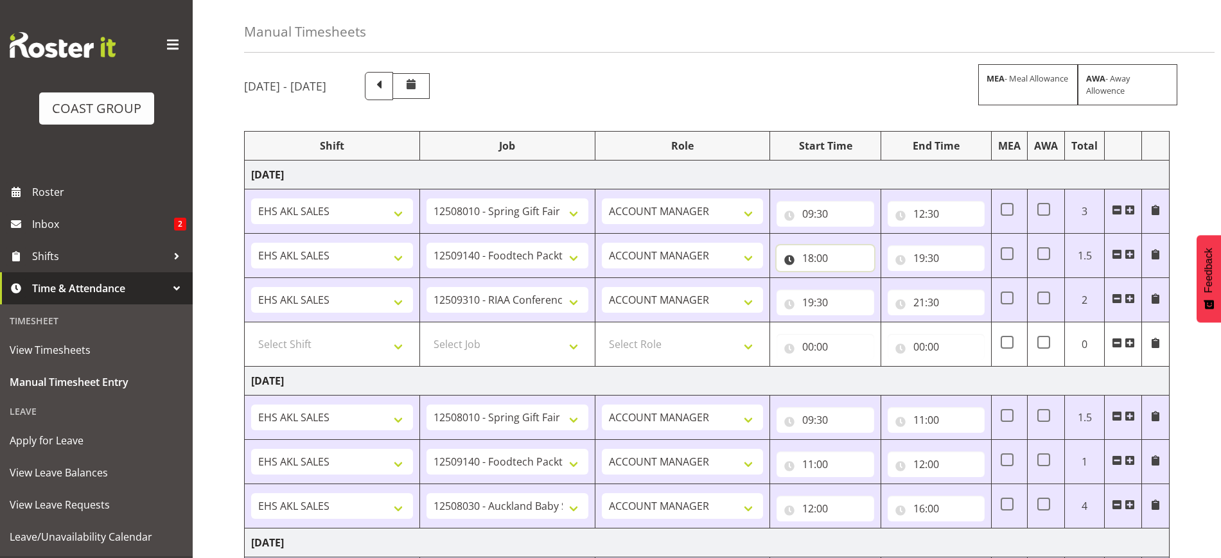
click at [827, 255] on input "18:00" at bounding box center [825, 258] width 97 height 26
click at [866, 294] on select "00 01 02 03 04 05 06 07 08 09 10 11 12 13 14 15 16 17 18 19 20 21 22 23" at bounding box center [864, 292] width 29 height 26
select select "12"
click at [850, 279] on select "00 01 02 03 04 05 06 07 08 09 10 11 12 13 14 15 16 17 18 19 20 21 22 23" at bounding box center [864, 292] width 29 height 26
type input "12:00"
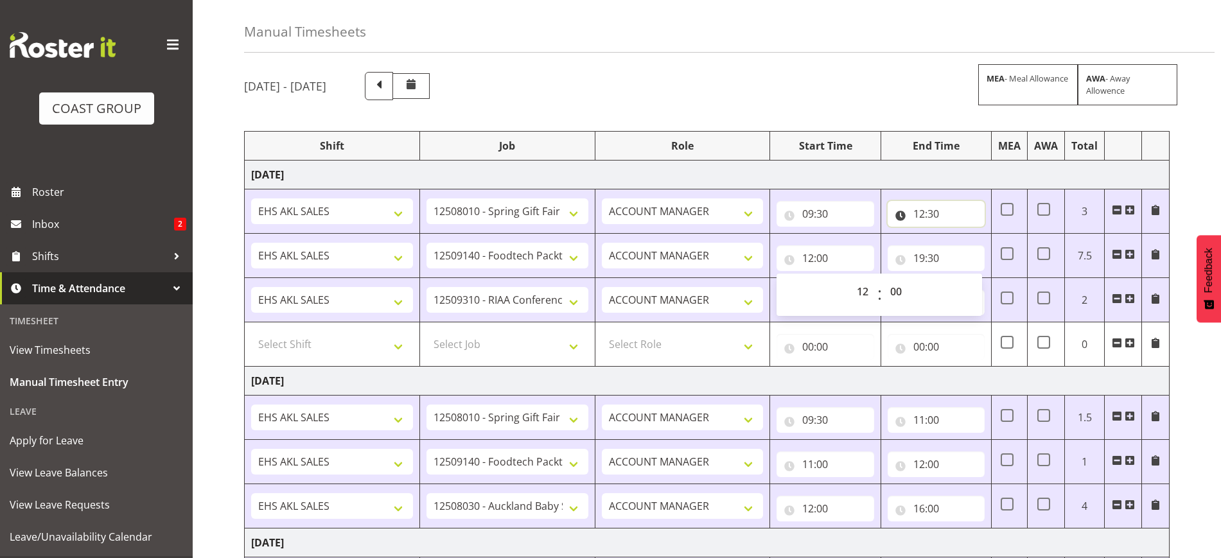
click at [930, 213] on input "12:30" at bounding box center [936, 214] width 97 height 26
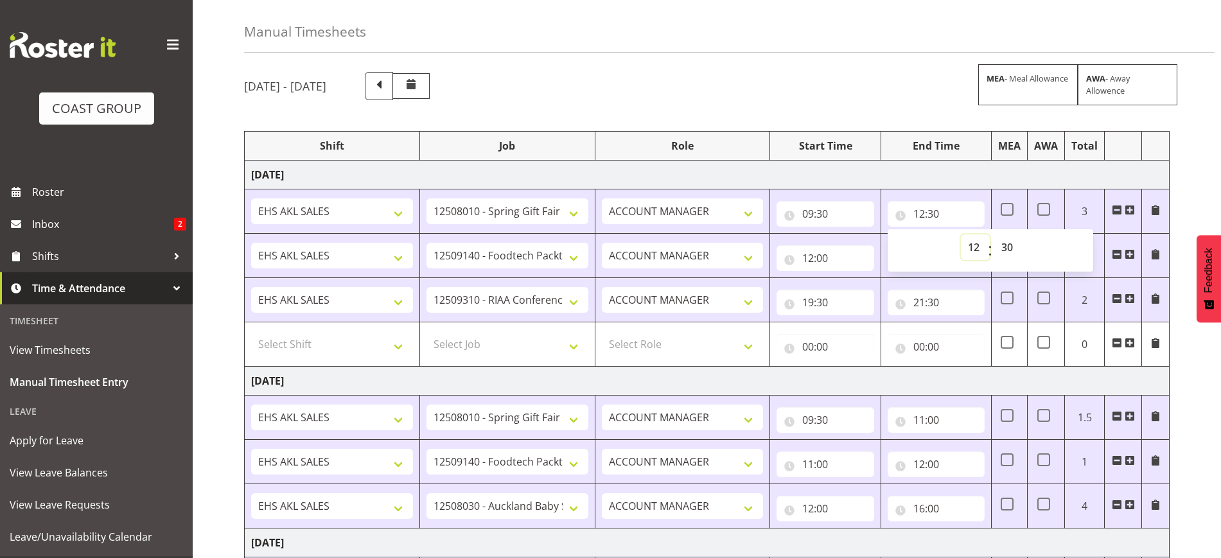
click at [976, 245] on select "00 01 02 03 04 05 06 07 08 09 10 11 12 13 14 15 16 17 18 19 20 21 22 23" at bounding box center [975, 247] width 29 height 26
select select "1"
click at [961, 234] on select "00 01 02 03 04 05 06 07 08 09 10 11 12 13 14 15 16 17 18 19 20 21 22 23" at bounding box center [975, 247] width 29 height 26
type input "01:30"
click at [941, 216] on input "01:30" at bounding box center [936, 214] width 97 height 26
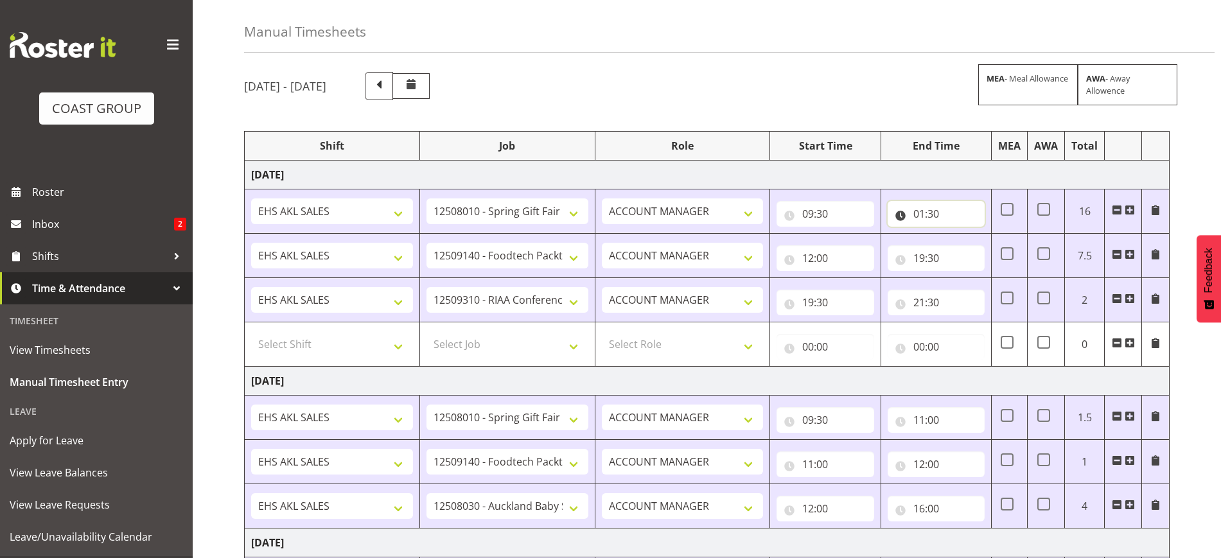
click at [948, 204] on input "01:30" at bounding box center [936, 214] width 97 height 26
drag, startPoint x: 976, startPoint y: 252, endPoint x: 971, endPoint y: 238, distance: 14.8
click at [976, 251] on select "00 01 02 03 04 05 06 07 08 09 10 11 12 13 14 15 16 17 18 19 20 21 22 23" at bounding box center [975, 247] width 29 height 26
select select "12"
click at [961, 234] on select "00 01 02 03 04 05 06 07 08 09 10 11 12 13 14 15 16 17 18 19 20 21 22 23" at bounding box center [975, 247] width 29 height 26
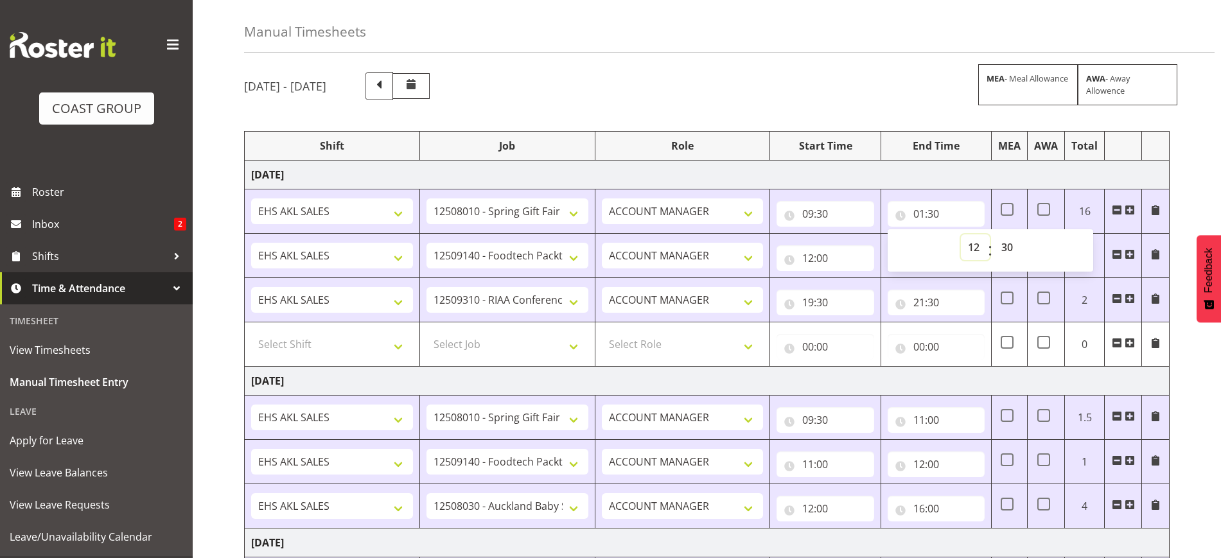
type input "12:30"
click at [1005, 247] on select "00 01 02 03 04 05 06 07 08 09 10 11 12 13 14 15 16 17 18 19 20 21 22 23 24 25 2…" at bounding box center [1008, 247] width 29 height 26
select select "0"
click at [994, 234] on select "00 01 02 03 04 05 06 07 08 09 10 11 12 13 14 15 16 17 18 19 20 21 22 23 24 25 2…" at bounding box center [1008, 247] width 29 height 26
type input "12:00"
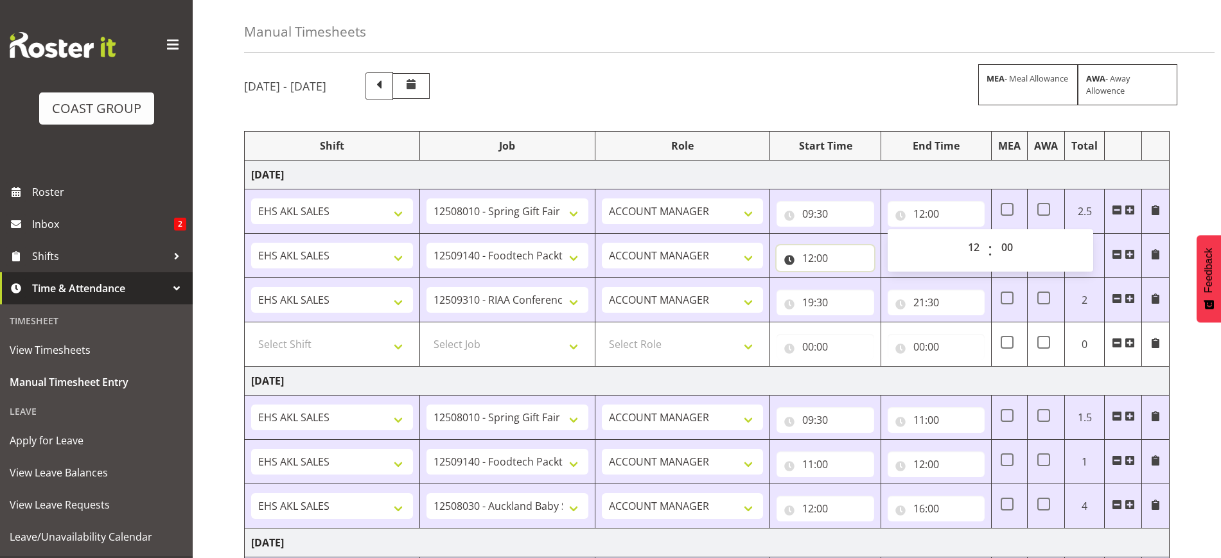
click at [820, 251] on input "12:00" at bounding box center [825, 258] width 97 height 26
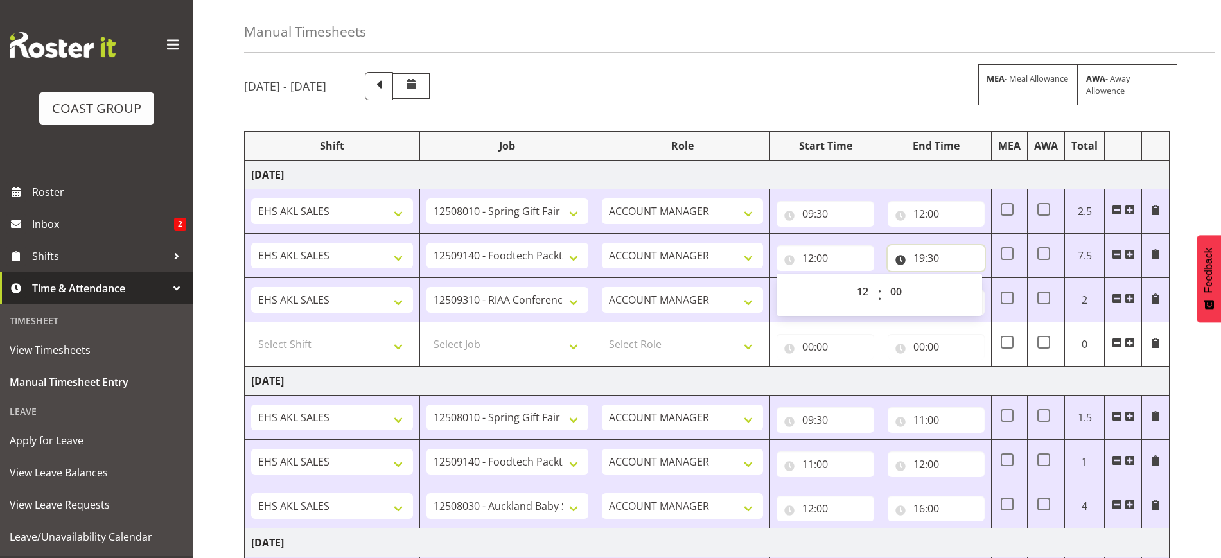
click at [924, 256] on input "19:30" at bounding box center [936, 258] width 97 height 26
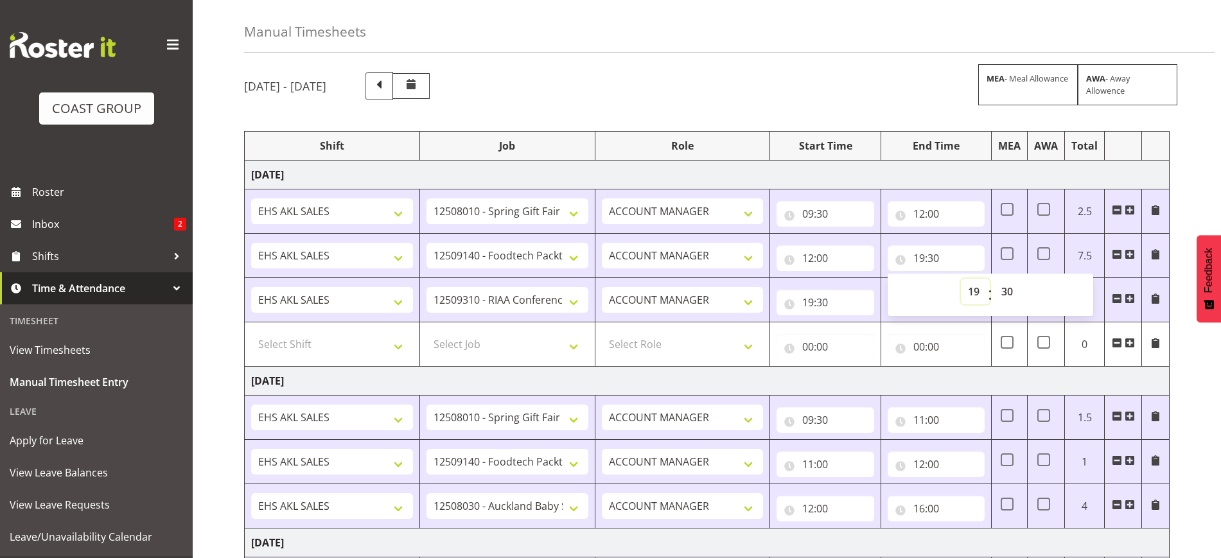
click at [979, 293] on select "00 01 02 03 04 05 06 07 08 09 10 11 12 13 14 15 16 17 18 19 20 21 22 23" at bounding box center [975, 292] width 29 height 26
select select "14"
click at [961, 279] on select "00 01 02 03 04 05 06 07 08 09 10 11 12 13 14 15 16 17 18 19 20 21 22 23" at bounding box center [975, 292] width 29 height 26
type input "14:30"
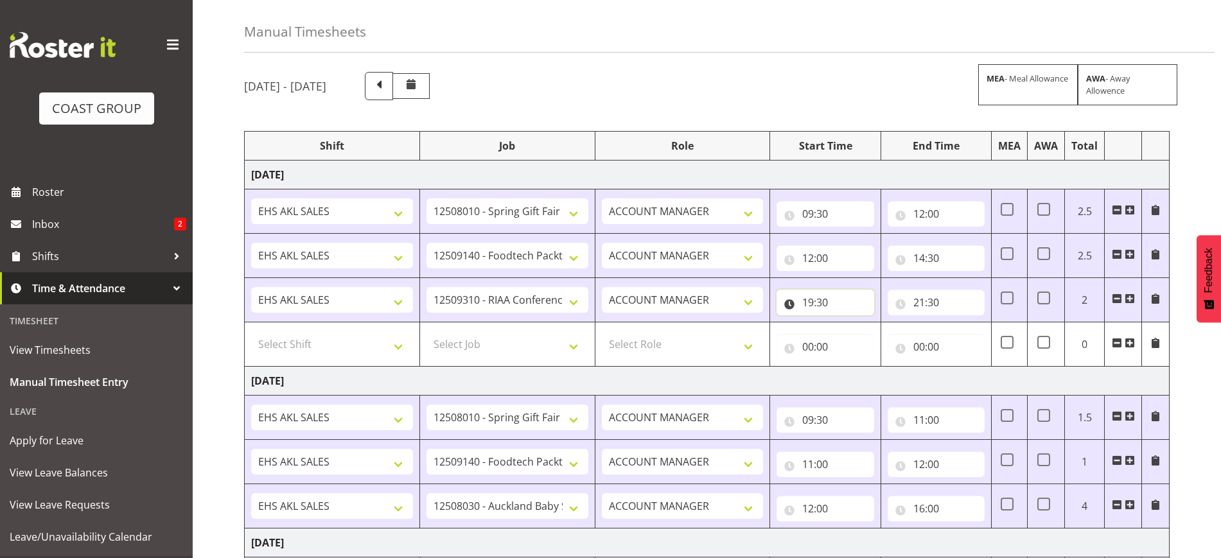
click at [829, 304] on input "19:30" at bounding box center [825, 303] width 97 height 26
click at [869, 339] on select "00 01 02 03 04 05 06 07 08 09 10 11 12 13 14 15 16 17 18 19 20 21 22 23" at bounding box center [864, 336] width 29 height 26
select select "18"
click at [850, 323] on select "00 01 02 03 04 05 06 07 08 09 10 11 12 13 14 15 16 17 18 19 20 21 22 23" at bounding box center [864, 336] width 29 height 26
type input "18:30"
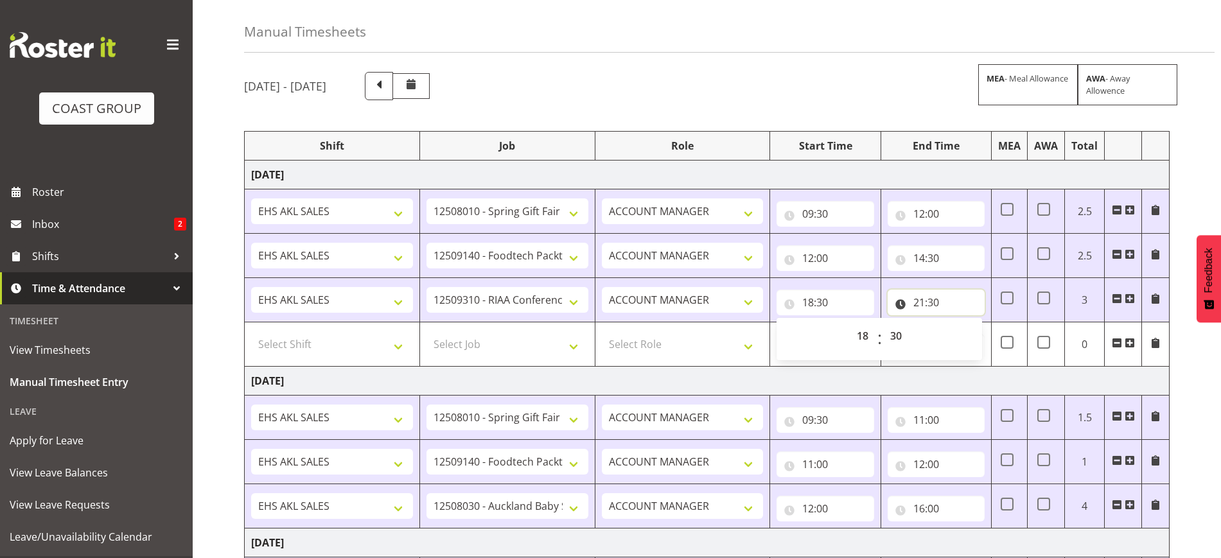
click at [938, 302] on input "21:30" at bounding box center [936, 303] width 97 height 26
drag, startPoint x: 978, startPoint y: 341, endPoint x: 978, endPoint y: 333, distance: 8.4
click at [978, 341] on select "00 01 02 03 04 05 06 07 08 09 10 11 12 13 14 15 16 17 18 19 20 21 22 23" at bounding box center [975, 336] width 29 height 26
click at [829, 304] on input "18:30" at bounding box center [825, 303] width 97 height 26
drag, startPoint x: 901, startPoint y: 338, endPoint x: 901, endPoint y: 324, distance: 13.5
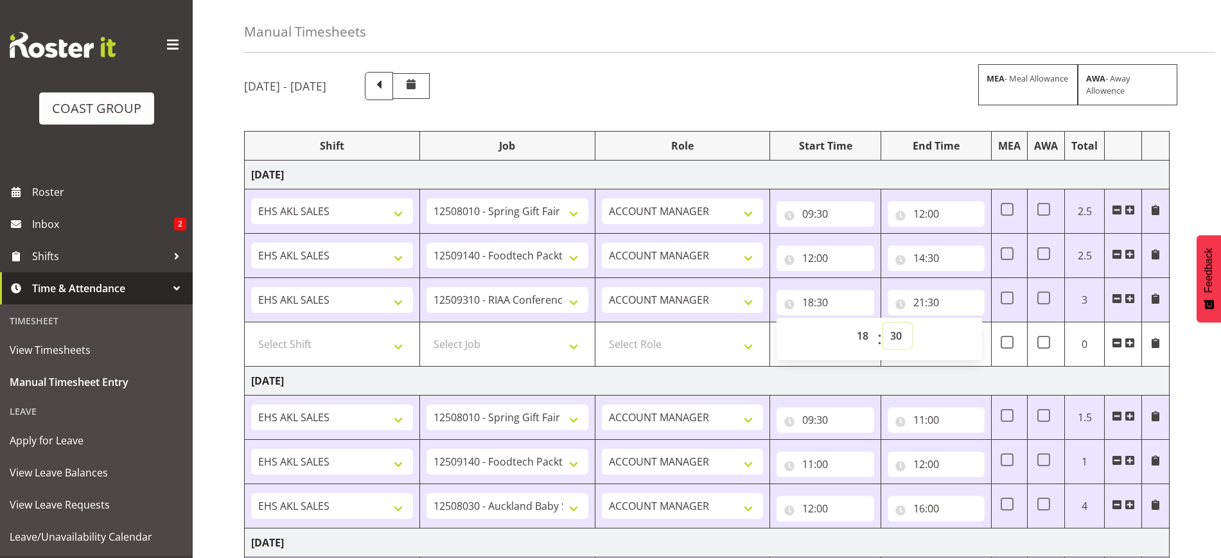
click at [901, 338] on select "00 01 02 03 04 05 06 07 08 09 10 11 12 13 14 15 16 17 18 19 20 21 22 23 24 25 2…" at bounding box center [897, 336] width 29 height 26
select select "0"
click at [883, 323] on select "00 01 02 03 04 05 06 07 08 09 10 11 12 13 14 15 16 17 18 19 20 21 22 23 24 25 2…" at bounding box center [897, 336] width 29 height 26
type input "18:00"
click at [937, 308] on input "21:30" at bounding box center [936, 303] width 97 height 26
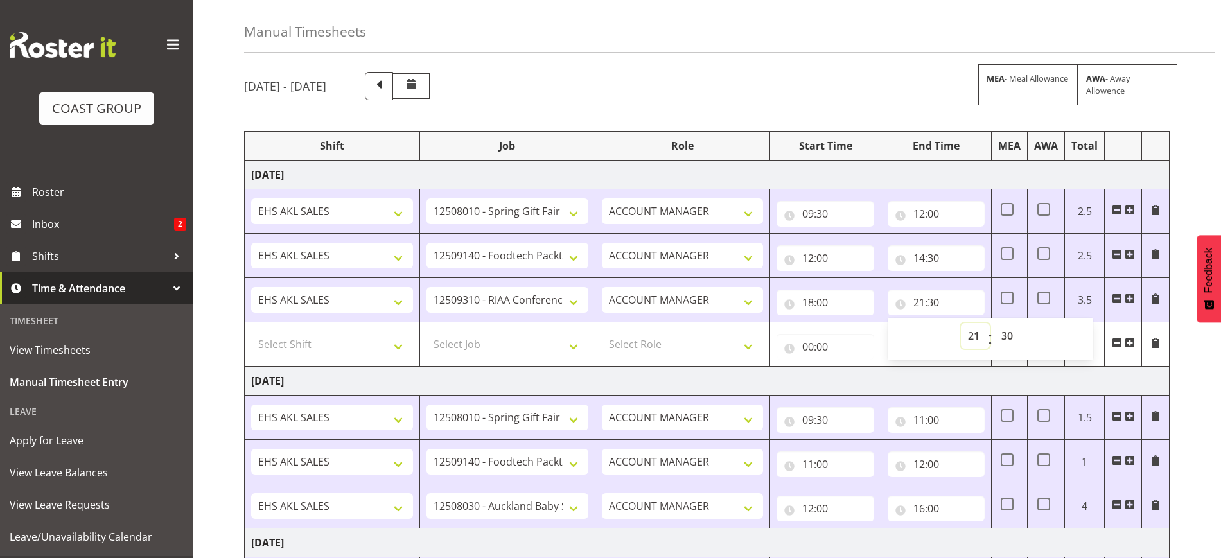
click at [970, 334] on select "00 01 02 03 04 05 06 07 08 09 10 11 12 13 14 15 16 17 18 19 20 21 22 23" at bounding box center [975, 336] width 29 height 26
select select "19"
click at [961, 323] on select "00 01 02 03 04 05 06 07 08 09 10 11 12 13 14 15 16 17 18 19 20 21 22 23" at bounding box center [975, 336] width 29 height 26
type input "19:30"
drag, startPoint x: 1019, startPoint y: 339, endPoint x: 1016, endPoint y: 332, distance: 6.9
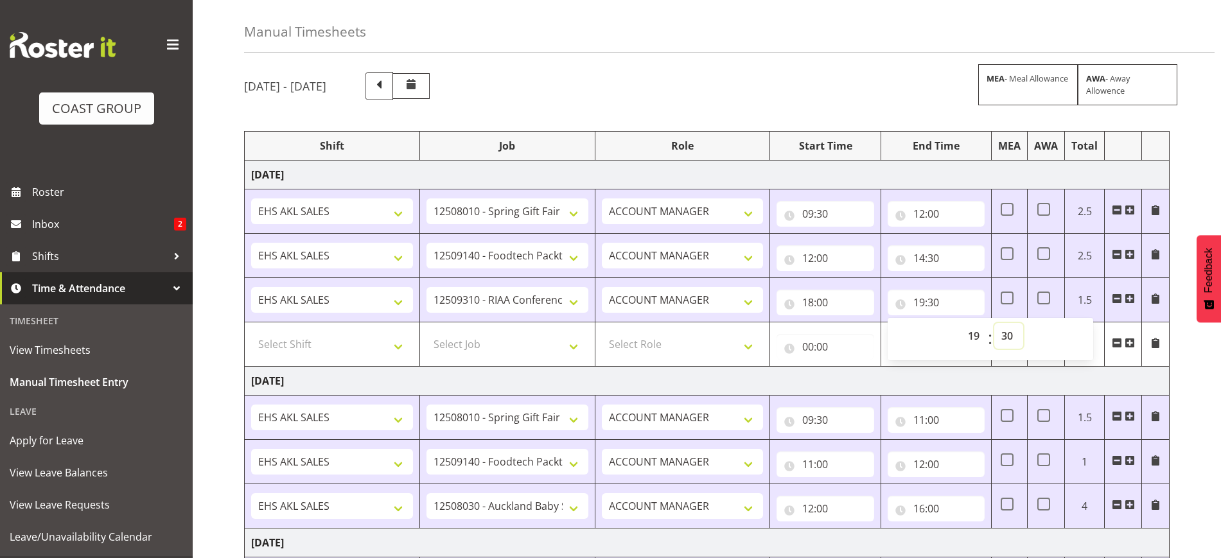
click at [1019, 338] on select "00 01 02 03 04 05 06 07 08 09 10 11 12 13 14 15 16 17 18 19 20 21 22 23 24 25 2…" at bounding box center [1008, 336] width 29 height 26
select select "0"
click at [994, 323] on select "00 01 02 03 04 05 06 07 08 09 10 11 12 13 14 15 16 17 18 19 20 21 22 23 24 25 2…" at bounding box center [1008, 336] width 29 height 26
type input "19:00"
click at [348, 349] on select "Select Shift EHS AKL SALES EHS [PERSON_NAME] Hours EHS [PERSON_NAME] Hours Stri…" at bounding box center [332, 344] width 162 height 26
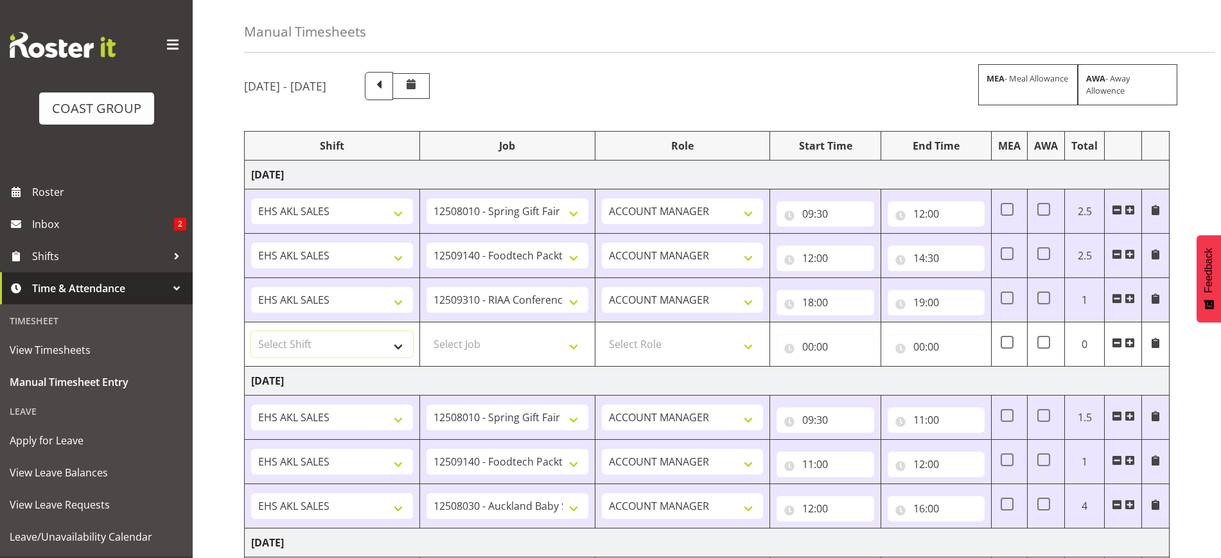
select select "1327"
click at [251, 331] on select "Select Shift EHS AKL SALES EHS [PERSON_NAME] Hours EHS [PERSON_NAME] Hours Stri…" at bounding box center [332, 344] width 162 height 26
click at [457, 344] on select "Select Job 1 Carlton Events 1 [PERSON_NAME][GEOGRAPHIC_DATA] 1 [PERSON_NAME][GE…" at bounding box center [508, 344] width 162 height 26
select select "9630"
click at [427, 331] on select "Select Job 1 Carlton Events 1 [PERSON_NAME][GEOGRAPHIC_DATA] 1 [PERSON_NAME][GE…" at bounding box center [508, 344] width 162 height 26
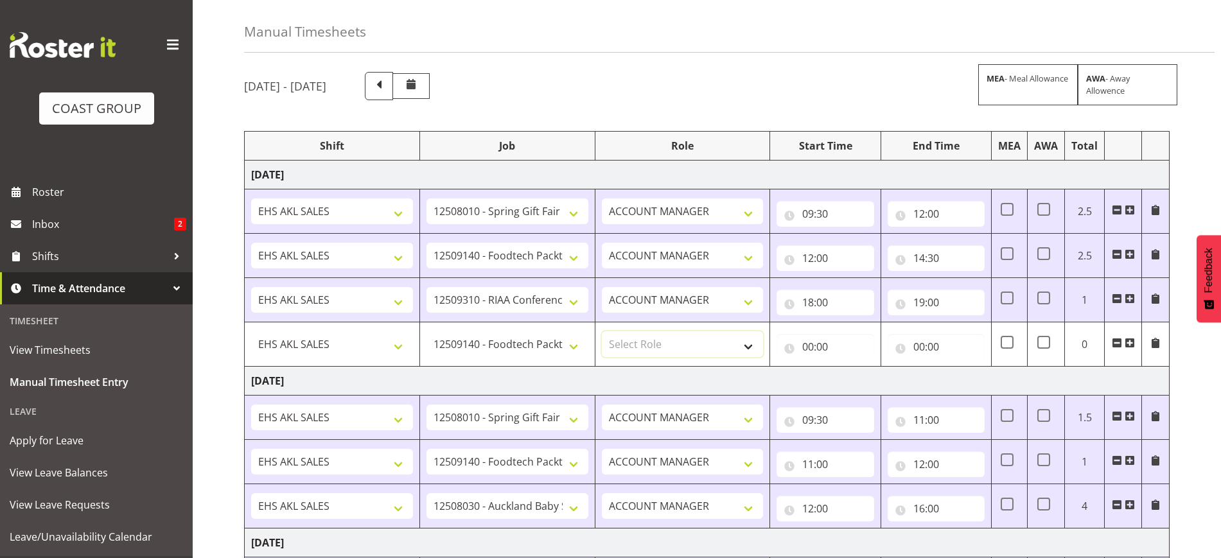
drag, startPoint x: 673, startPoint y: 345, endPoint x: 677, endPoint y: 355, distance: 11.0
click at [673, 345] on select "Select Role ACCOUNT MANAGER Account Manager" at bounding box center [683, 344] width 162 height 26
select select "197"
click at [602, 331] on select "Select Role ACCOUNT MANAGER Account Manager" at bounding box center [683, 344] width 162 height 26
click at [821, 335] on input "00:00" at bounding box center [825, 347] width 97 height 26
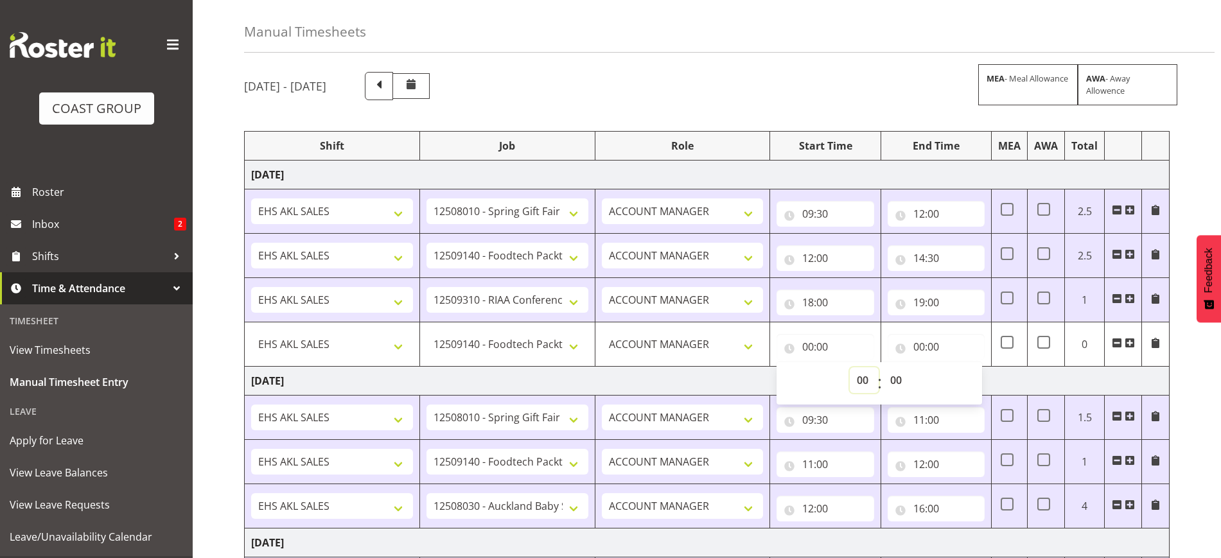
click at [866, 374] on select "00 01 02 03 04 05 06 07 08 09 10 11 12 13 14 15 16 17 18 19 20 21 22 23" at bounding box center [864, 380] width 29 height 26
select select "19"
click at [850, 367] on select "00 01 02 03 04 05 06 07 08 09 10 11 12 13 14 15 16 17 18 19 20 21 22 23" at bounding box center [864, 380] width 29 height 26
type input "19:00"
click at [945, 342] on input "00:00" at bounding box center [936, 347] width 97 height 26
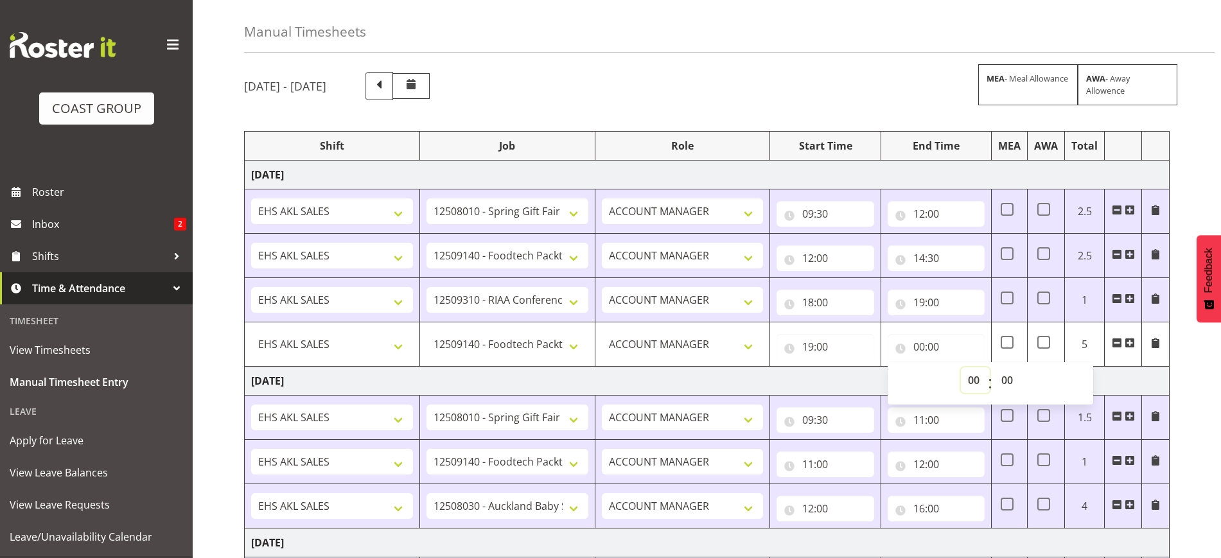
click at [973, 382] on select "00 01 02 03 04 05 06 07 08 09 10 11 12 13 14 15 16 17 18 19 20 21 22 23" at bounding box center [975, 380] width 29 height 26
select select "21"
click at [961, 367] on select "00 01 02 03 04 05 06 07 08 09 10 11 12 13 14 15 16 17 18 19 20 21 22 23" at bounding box center [975, 380] width 29 height 26
type input "21:00"
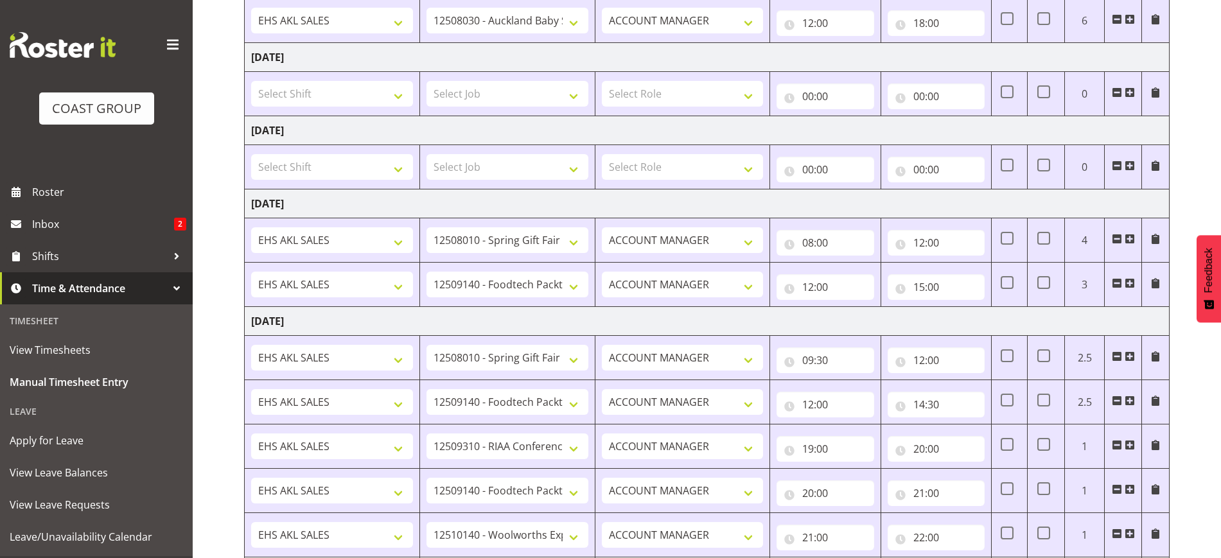
scroll to position [729, 0]
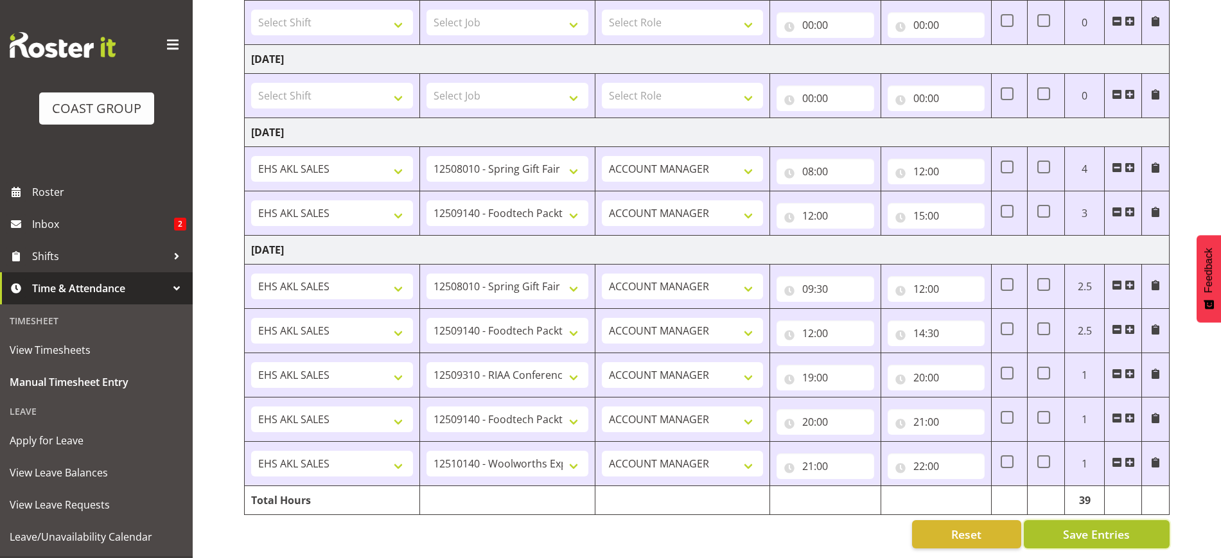
click at [1104, 527] on span "Save Entries" at bounding box center [1096, 534] width 67 height 17
